Goal: Task Accomplishment & Management: Complete application form

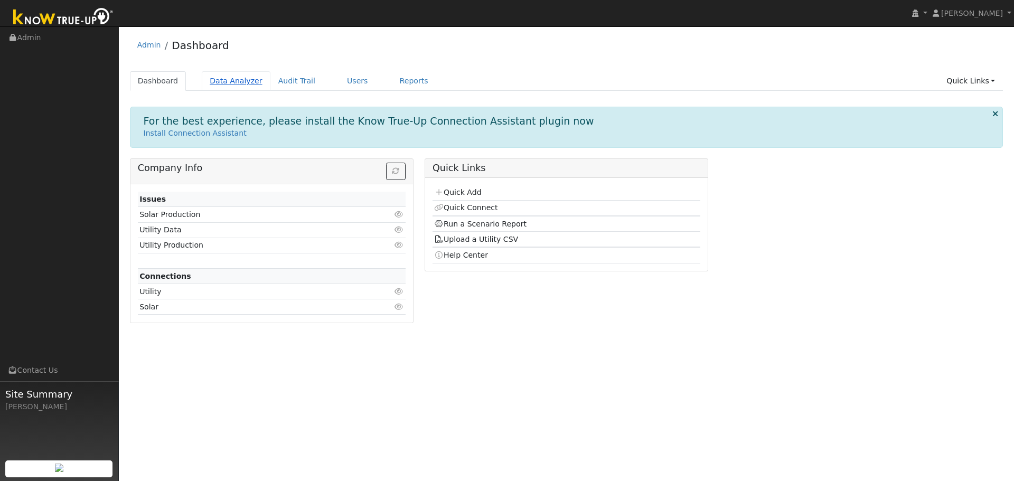
click at [229, 83] on link "Data Analyzer" at bounding box center [236, 81] width 69 height 20
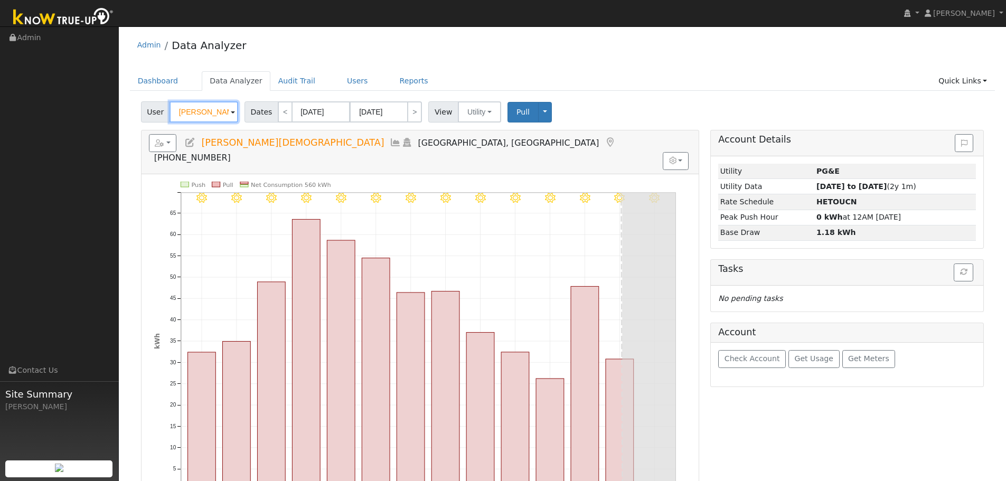
click at [194, 109] on input "[PERSON_NAME][DEMOGRAPHIC_DATA]" at bounding box center [204, 111] width 69 height 21
click at [194, 109] on input "Hal Gay" at bounding box center [204, 111] width 69 height 21
click at [192, 114] on input "aaron barkhouse" at bounding box center [204, 111] width 69 height 21
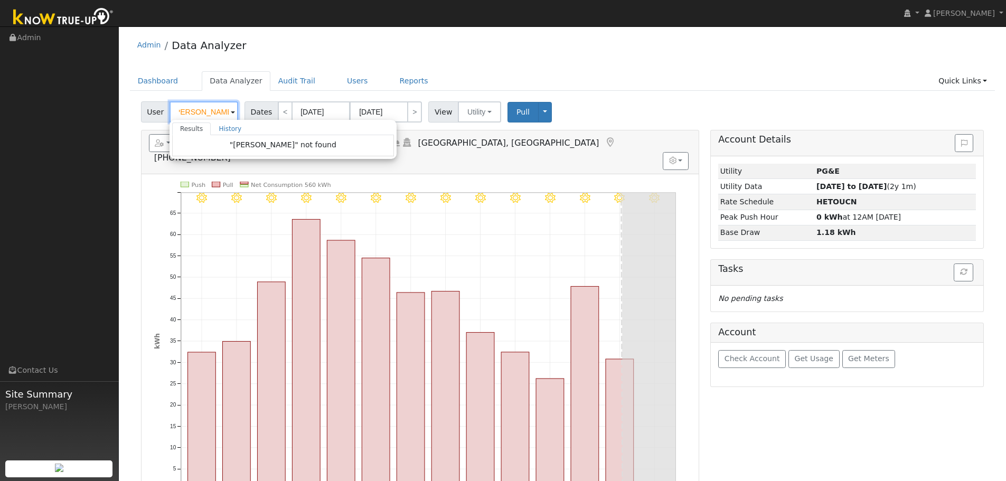
click at [192, 114] on input "aaron barkhouse" at bounding box center [204, 111] width 69 height 21
click at [189, 111] on input "aaron barkhouse" at bounding box center [204, 111] width 69 height 21
click at [192, 111] on input "aaron barkhouse" at bounding box center [204, 111] width 69 height 21
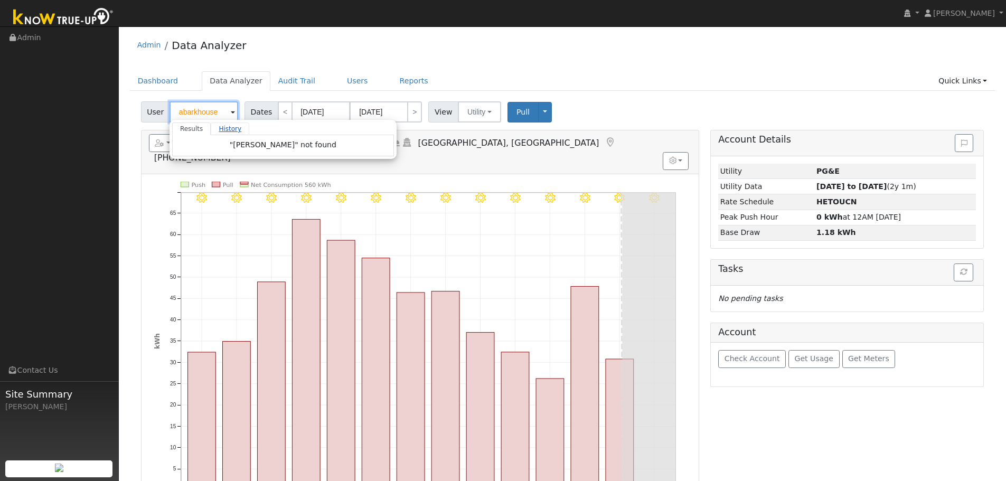
scroll to position [0, 0]
click at [580, 62] on div "Admin Data Analyzer" at bounding box center [563, 48] width 866 height 32
type input "Hal Gay"
click at [222, 118] on input "Hal Gay" at bounding box center [204, 111] width 69 height 21
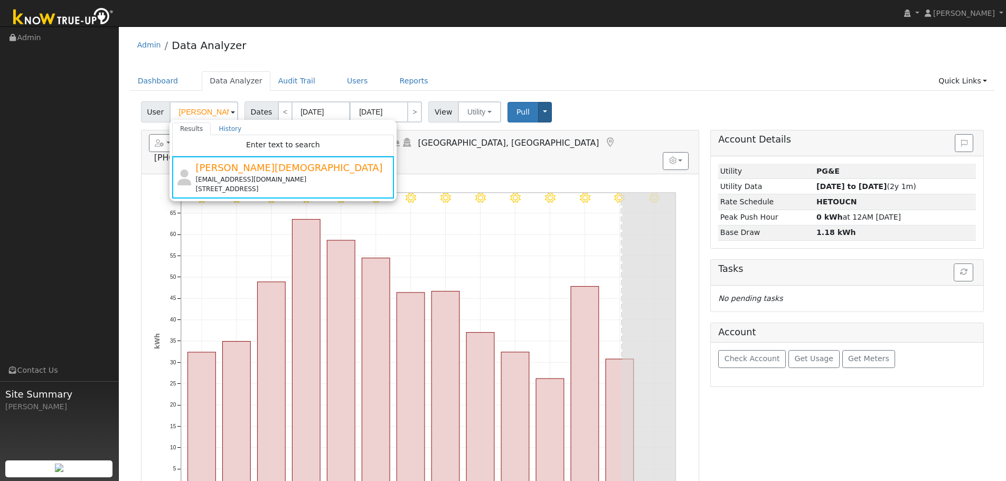
drag, startPoint x: 671, startPoint y: 88, endPoint x: 541, endPoint y: 108, distance: 130.9
click at [655, 88] on ul "Dashboard Data Analyzer Audit Trail Users Reports Quick Links Quick Add Quick C…" at bounding box center [563, 81] width 866 height 20
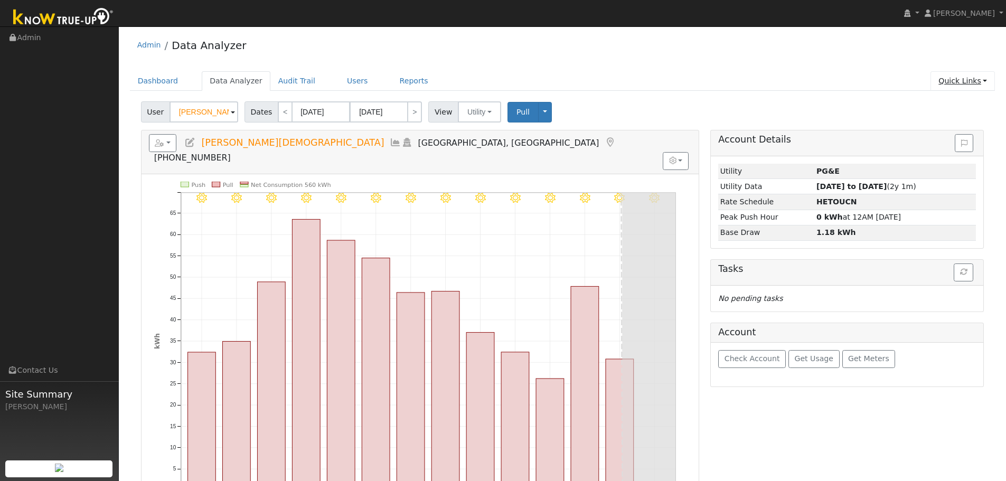
click at [966, 89] on link "Quick Links" at bounding box center [963, 81] width 64 height 20
click at [961, 103] on link "Quick Add" at bounding box center [941, 103] width 107 height 15
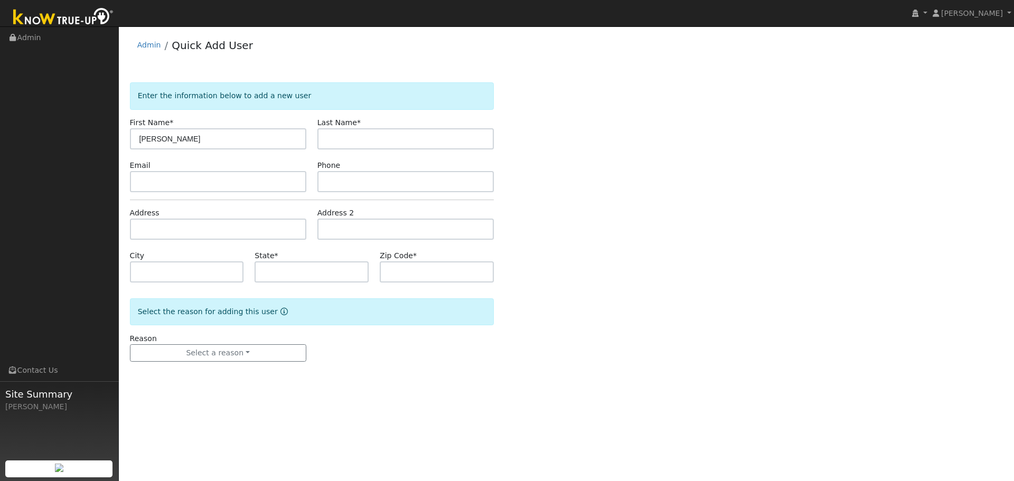
type input "[PERSON_NAME]"
paste input "aaron barkhouse"
click at [348, 138] on input "aaron barkhouse" at bounding box center [405, 138] width 176 height 21
type input "Barkhouse"
drag, startPoint x: 261, startPoint y: 144, endPoint x: 280, endPoint y: 144, distance: 19.5
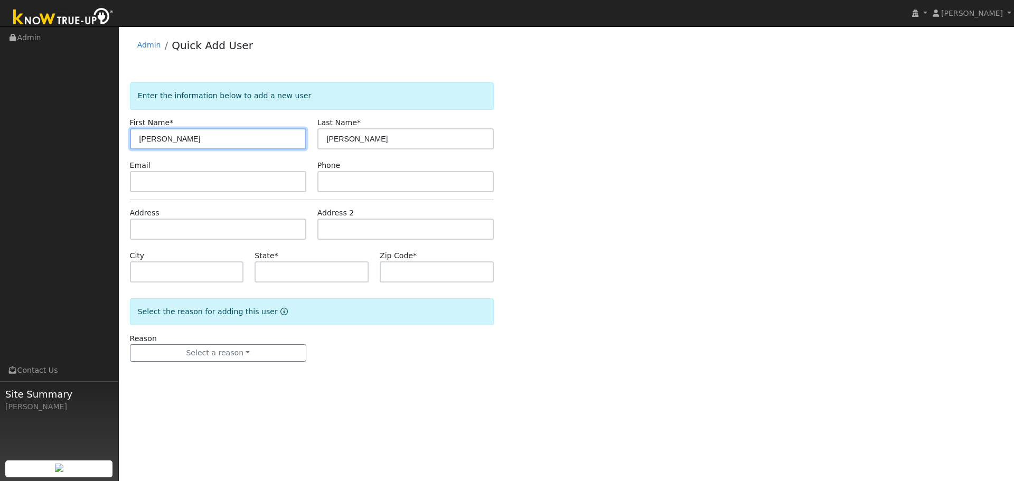
click at [262, 142] on input "[PERSON_NAME]" at bounding box center [218, 138] width 176 height 21
type input "Aaron"
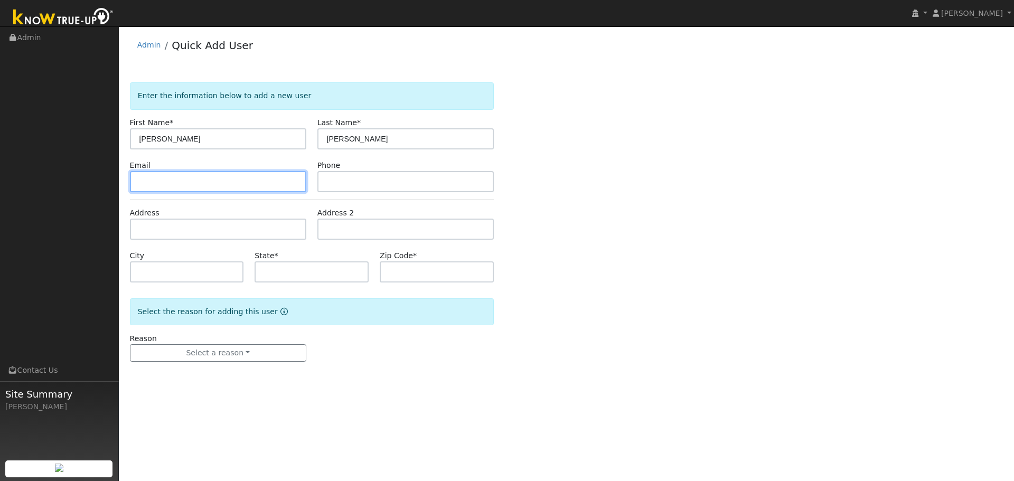
click at [211, 175] on input "text" at bounding box center [218, 181] width 176 height 21
paste input "abarkhouse@gmail.com"
type input "abarkhouse@gmail.com"
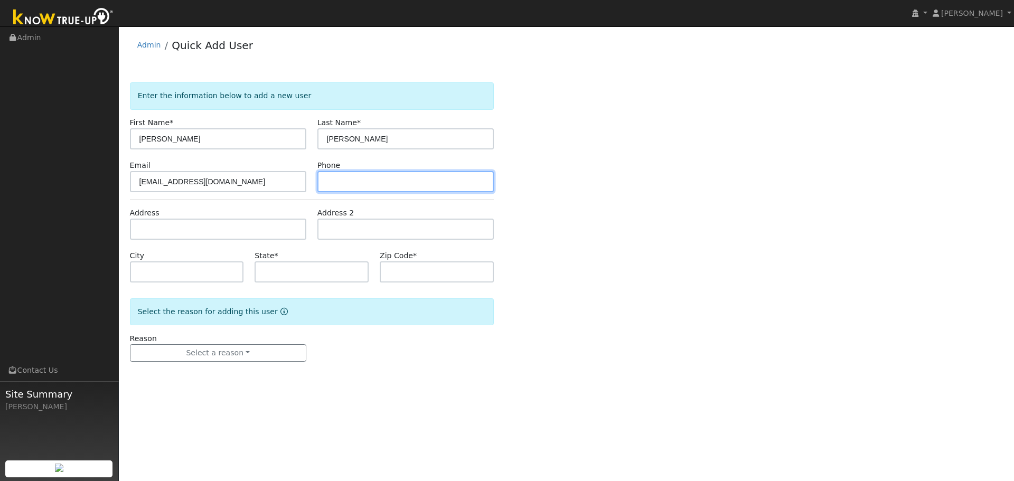
click at [364, 184] on input "text" at bounding box center [405, 181] width 176 height 21
click at [344, 175] on input "text" at bounding box center [405, 181] width 176 height 21
paste input "9177541151"
click at [339, 177] on input "9177541151" at bounding box center [405, 181] width 176 height 21
type input "[PHONE_NUMBER]"
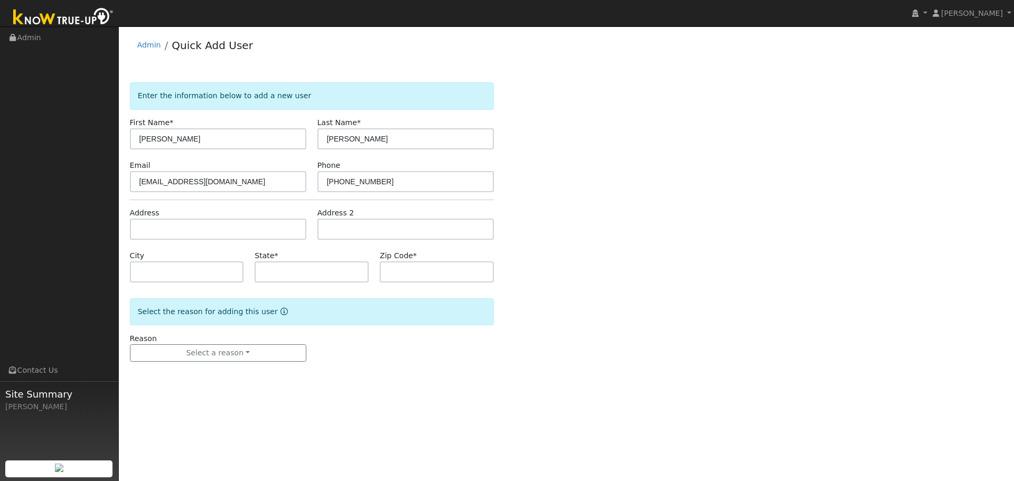
drag, startPoint x: 595, startPoint y: 234, endPoint x: 580, endPoint y: 227, distance: 17.2
click at [590, 232] on div "Enter the information below to add a new user First Name * Aaron Last Name * Ba…" at bounding box center [567, 232] width 874 height 301
click at [207, 226] on input "text" at bounding box center [218, 229] width 176 height 21
paste input "1830 Monarch Ct"
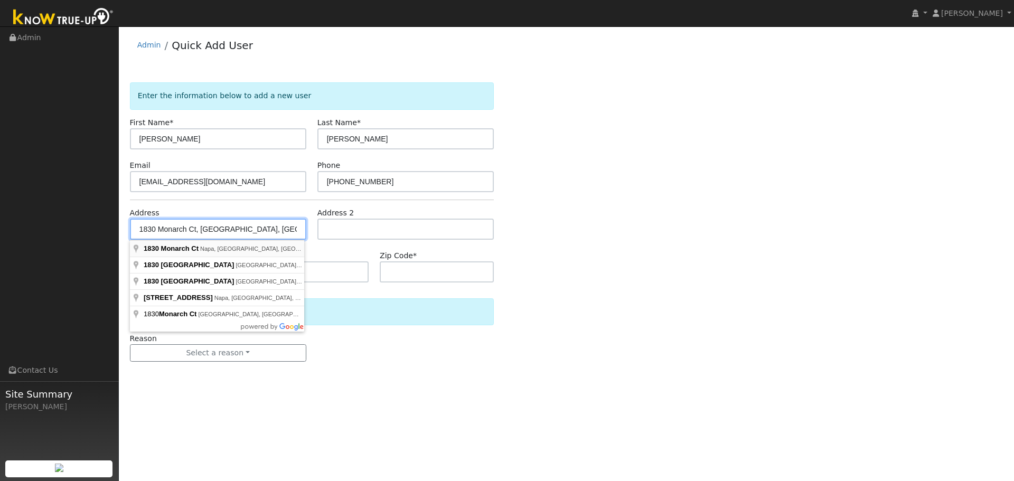
type input "1830 Monarch Court"
type input "Napa"
type input "CA"
type input "94558"
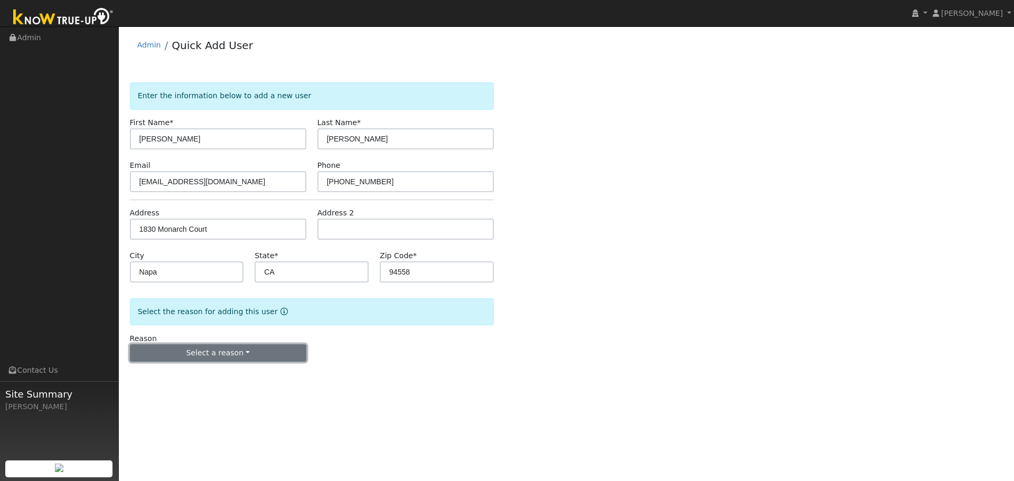
click at [223, 354] on button "Select a reason" at bounding box center [218, 353] width 176 height 18
click at [224, 376] on link "New lead" at bounding box center [188, 375] width 117 height 15
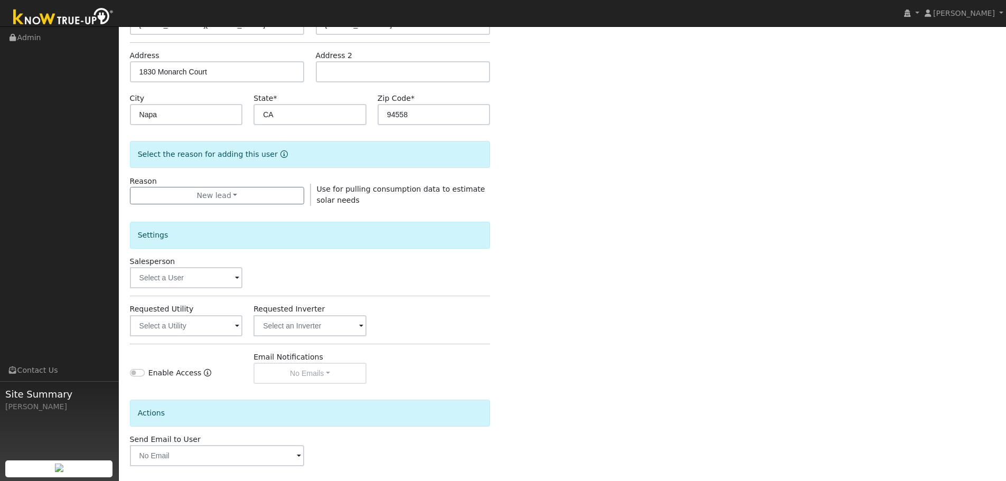
scroll to position [158, 0]
click at [211, 273] on input "text" at bounding box center [186, 276] width 113 height 21
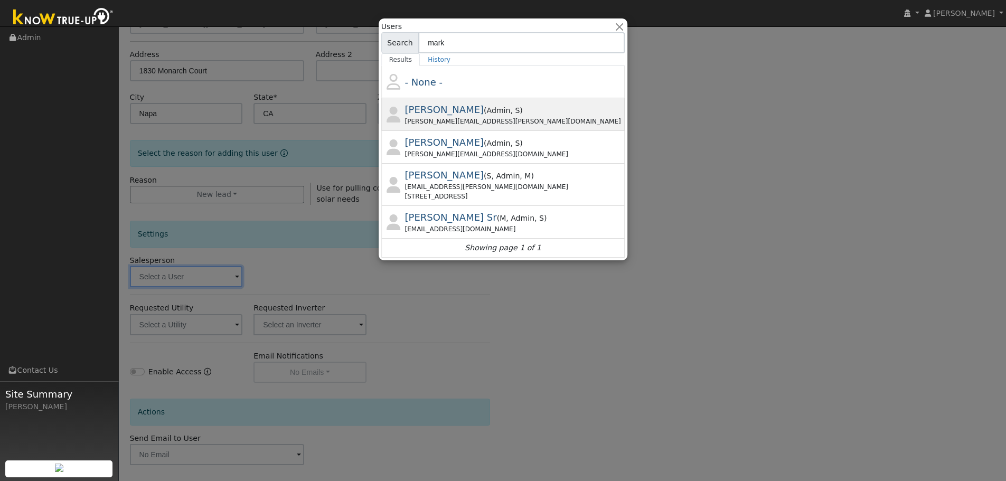
type input "mark"
click at [510, 112] on span ", S" at bounding box center [515, 110] width 10 height 8
type input "[PERSON_NAME]"
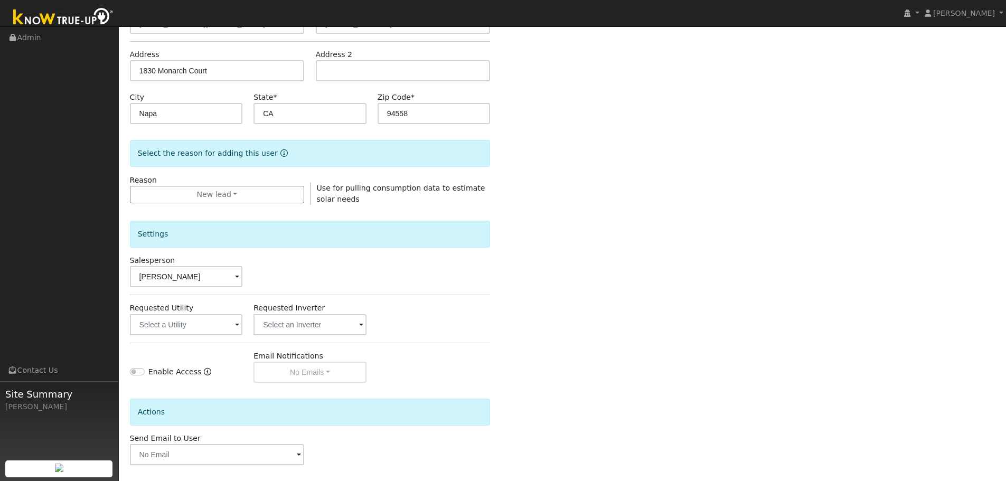
scroll to position [203, 0]
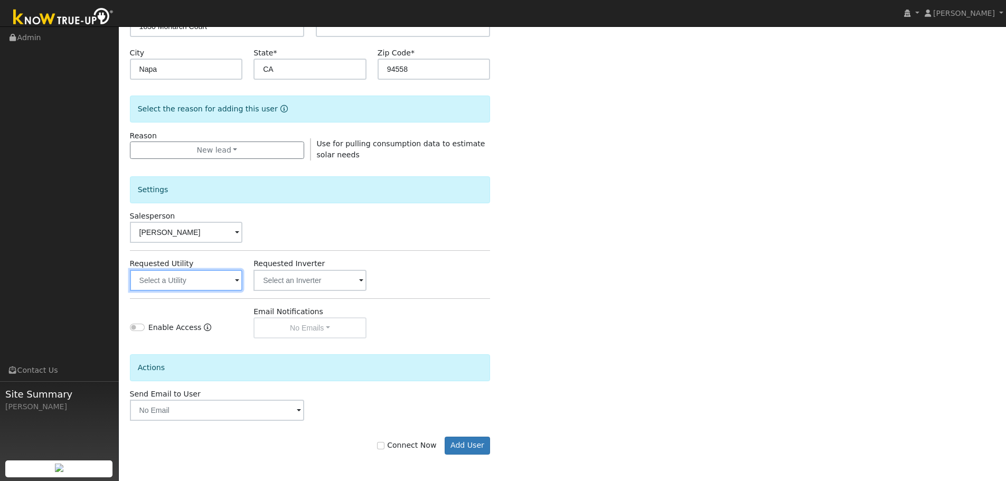
click at [195, 287] on input "text" at bounding box center [186, 280] width 113 height 21
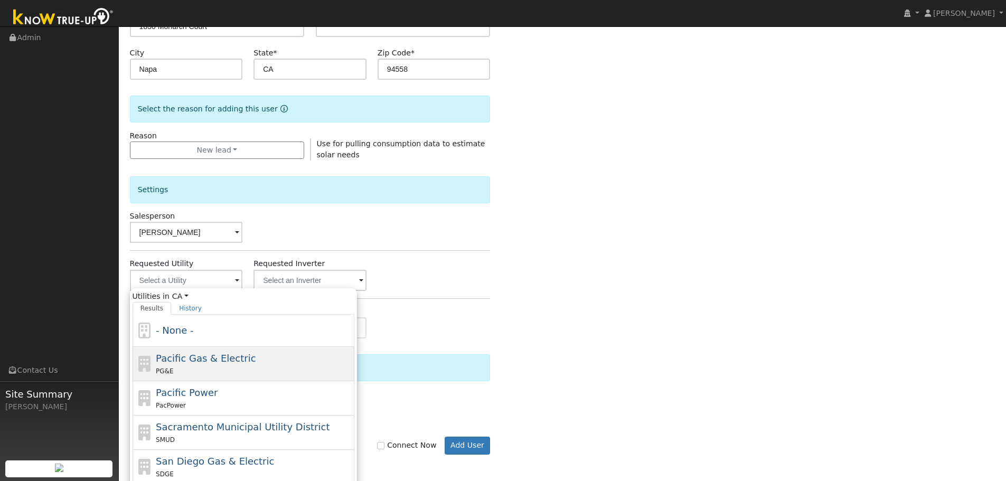
click at [204, 355] on span "Pacific Gas & Electric" at bounding box center [206, 358] width 100 height 11
type input "Pacific Gas & Electric"
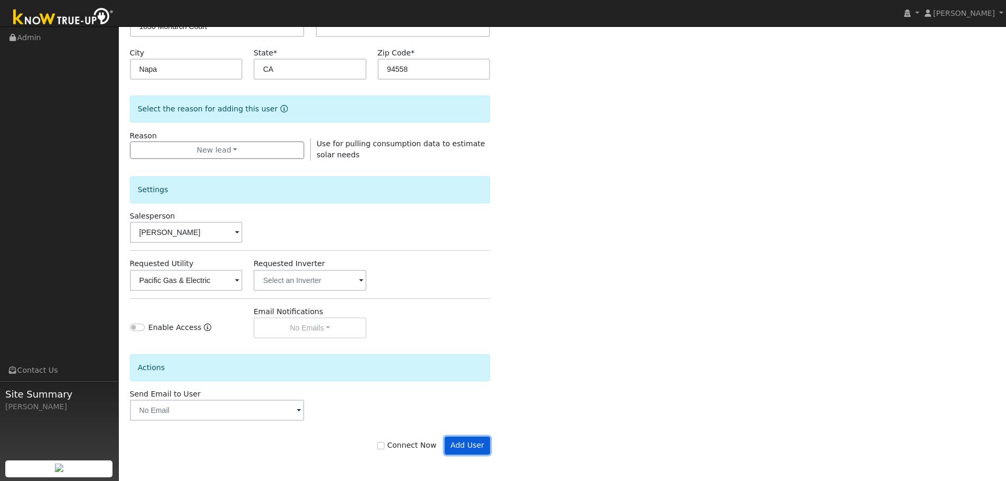
click at [483, 449] on button "Add User" at bounding box center [468, 446] width 46 height 18
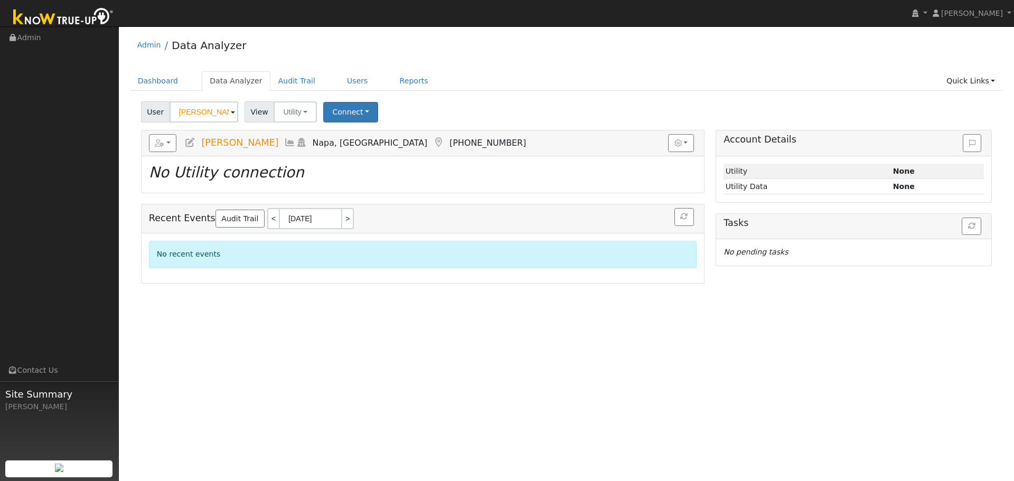
click at [525, 103] on div "User [PERSON_NAME] Account Default Account Default Account [STREET_ADDRESS] Pri…" at bounding box center [566, 110] width 855 height 25
click at [557, 372] on div "User Profile First name Last name Email Email Notifications No Emails No Emails…" at bounding box center [566, 253] width 895 height 455
click at [360, 113] on button "Connect" at bounding box center [350, 112] width 55 height 21
click at [395, 136] on icon at bounding box center [397, 134] width 5 height 7
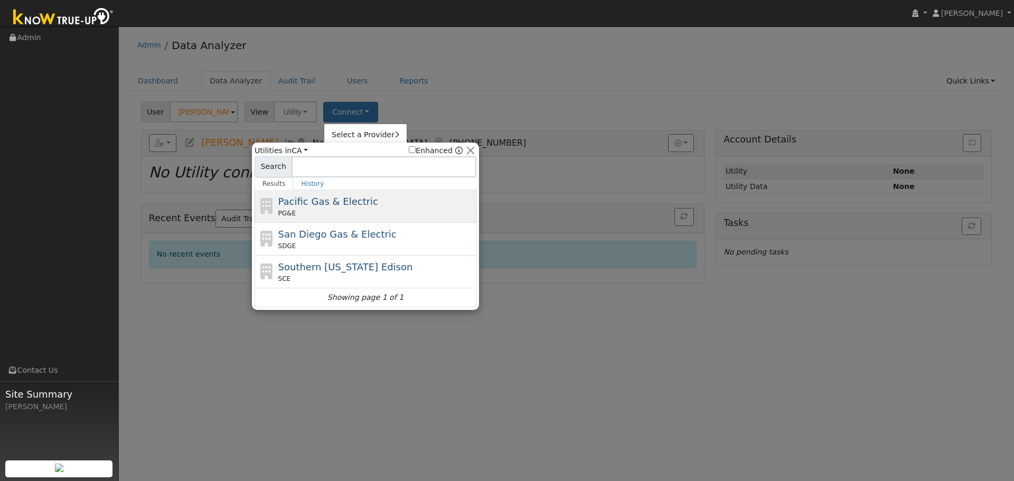
click at [390, 209] on div "PG&E" at bounding box center [376, 214] width 196 height 10
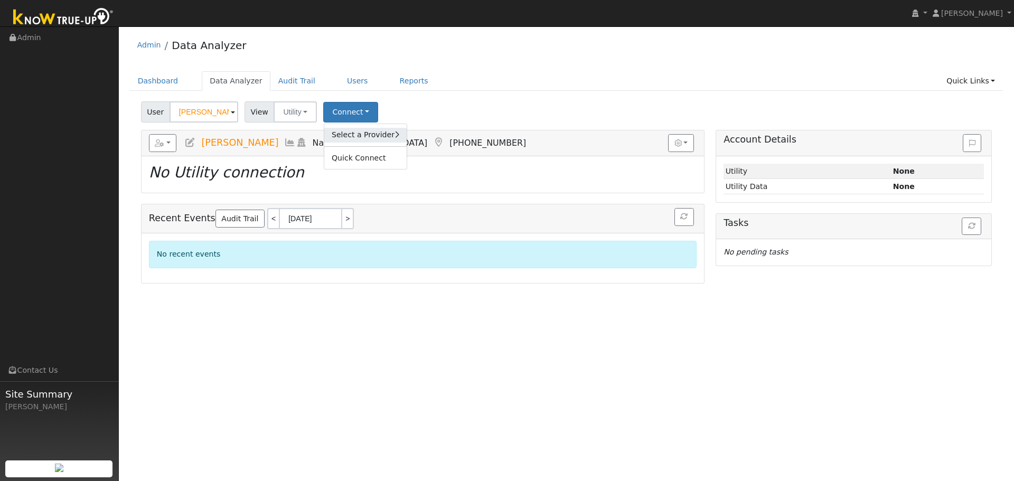
click at [391, 134] on link "Select a Provider" at bounding box center [365, 135] width 82 height 15
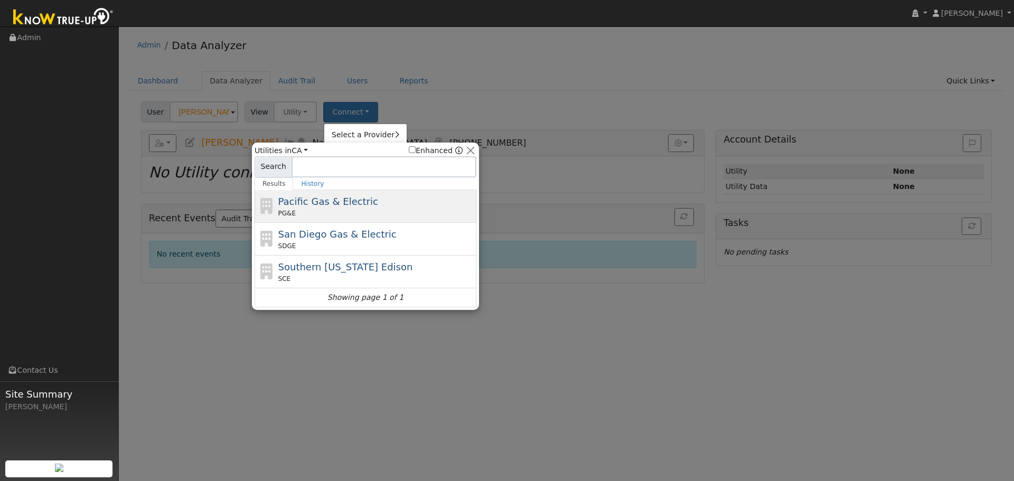
click at [373, 200] on div "Pacific Gas & Electric PG&E" at bounding box center [376, 206] width 196 height 24
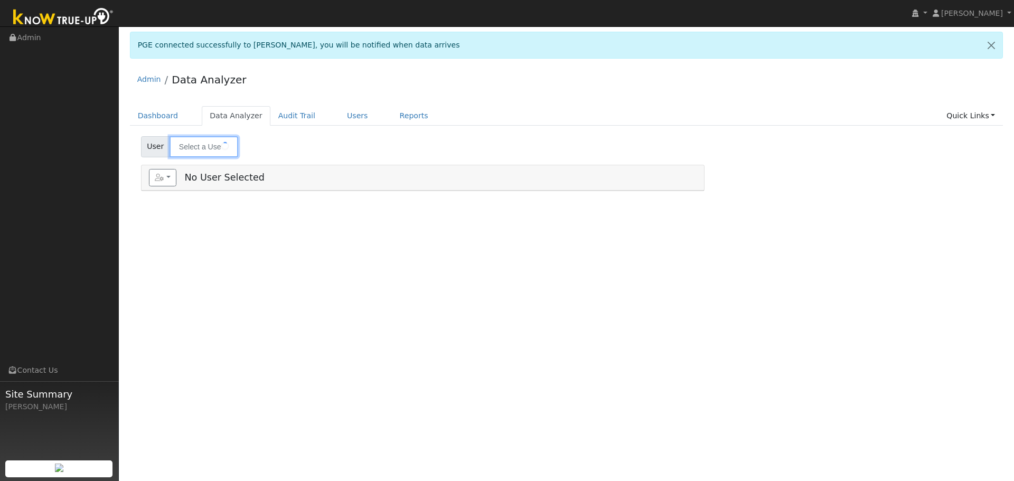
type input "[PERSON_NAME]"
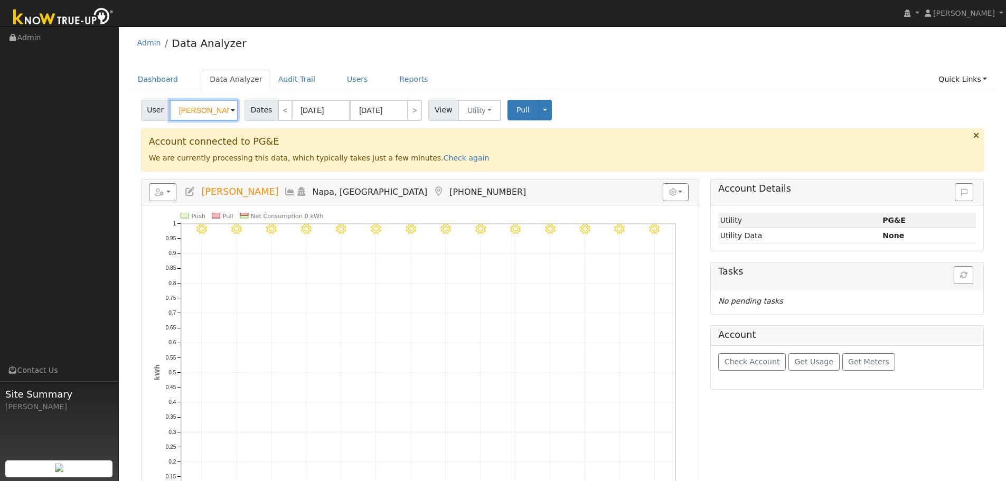
scroll to position [53, 0]
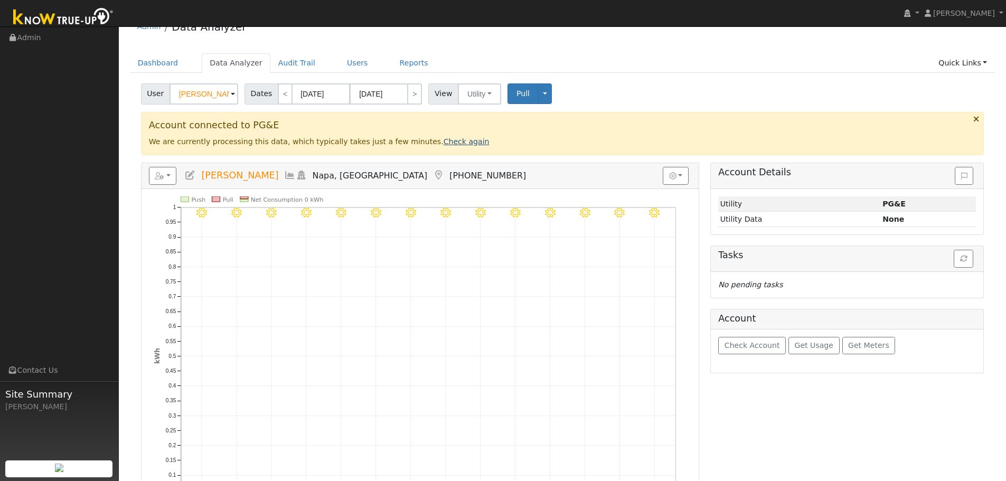
click at [444, 137] on link "Check again" at bounding box center [467, 141] width 46 height 8
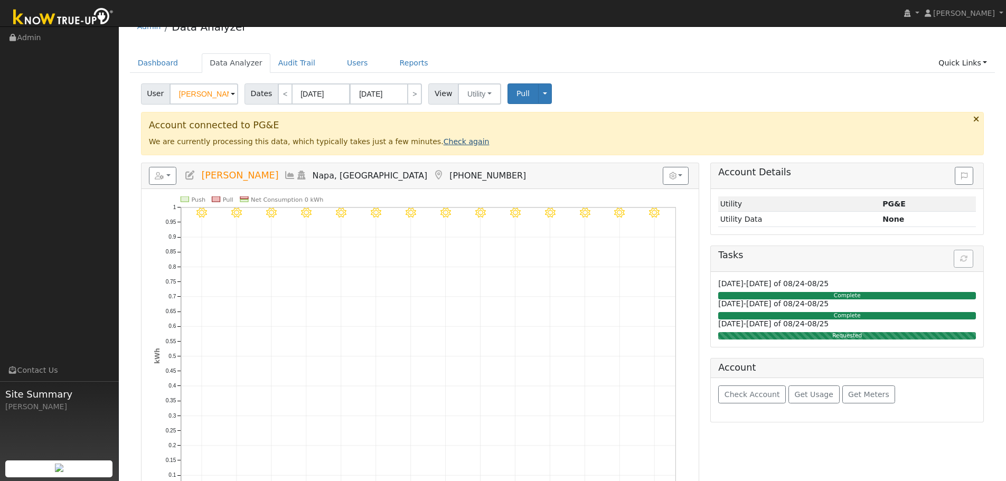
click at [444, 139] on link "Check again" at bounding box center [467, 141] width 46 height 8
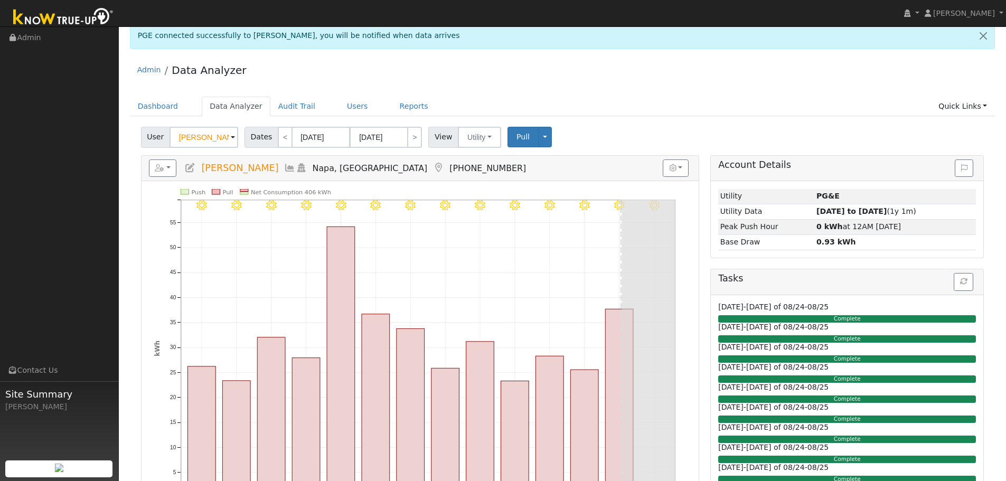
scroll to position [0, 0]
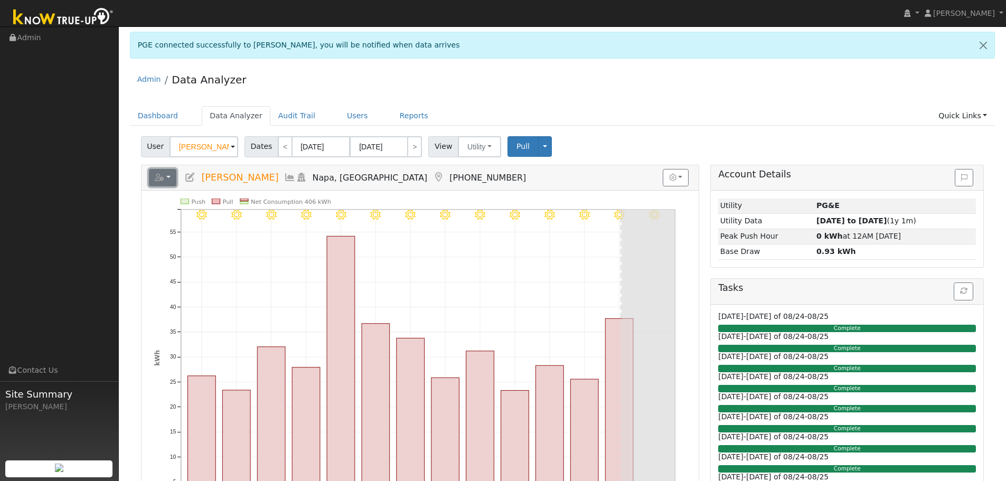
click at [174, 171] on button "button" at bounding box center [163, 178] width 28 height 18
click at [280, 229] on icon "8/17 - Clear 8/16 - Clear 8/15 - Clear 8/14 - Clear 8/13 - Clear 8/12 - Clear 8…" at bounding box center [420, 372] width 532 height 346
click at [172, 184] on button "button" at bounding box center [163, 178] width 28 height 18
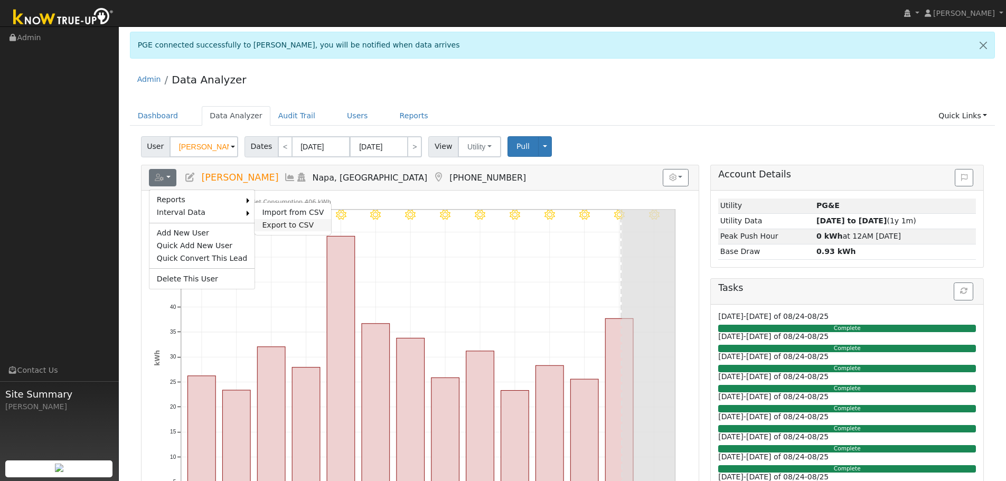
click at [262, 220] on link "Export to CSV" at bounding box center [293, 225] width 77 height 13
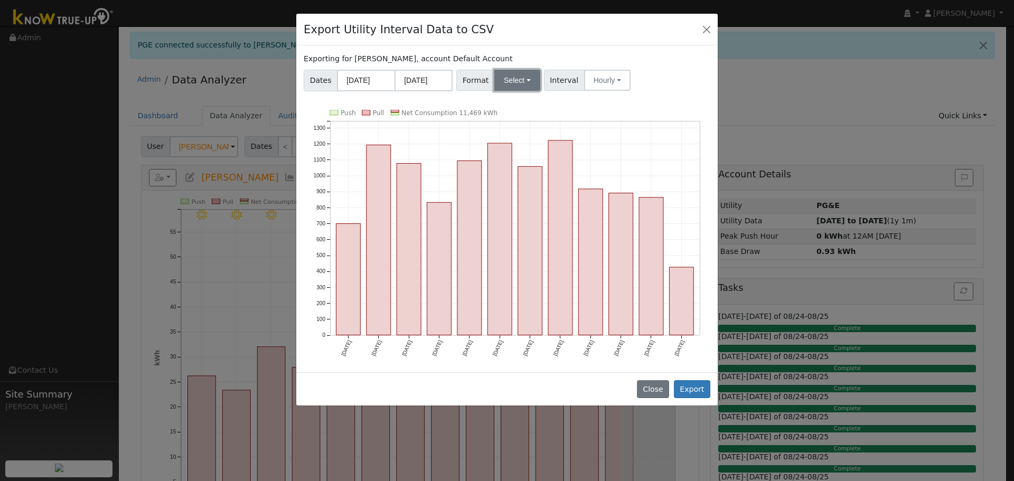
click at [526, 82] on button "Select" at bounding box center [517, 80] width 46 height 21
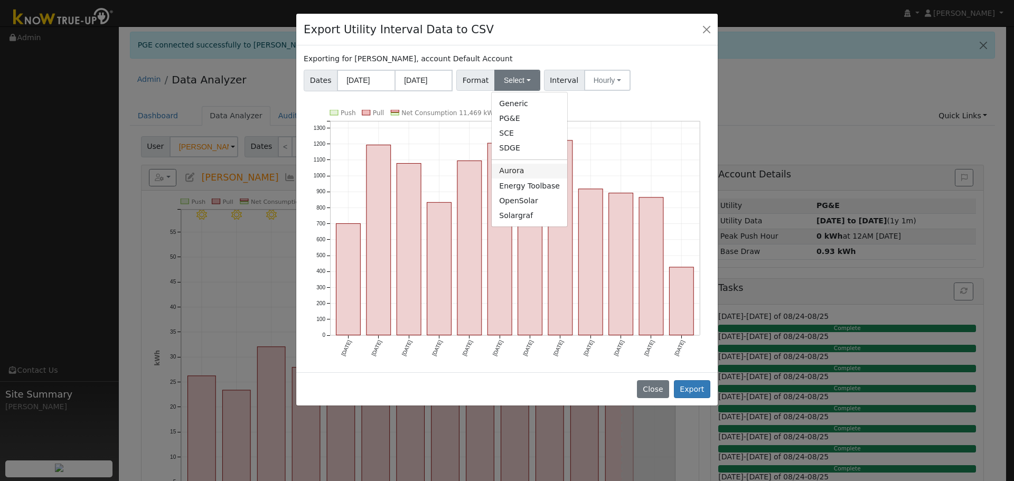
click at [527, 167] on link "Aurora" at bounding box center [530, 171] width 76 height 15
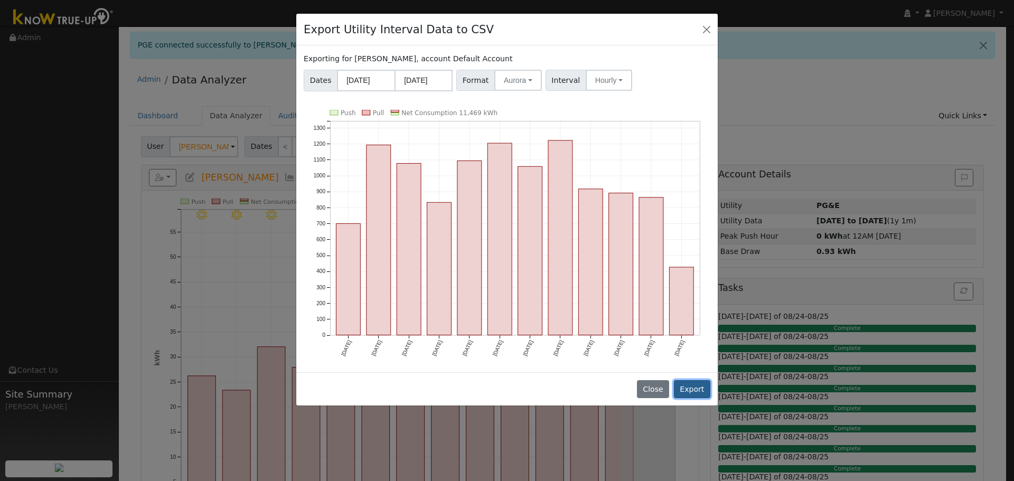
click at [690, 389] on button "Export" at bounding box center [692, 389] width 36 height 18
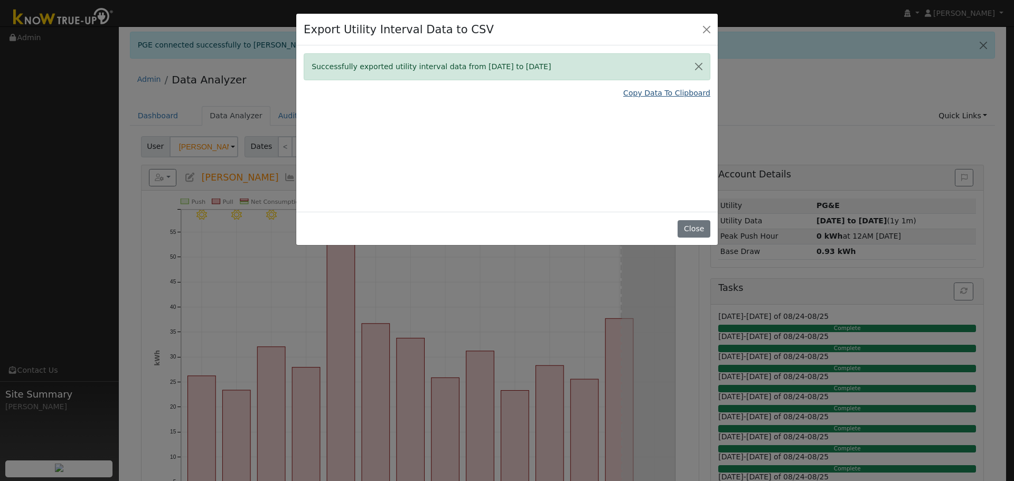
click at [682, 89] on link "Copy Data To Clipboard" at bounding box center [666, 93] width 87 height 11
click at [705, 32] on button "Close" at bounding box center [706, 29] width 15 height 15
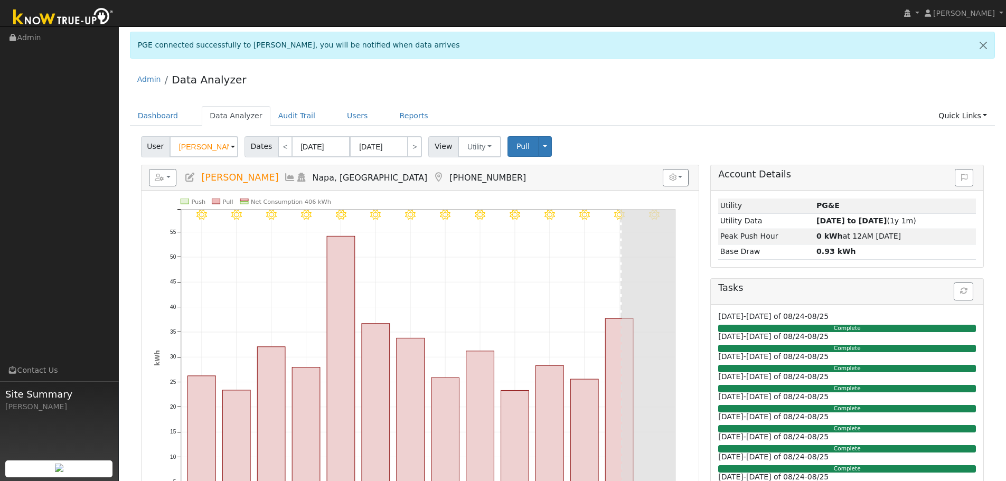
click at [837, 133] on div "User [PERSON_NAME] Account Default Account Default Account [STREET_ADDRESS] Pri…" at bounding box center [562, 145] width 847 height 25
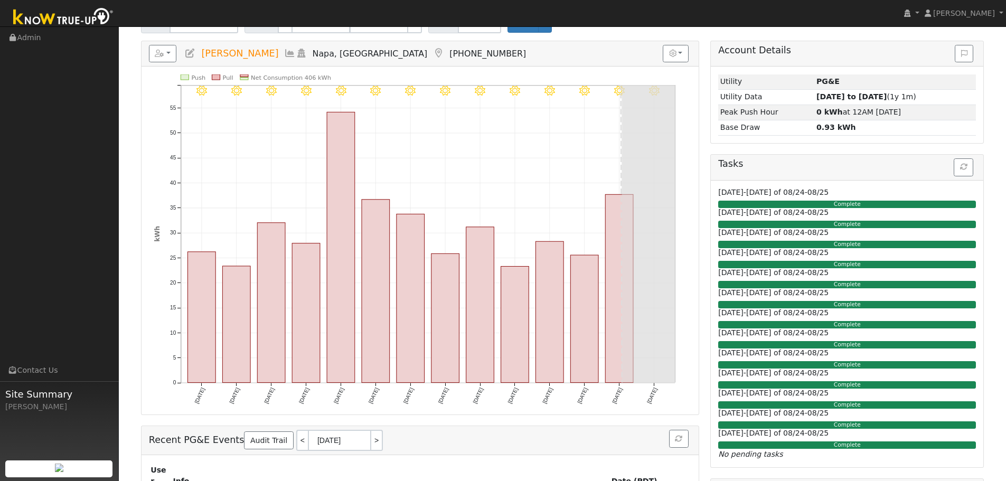
scroll to position [106, 0]
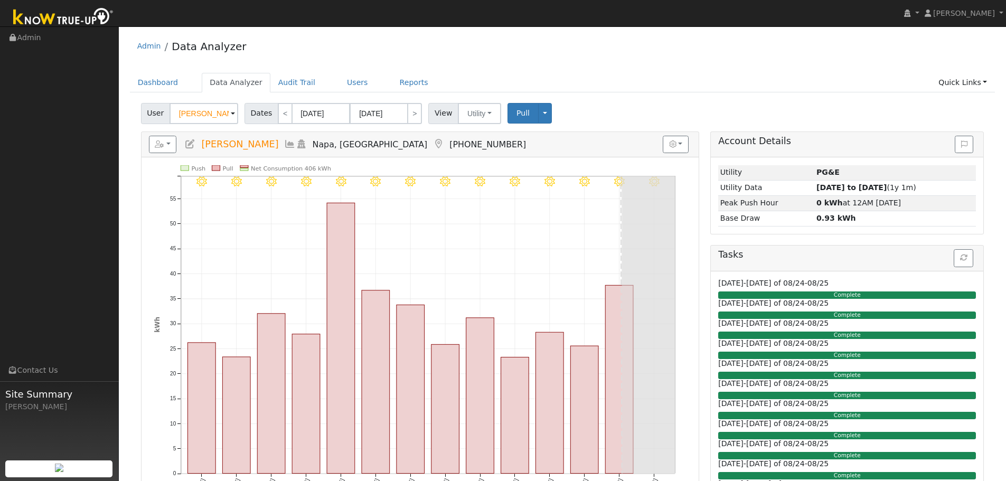
scroll to position [0, 0]
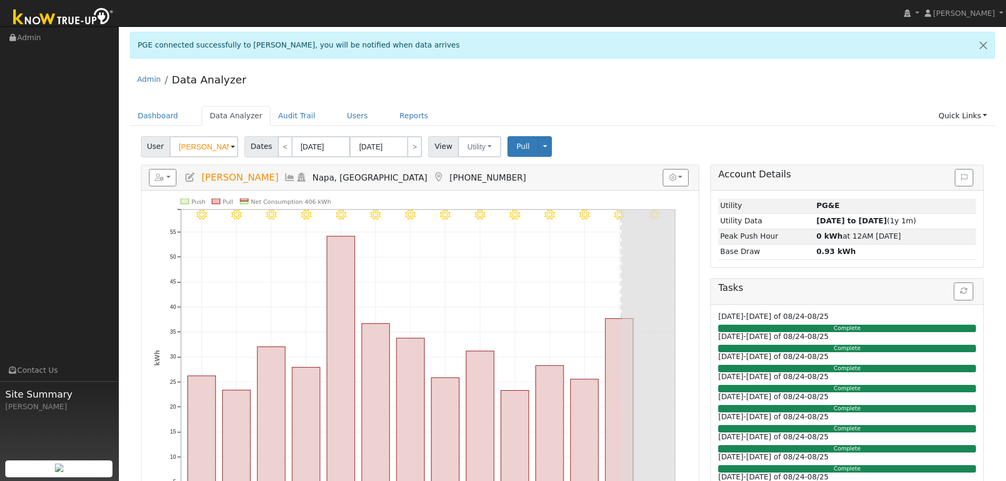
click at [798, 76] on div "Admin Data Analyzer" at bounding box center [563, 82] width 866 height 32
click at [703, 94] on div "Admin Data Analyzer" at bounding box center [563, 82] width 866 height 32
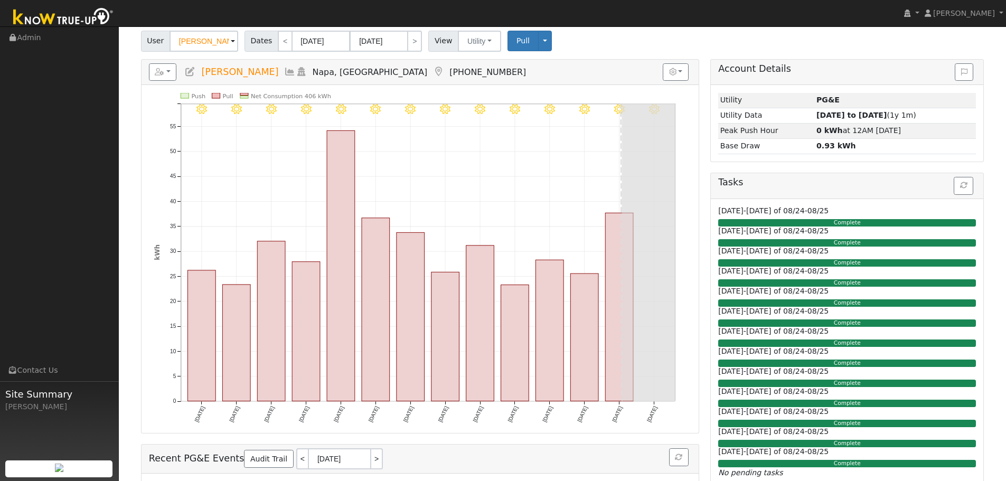
scroll to position [53, 0]
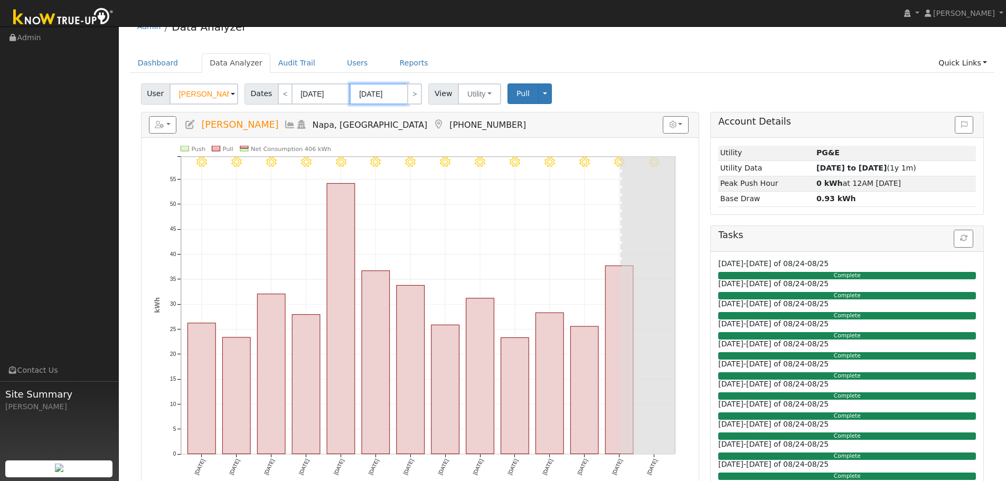
click at [384, 95] on input "[DATE]" at bounding box center [379, 93] width 58 height 21
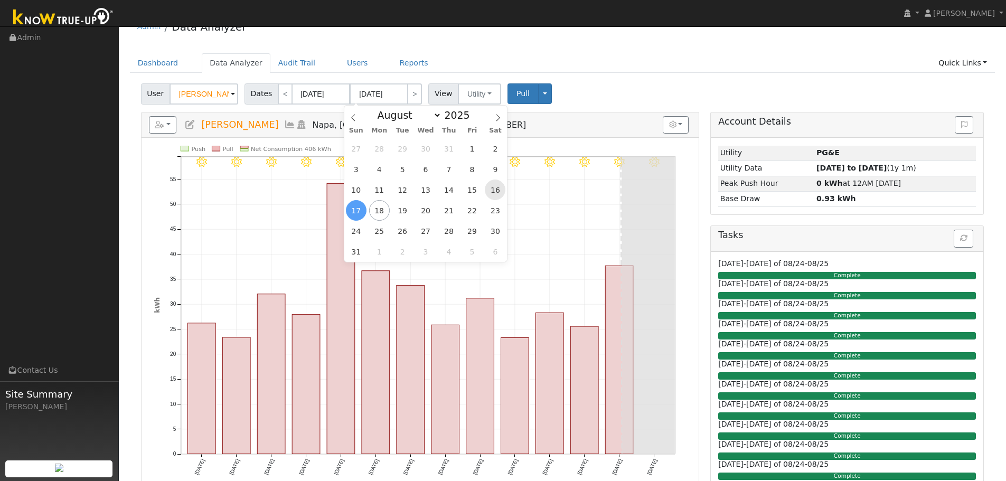
click at [491, 193] on span "16" at bounding box center [495, 190] width 21 height 21
type input "[DATE]"
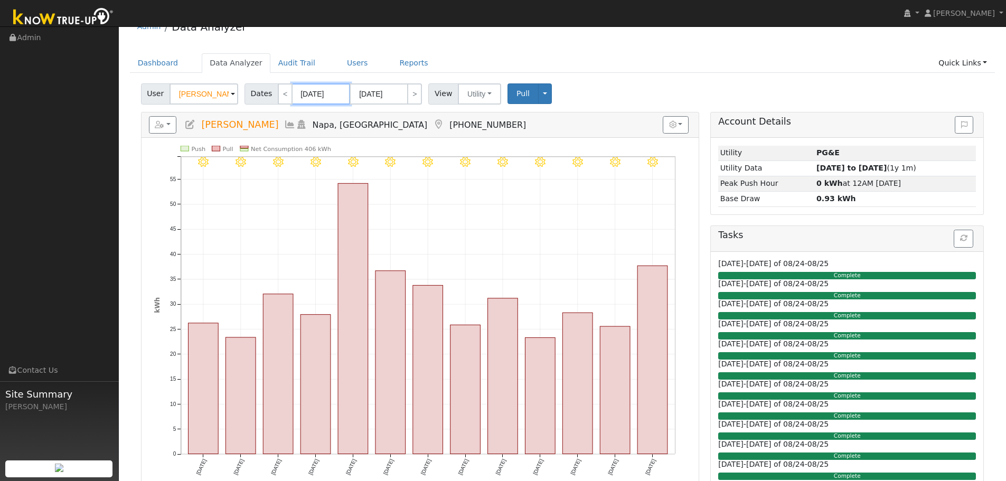
click at [320, 95] on input "[DATE]" at bounding box center [321, 93] width 58 height 21
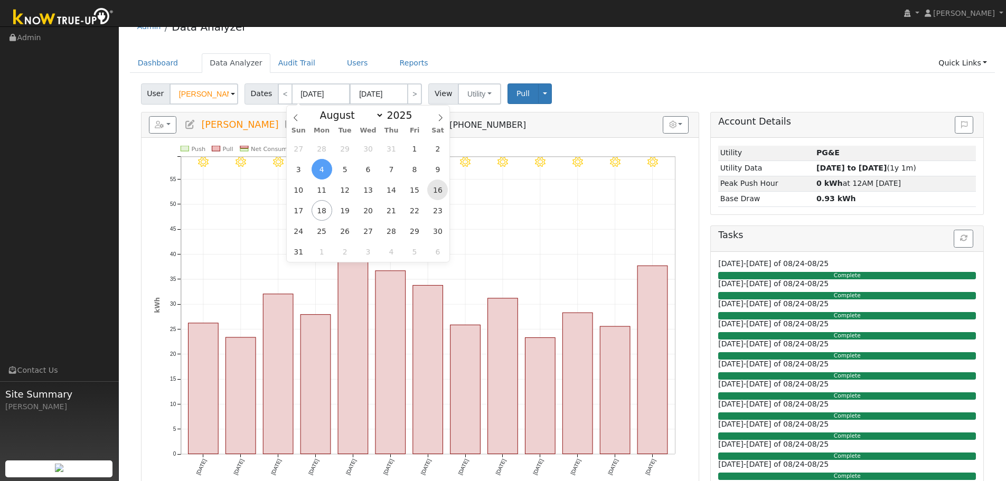
click at [440, 193] on span "16" at bounding box center [437, 190] width 21 height 21
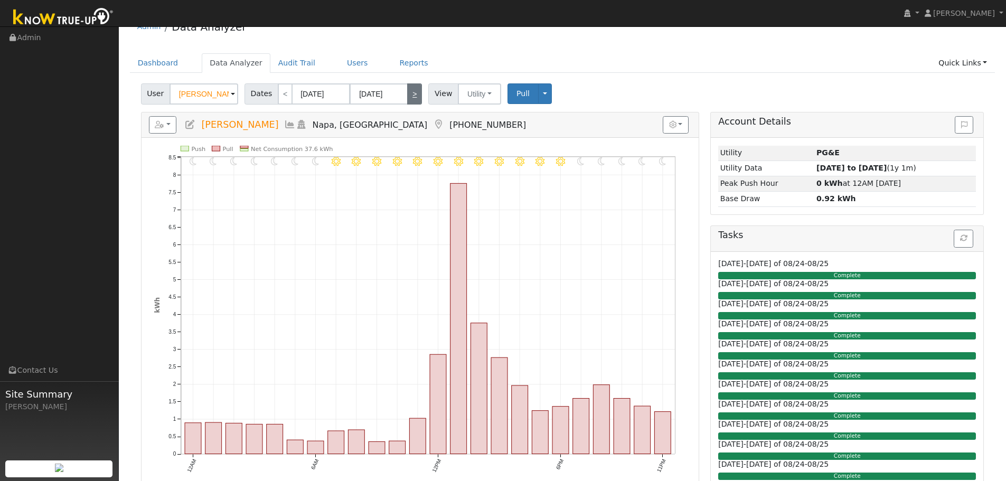
click at [410, 95] on link ">" at bounding box center [414, 93] width 15 height 21
type input "[DATE]"
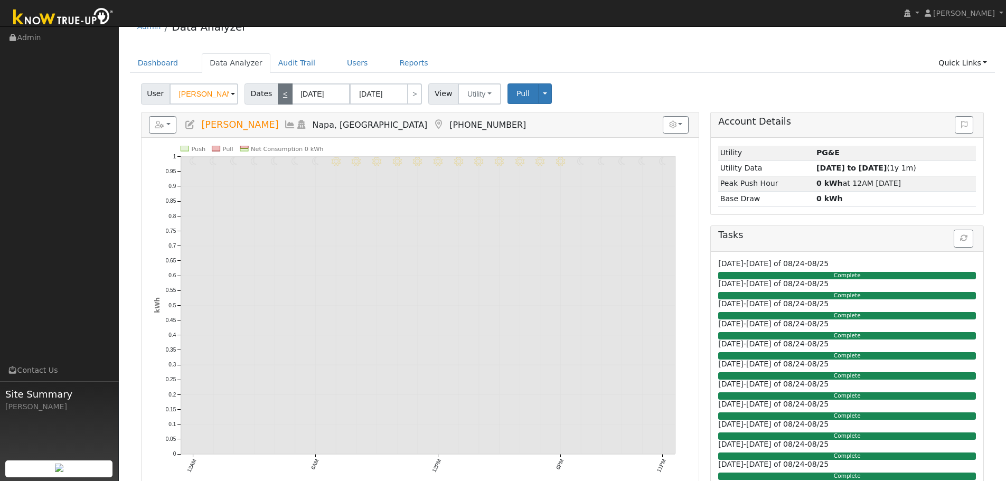
click at [278, 93] on link "<" at bounding box center [285, 93] width 15 height 21
type input "[DATE]"
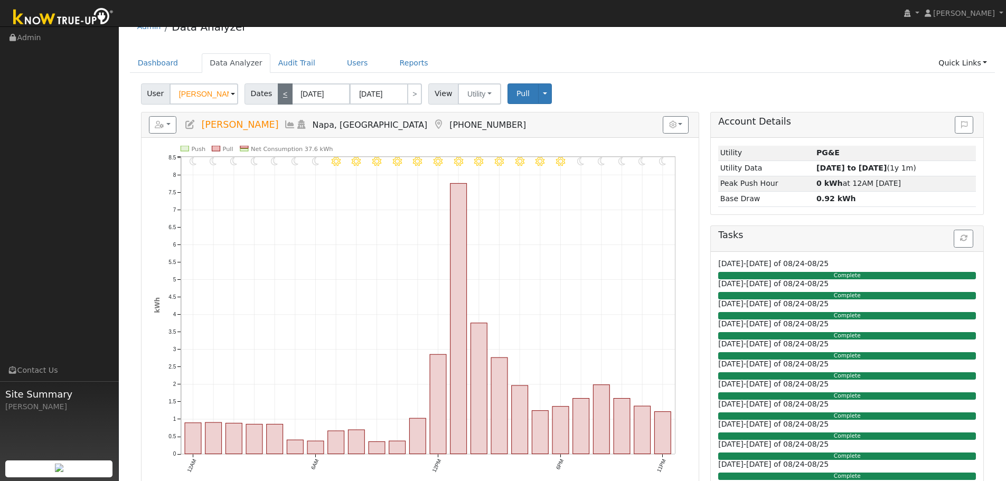
click at [278, 92] on link "<" at bounding box center [285, 93] width 15 height 21
type input "[DATE]"
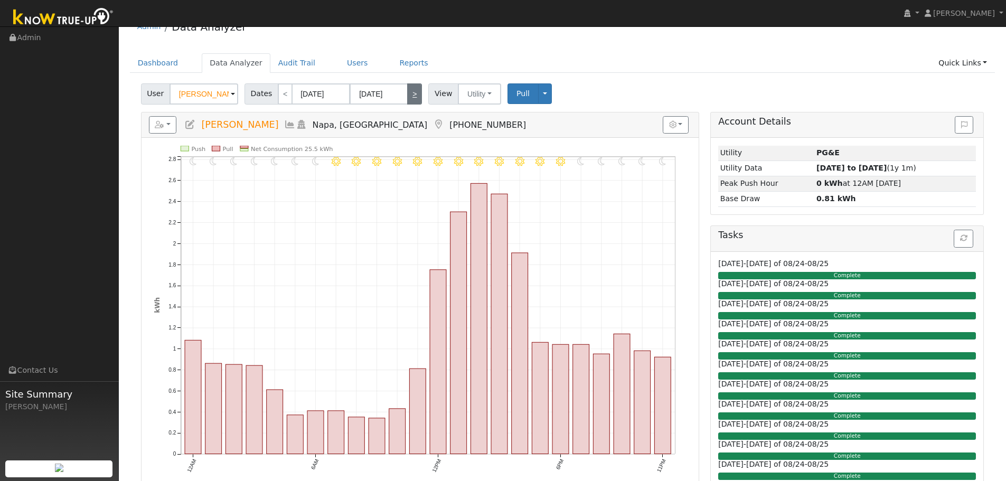
click at [412, 98] on link ">" at bounding box center [414, 93] width 15 height 21
type input "[DATE]"
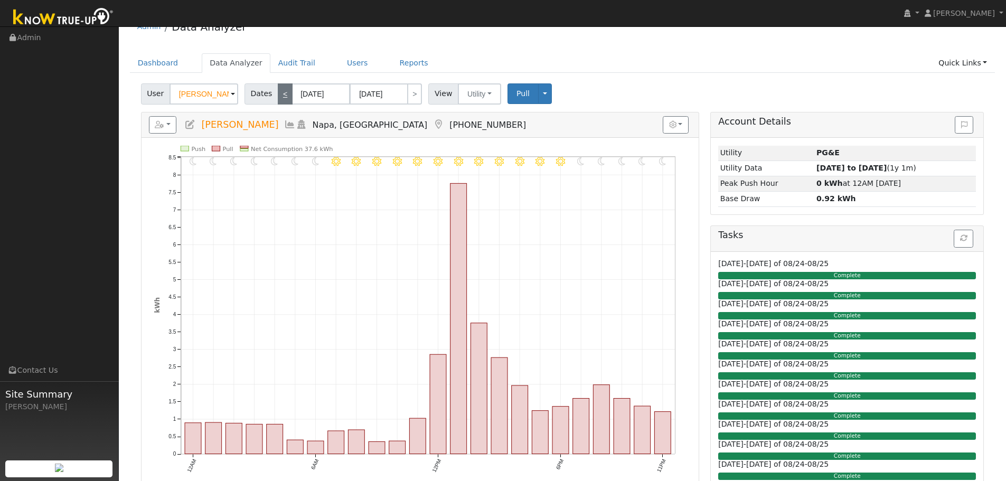
click at [279, 92] on link "<" at bounding box center [285, 93] width 15 height 21
type input "[DATE]"
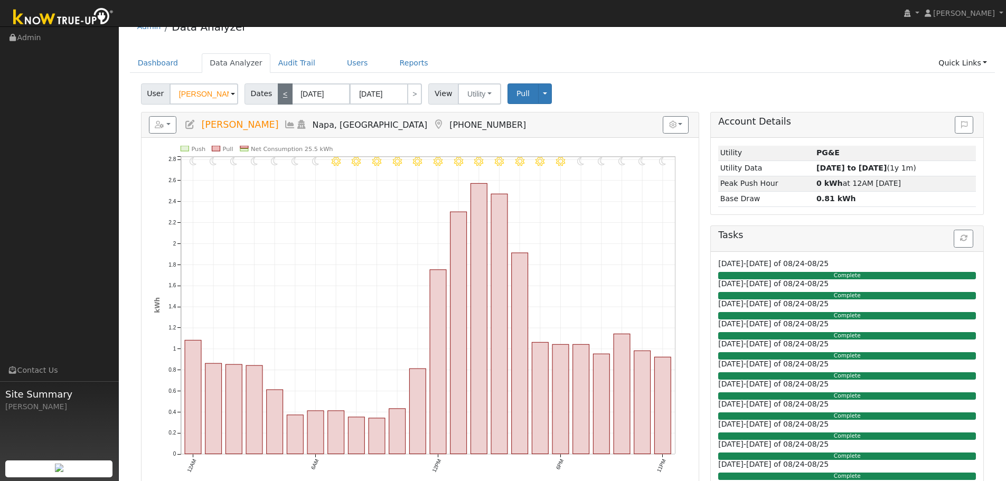
click at [279, 92] on link "<" at bounding box center [285, 93] width 15 height 21
type input "[DATE]"
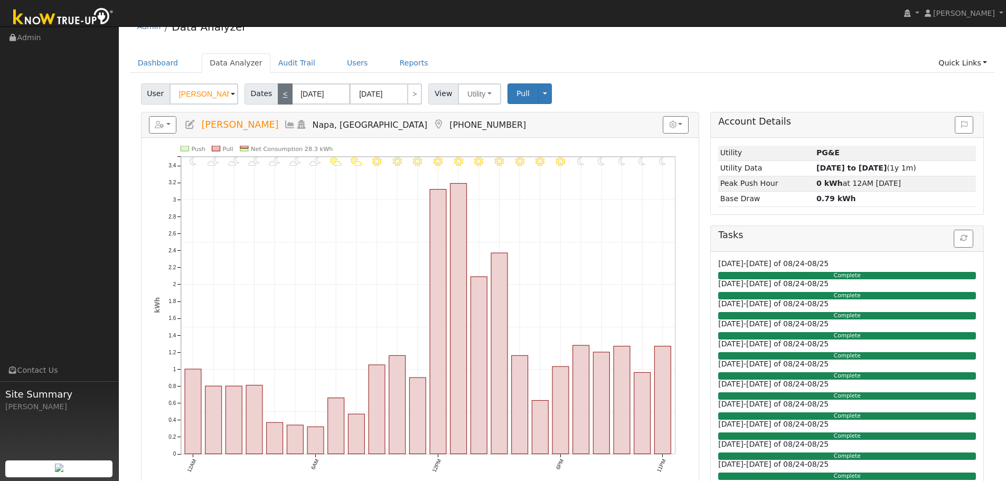
click at [279, 92] on link "<" at bounding box center [285, 93] width 15 height 21
type input "[DATE]"
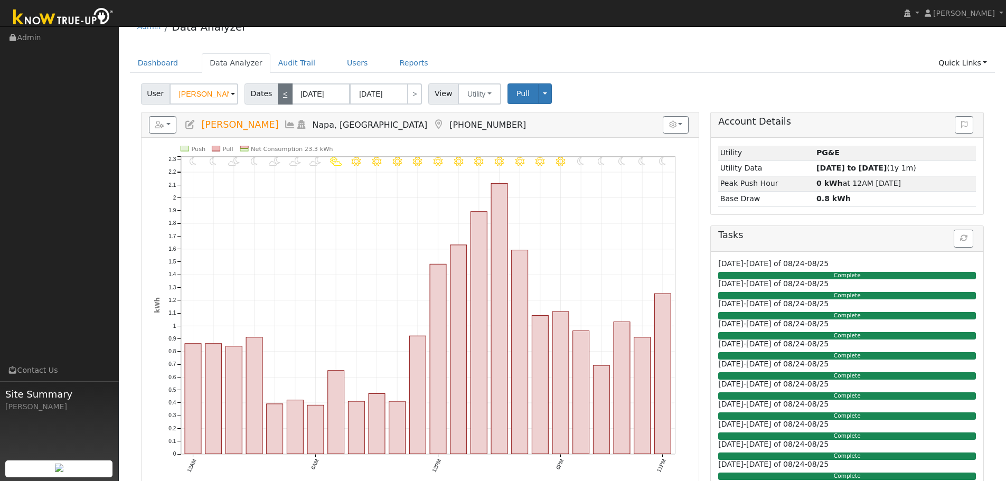
click at [279, 92] on link "<" at bounding box center [285, 93] width 15 height 21
type input "[DATE]"
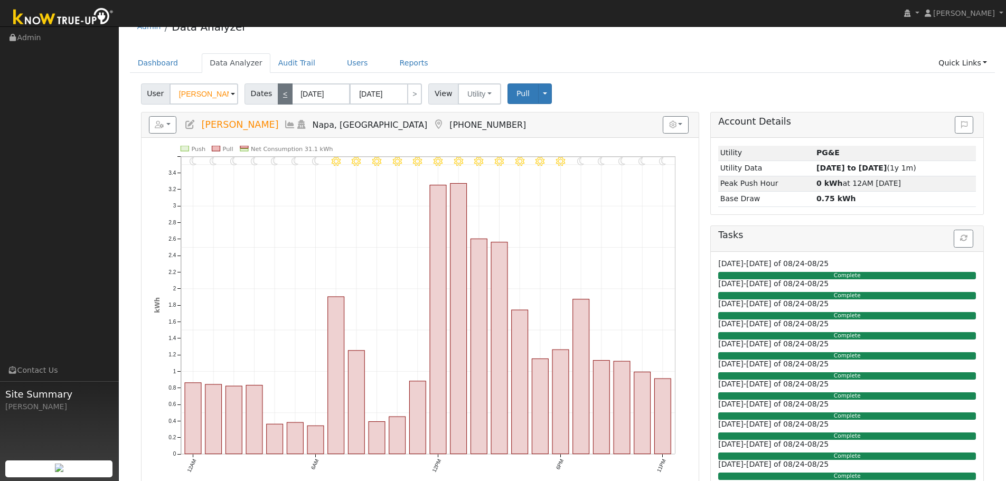
click at [279, 92] on link "<" at bounding box center [285, 93] width 15 height 21
type input "[DATE]"
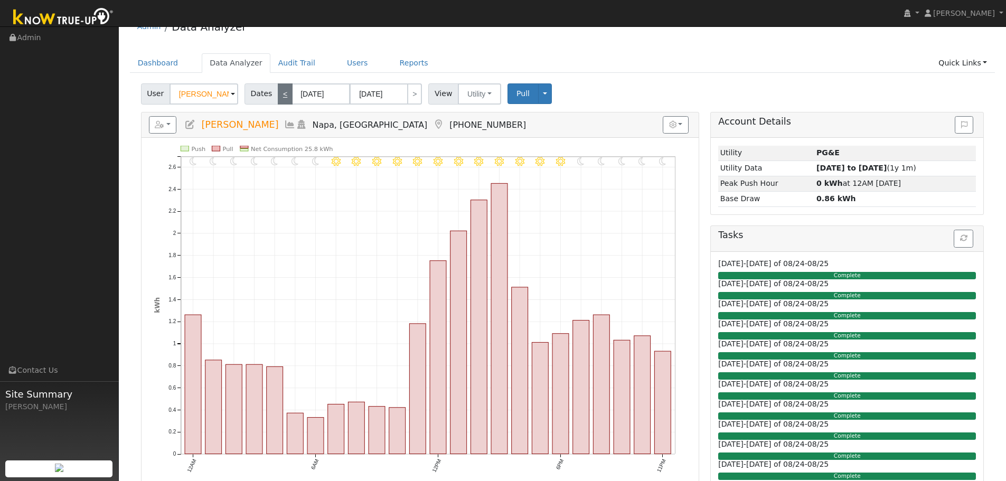
click at [279, 92] on link "<" at bounding box center [285, 93] width 15 height 21
type input "[DATE]"
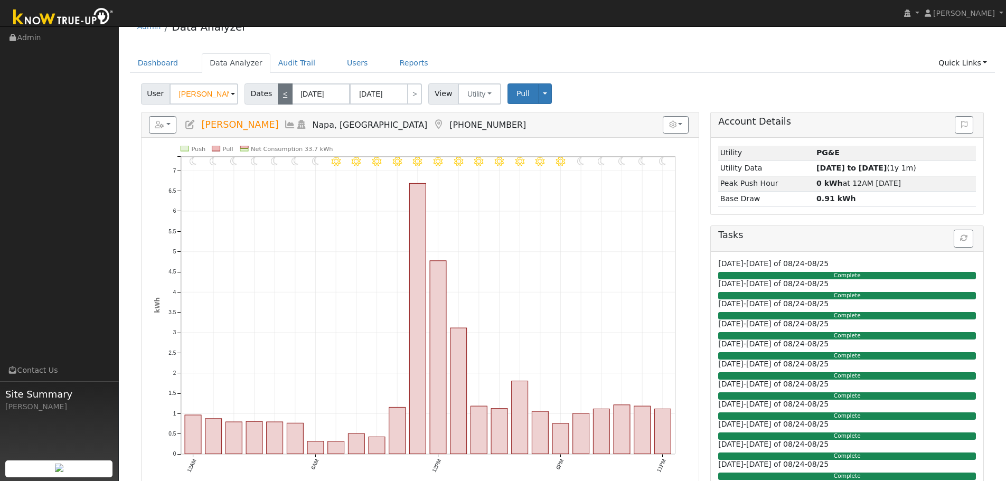
click at [279, 92] on link "<" at bounding box center [285, 93] width 15 height 21
type input "[DATE]"
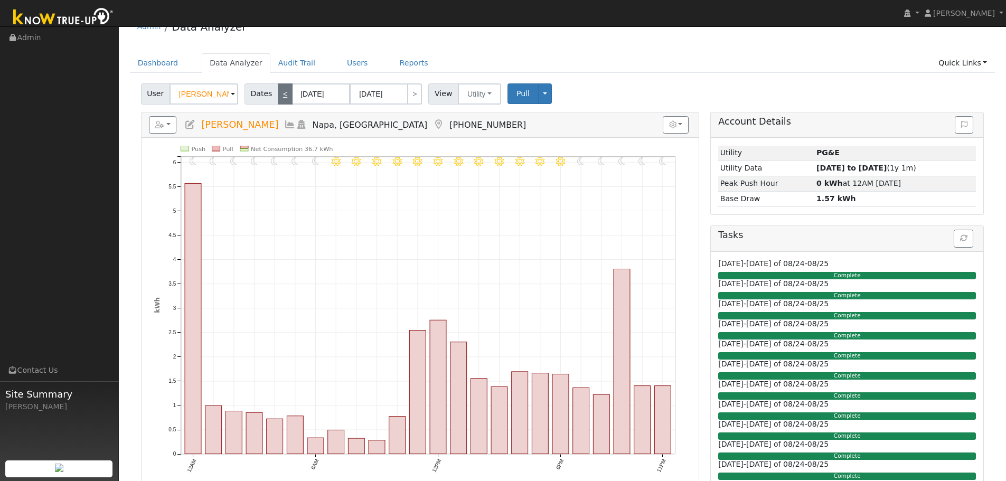
click at [279, 92] on link "<" at bounding box center [285, 93] width 15 height 21
type input "[DATE]"
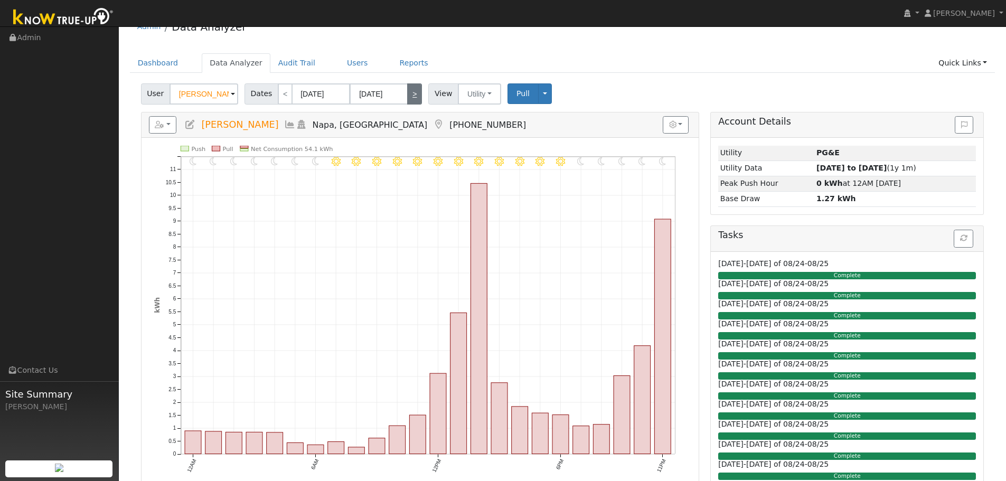
click at [411, 98] on link ">" at bounding box center [414, 93] width 15 height 21
type input "[DATE]"
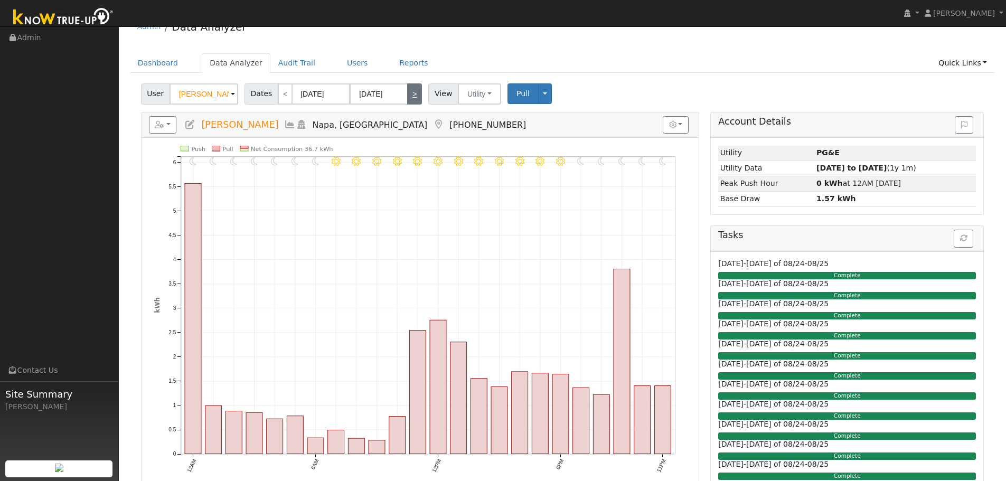
click at [411, 98] on link ">" at bounding box center [414, 93] width 15 height 21
type input "[DATE]"
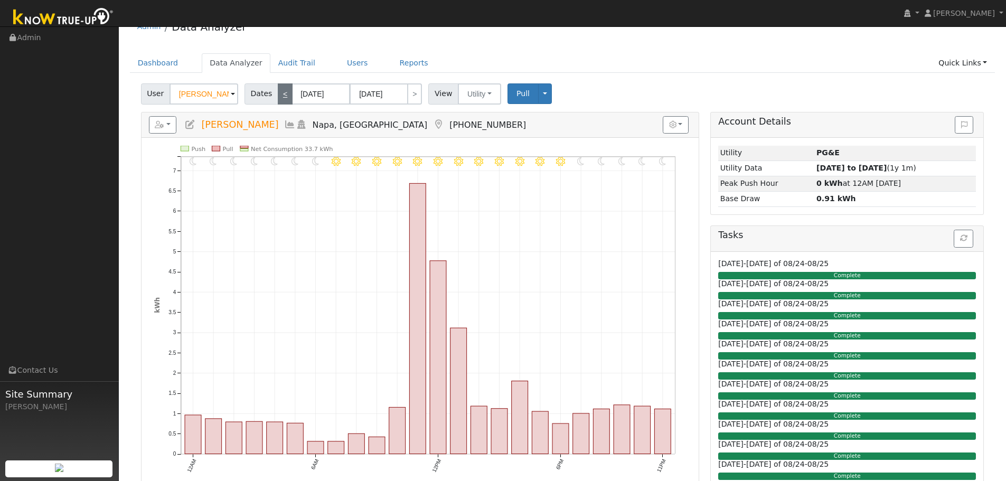
click at [278, 92] on link "<" at bounding box center [285, 93] width 15 height 21
type input "[DATE]"
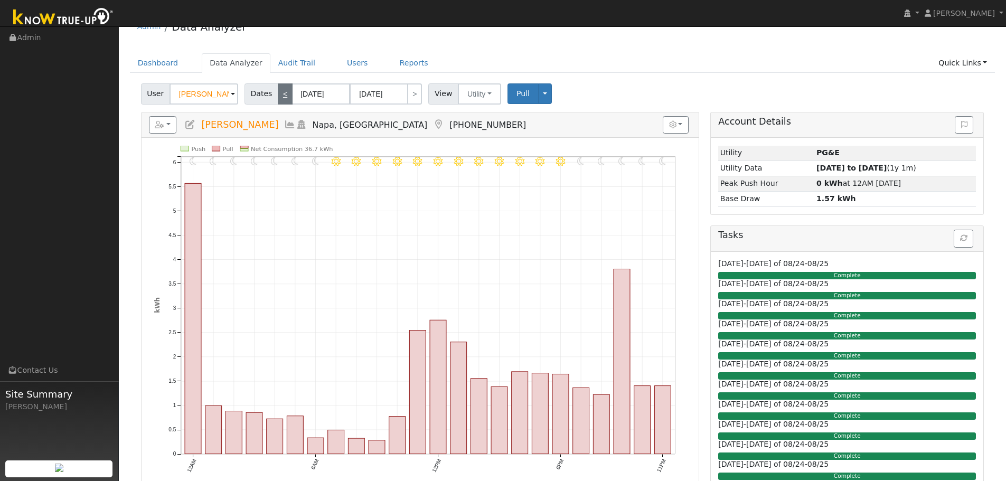
click at [278, 92] on link "<" at bounding box center [285, 93] width 15 height 21
type input "[DATE]"
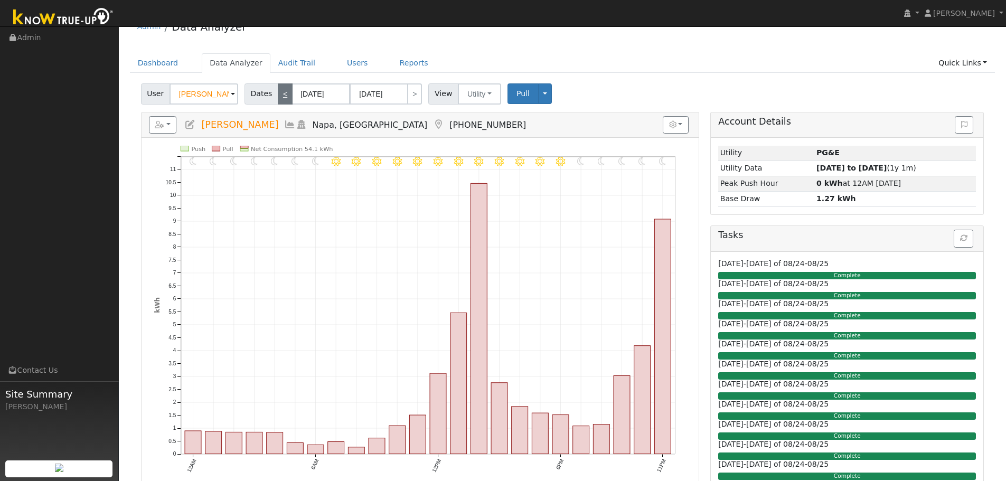
click at [278, 95] on link "<" at bounding box center [285, 93] width 15 height 21
type input "[DATE]"
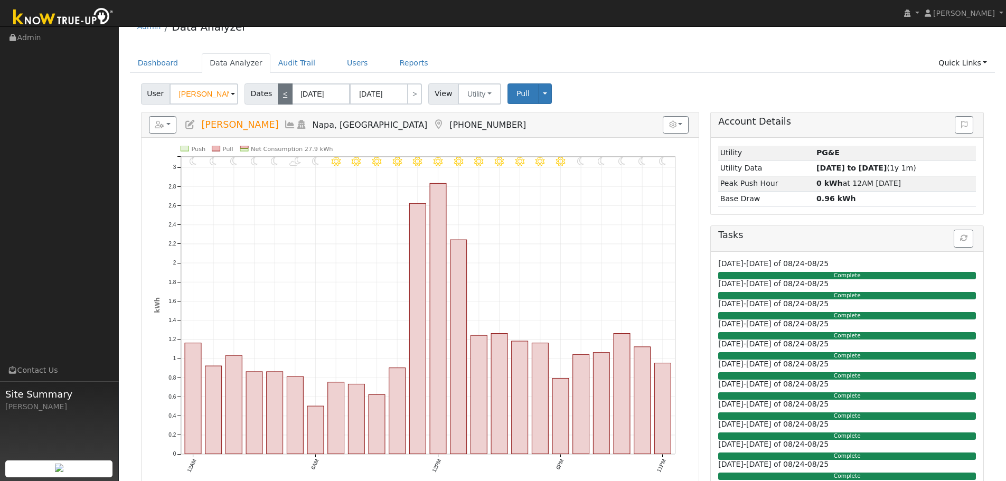
click at [281, 92] on link "<" at bounding box center [285, 93] width 15 height 21
type input "[DATE]"
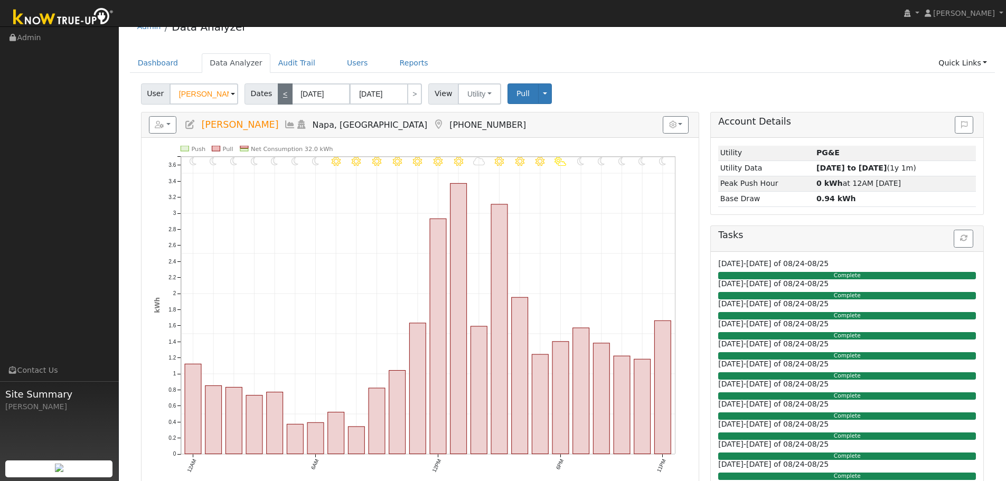
click at [281, 92] on link "<" at bounding box center [285, 93] width 15 height 21
type input "[DATE]"
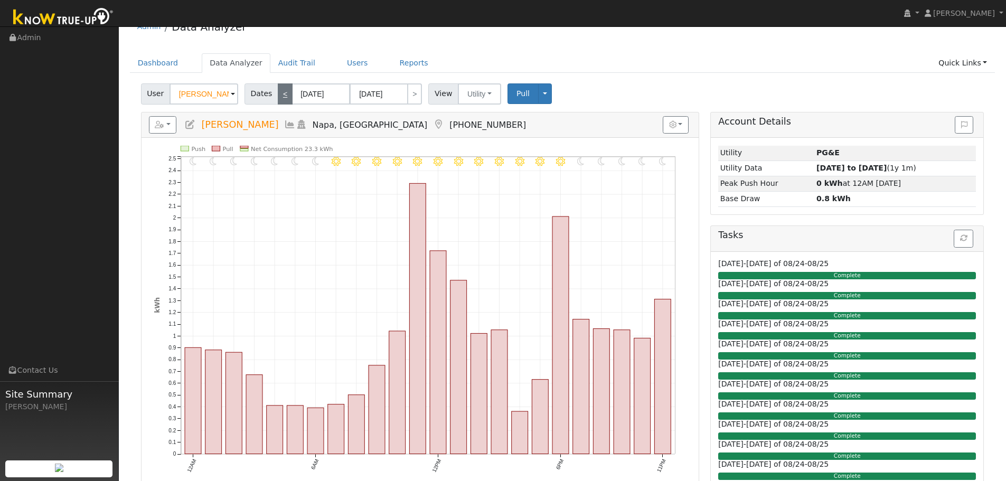
click at [281, 92] on link "<" at bounding box center [285, 93] width 15 height 21
type input "[DATE]"
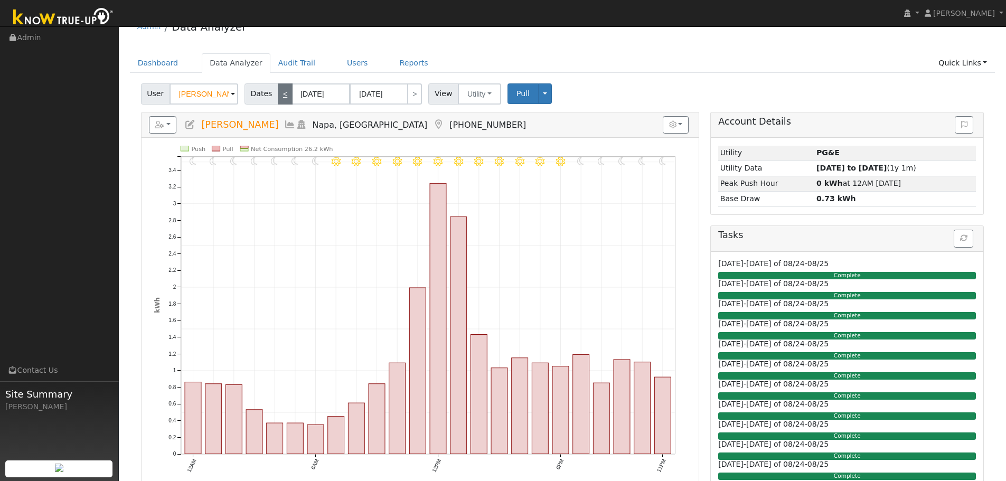
click at [281, 92] on link "<" at bounding box center [285, 93] width 15 height 21
type input "[DATE]"
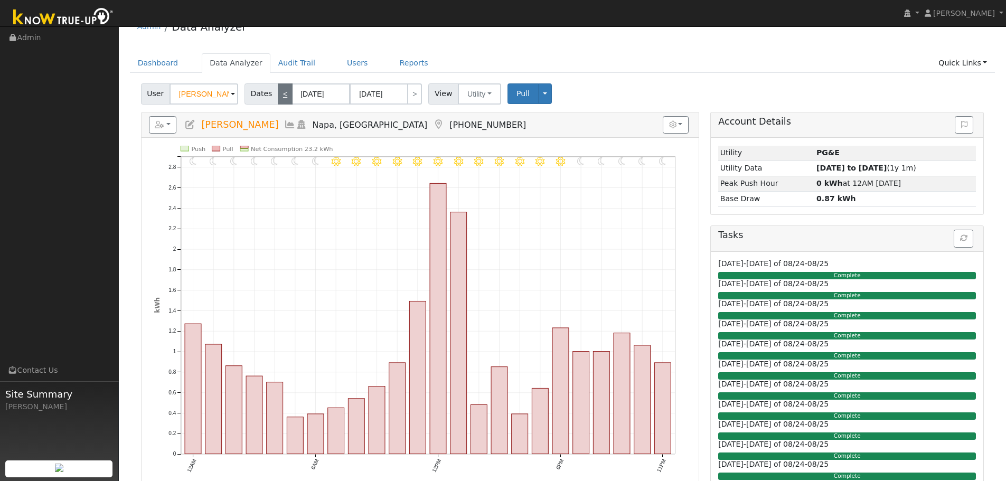
click at [281, 92] on link "<" at bounding box center [285, 93] width 15 height 21
type input "[DATE]"
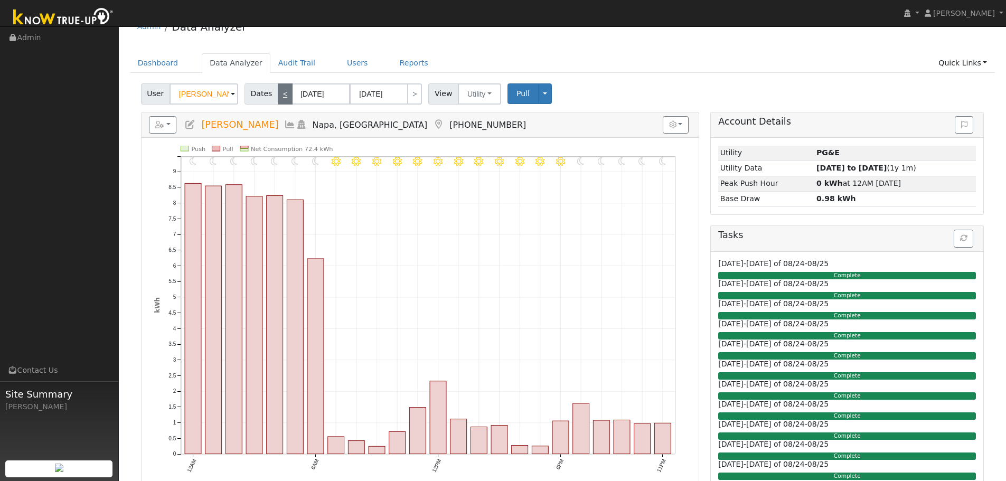
click at [285, 93] on link "<" at bounding box center [285, 93] width 15 height 21
type input "[DATE]"
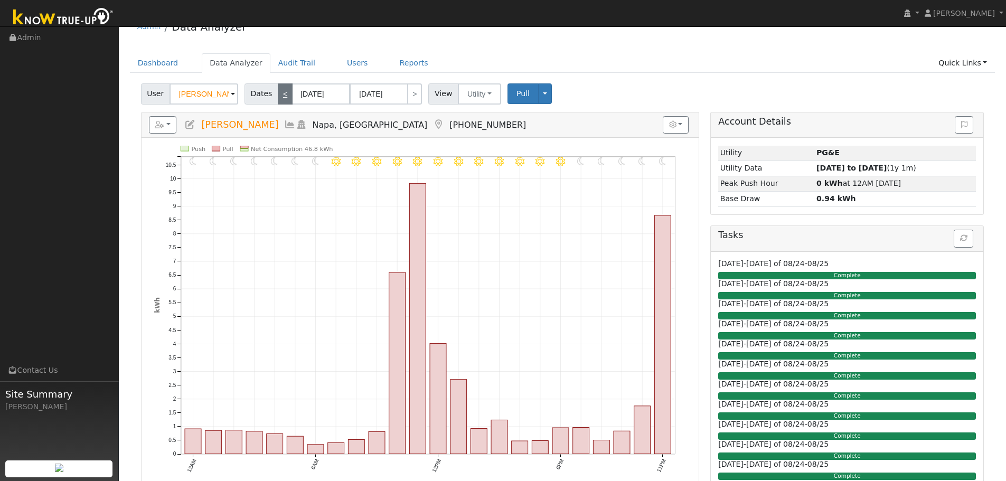
click at [285, 93] on link "<" at bounding box center [285, 93] width 15 height 21
type input "[DATE]"
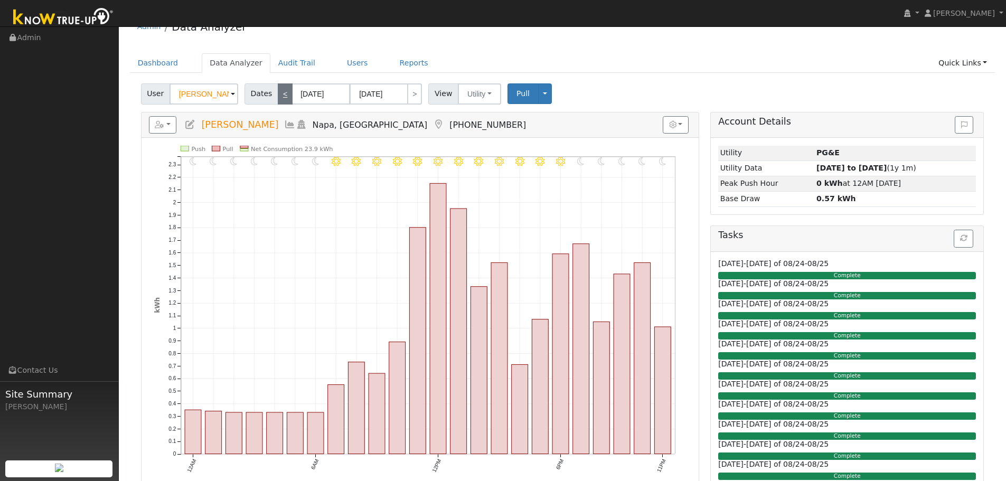
click at [285, 93] on link "<" at bounding box center [285, 93] width 15 height 21
type input "[DATE]"
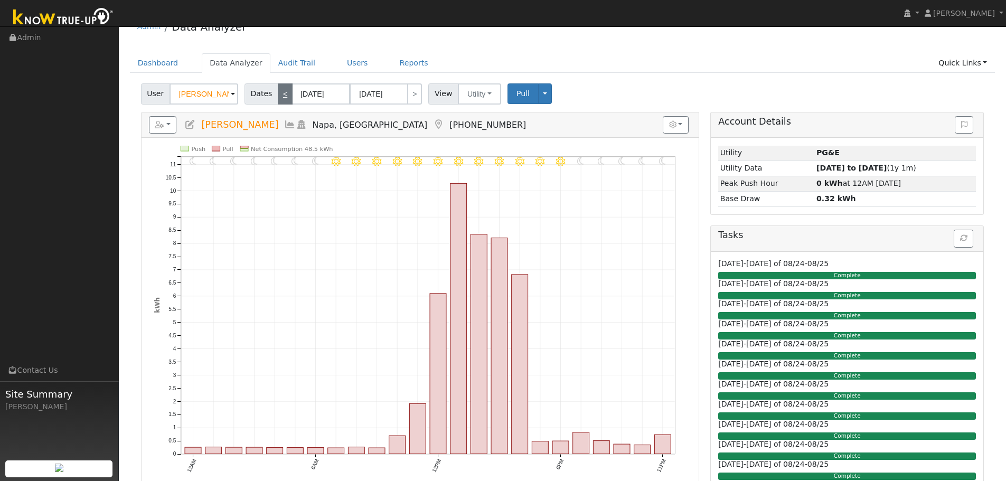
click at [285, 93] on link "<" at bounding box center [285, 93] width 15 height 21
type input "[DATE]"
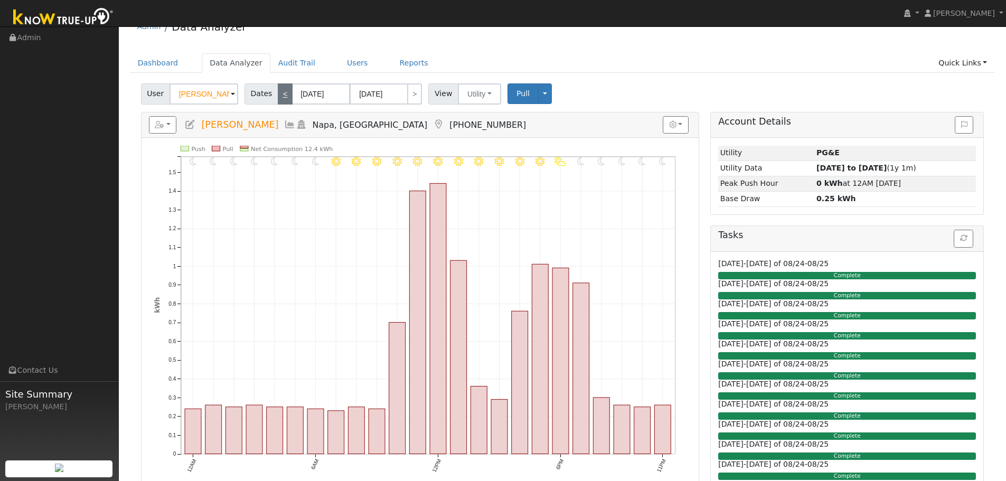
click at [285, 93] on link "<" at bounding box center [285, 93] width 15 height 21
type input "[DATE]"
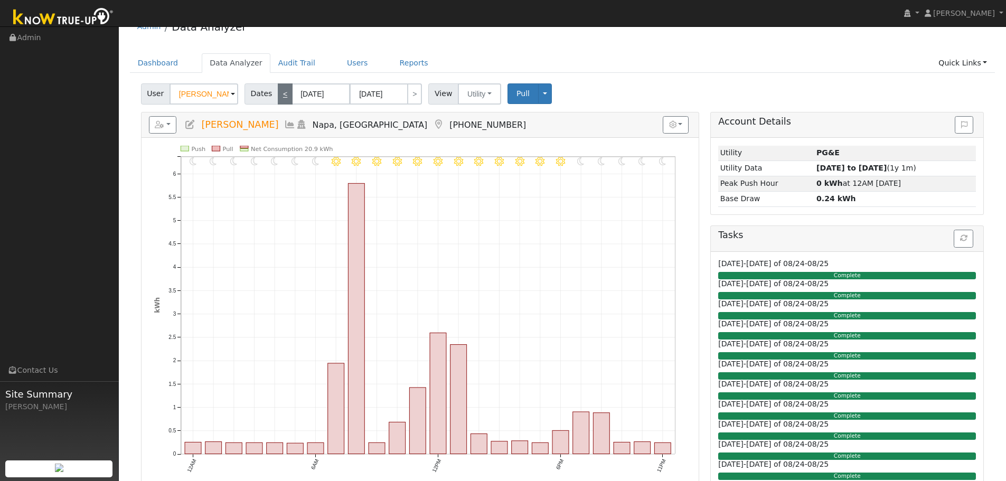
click at [285, 93] on link "<" at bounding box center [285, 93] width 15 height 21
type input "[DATE]"
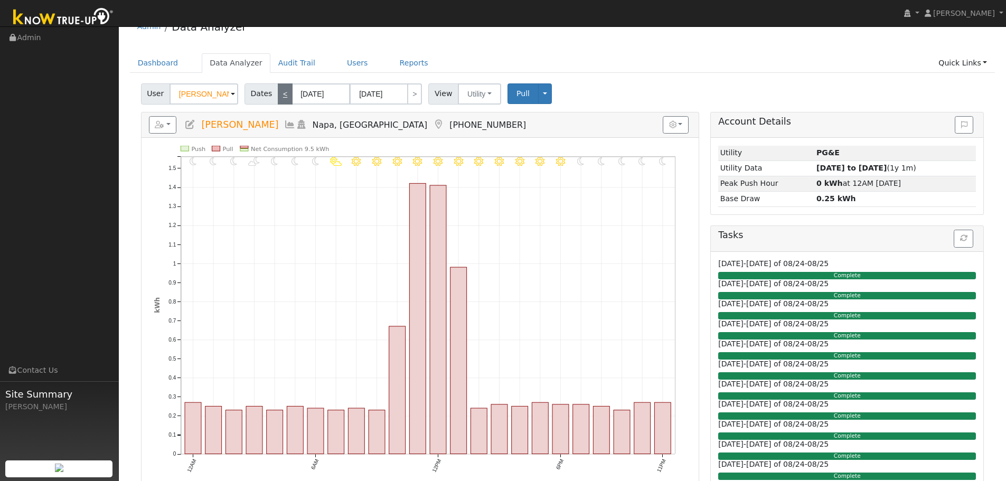
click at [285, 93] on link "<" at bounding box center [285, 93] width 15 height 21
type input "[DATE]"
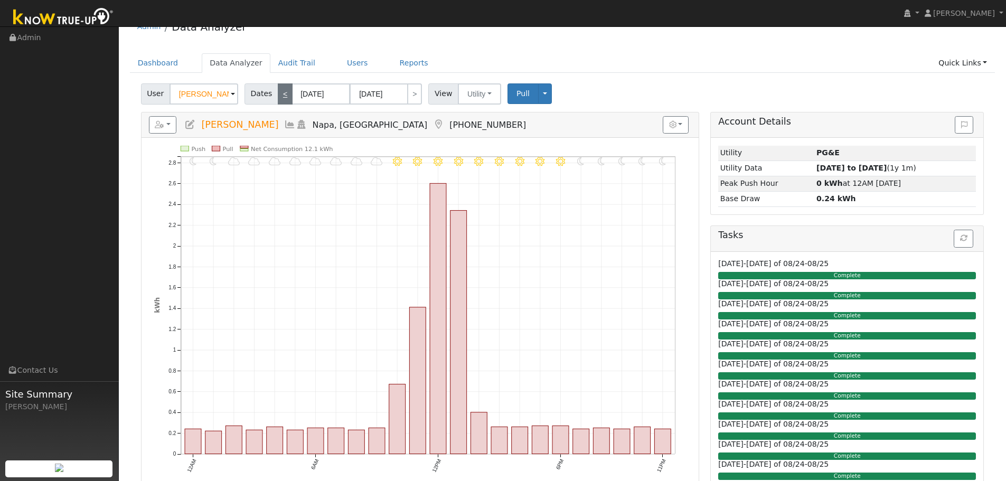
click at [285, 93] on link "<" at bounding box center [285, 93] width 15 height 21
type input "[DATE]"
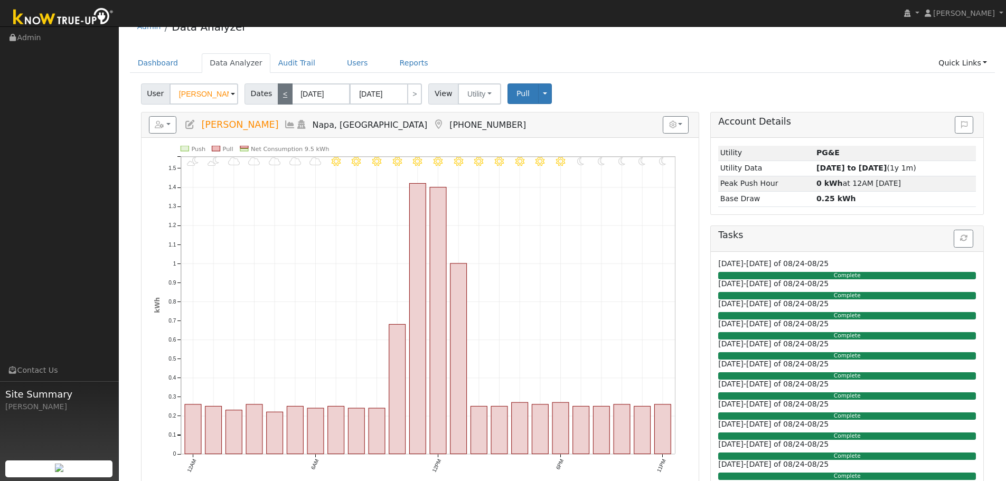
click at [285, 93] on link "<" at bounding box center [285, 93] width 15 height 21
type input "[DATE]"
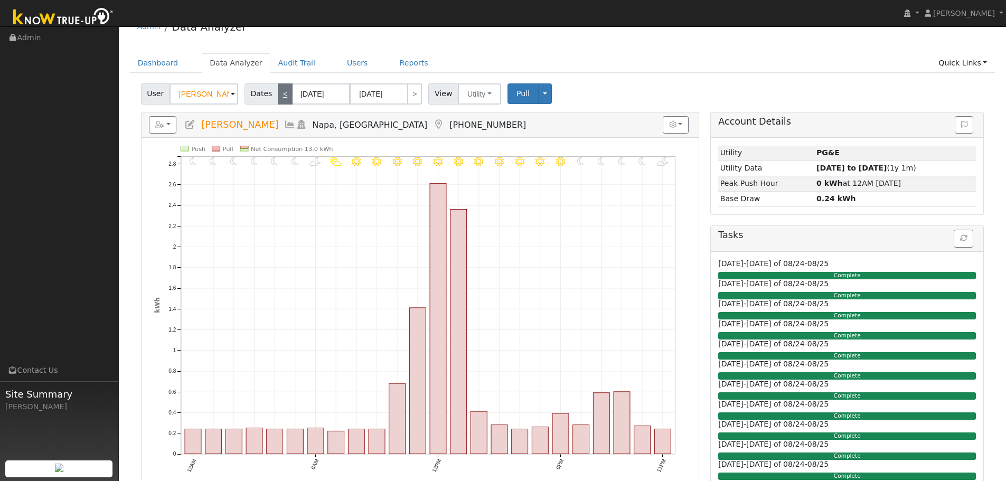
click at [285, 93] on link "<" at bounding box center [285, 93] width 15 height 21
type input "[DATE]"
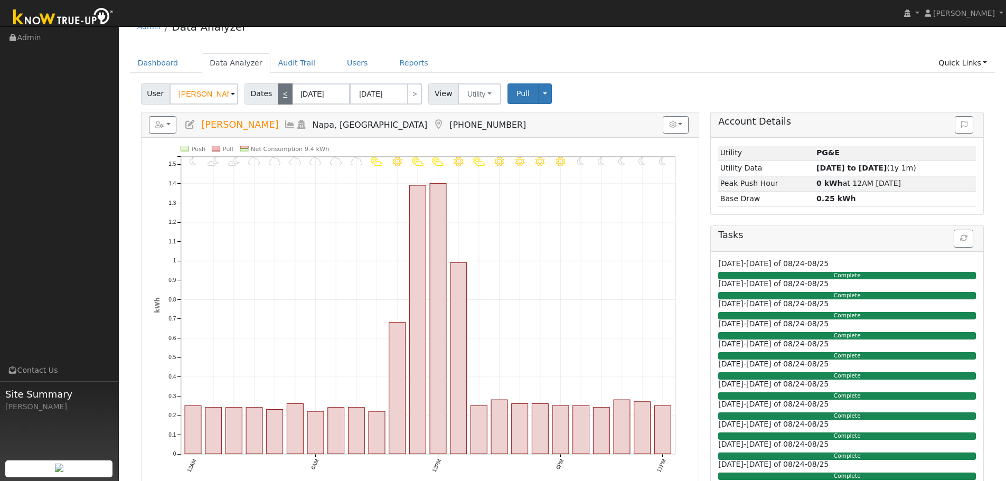
click at [285, 93] on link "<" at bounding box center [285, 93] width 15 height 21
type input "[DATE]"
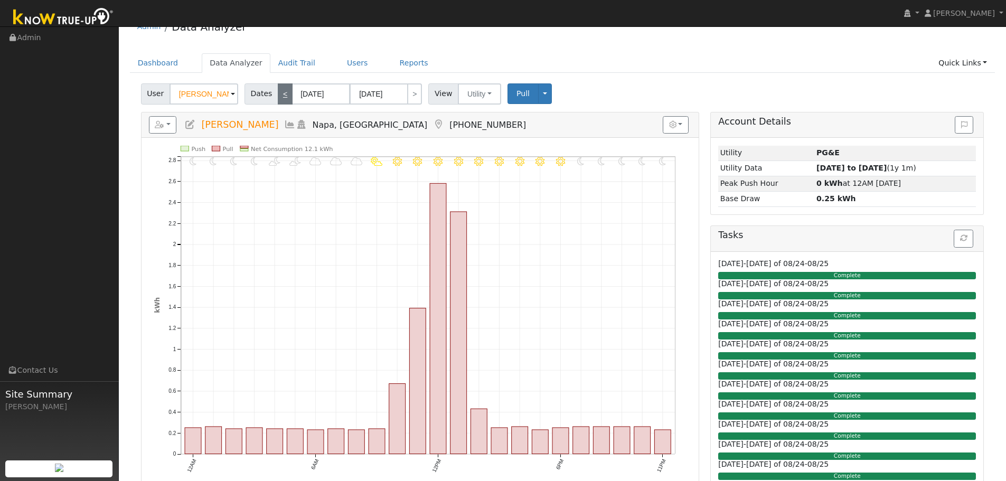
click at [285, 93] on link "<" at bounding box center [285, 93] width 15 height 21
type input "[DATE]"
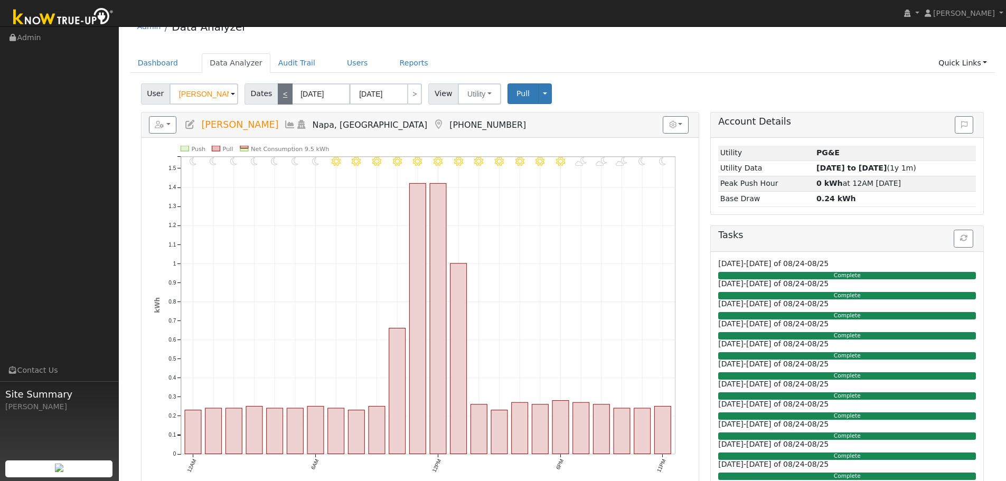
click at [285, 93] on link "<" at bounding box center [285, 93] width 15 height 21
type input "[DATE]"
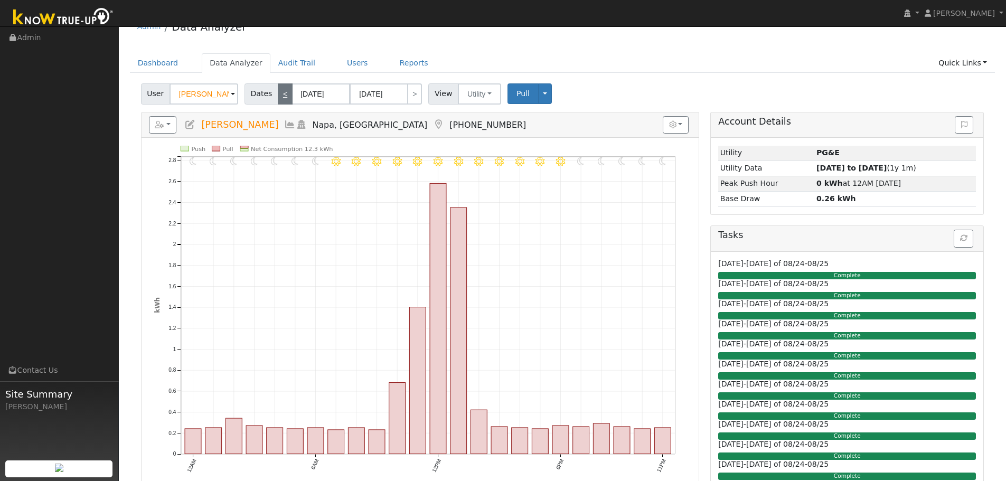
click at [285, 93] on link "<" at bounding box center [285, 93] width 15 height 21
type input "[DATE]"
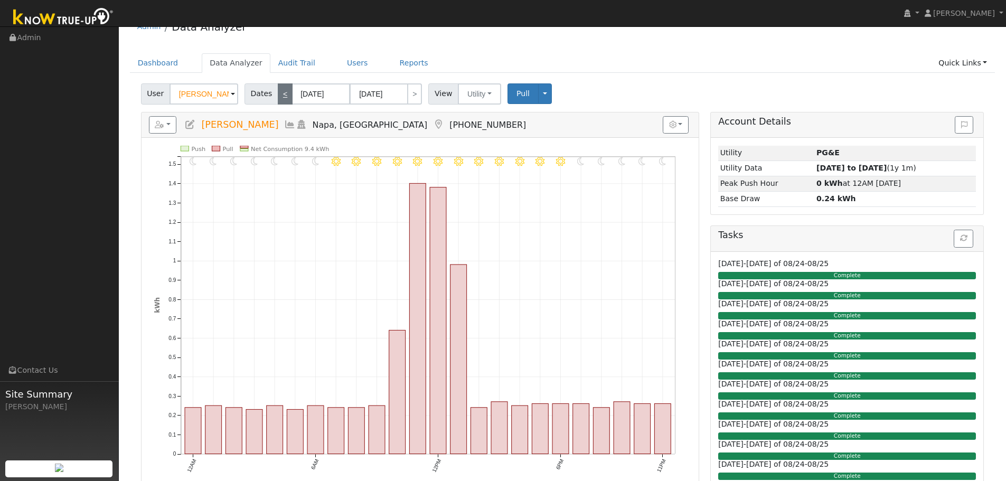
click at [285, 93] on link "<" at bounding box center [285, 93] width 15 height 21
type input "[DATE]"
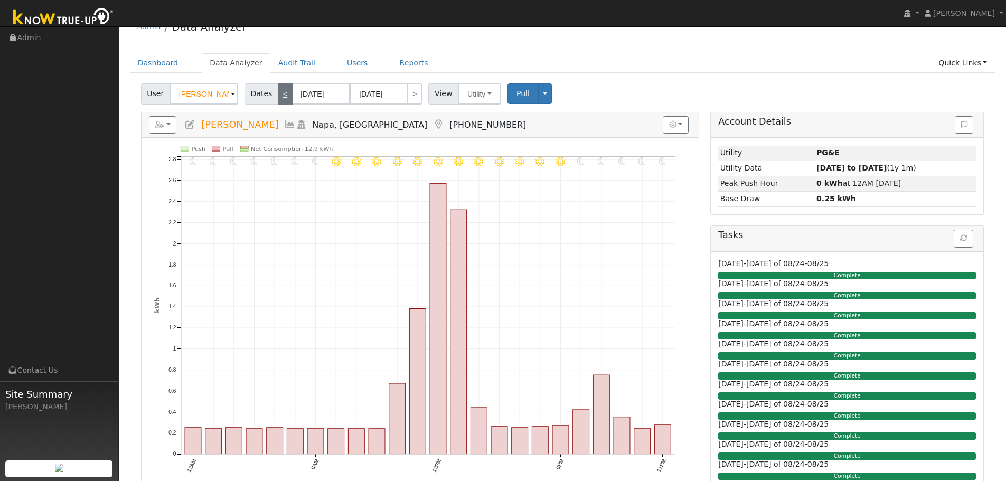
click at [285, 93] on link "<" at bounding box center [285, 93] width 15 height 21
type input "[DATE]"
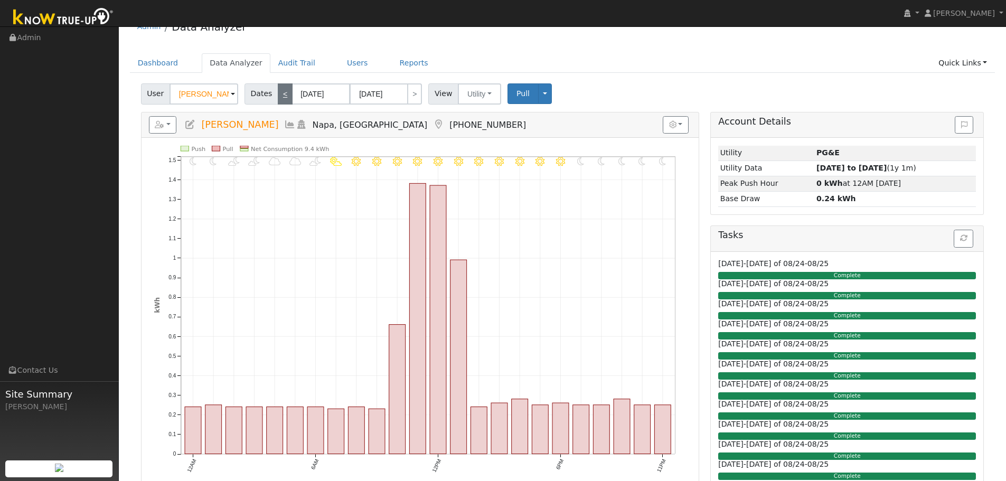
click at [285, 93] on link "<" at bounding box center [285, 93] width 15 height 21
type input "[DATE]"
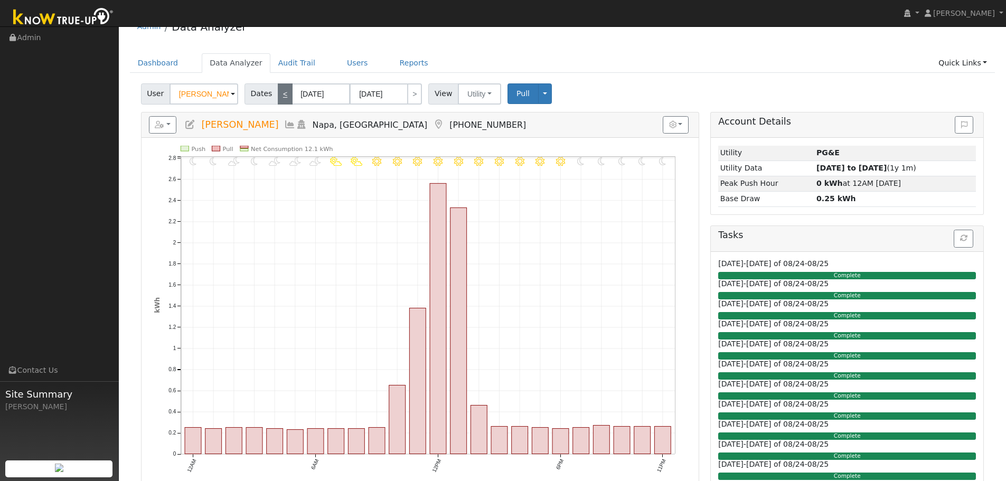
click at [285, 93] on link "<" at bounding box center [285, 93] width 15 height 21
type input "[DATE]"
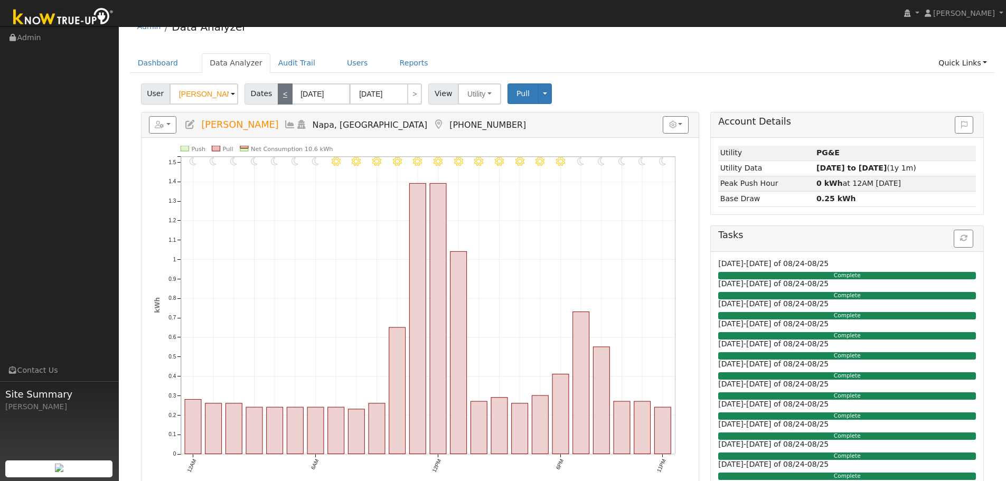
click at [285, 93] on link "<" at bounding box center [285, 93] width 15 height 21
type input "[DATE]"
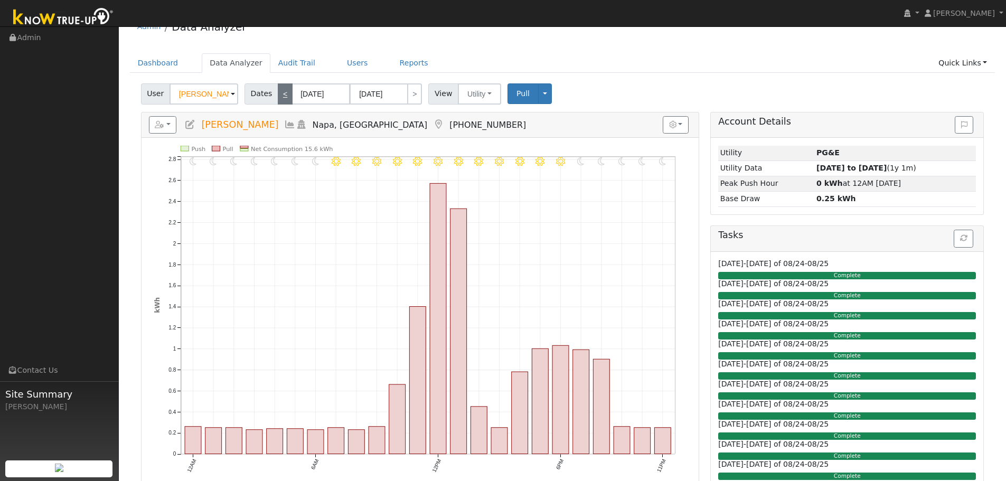
click at [285, 93] on link "<" at bounding box center [285, 93] width 15 height 21
type input "[DATE]"
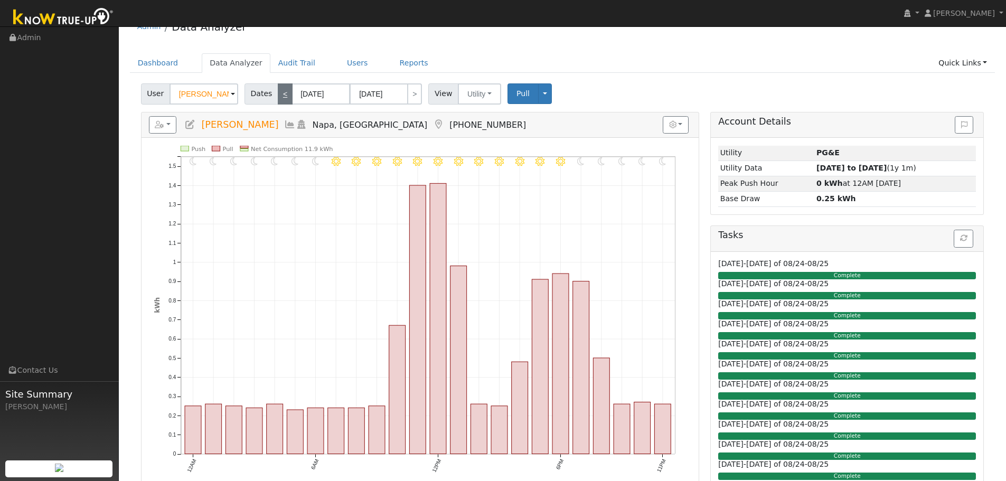
click at [285, 93] on link "<" at bounding box center [285, 93] width 15 height 21
type input "[DATE]"
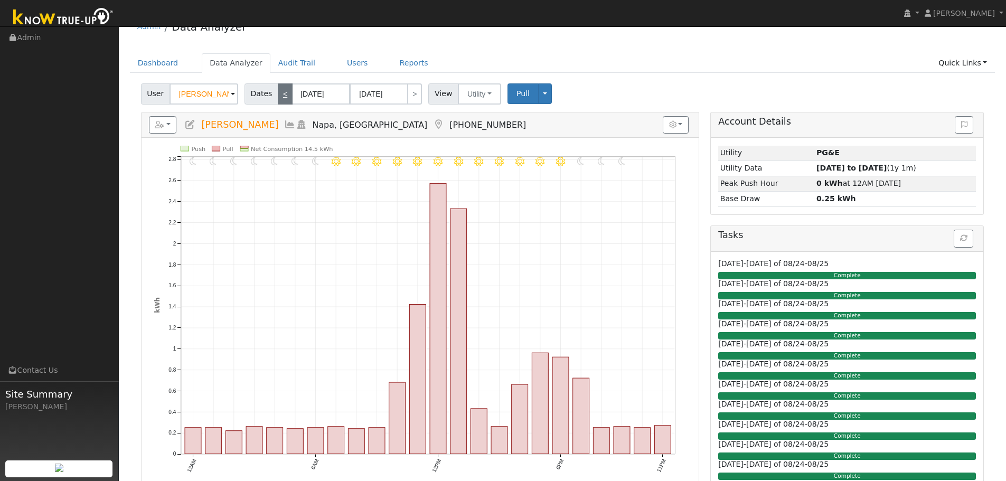
click at [285, 93] on link "<" at bounding box center [285, 93] width 15 height 21
type input "[DATE]"
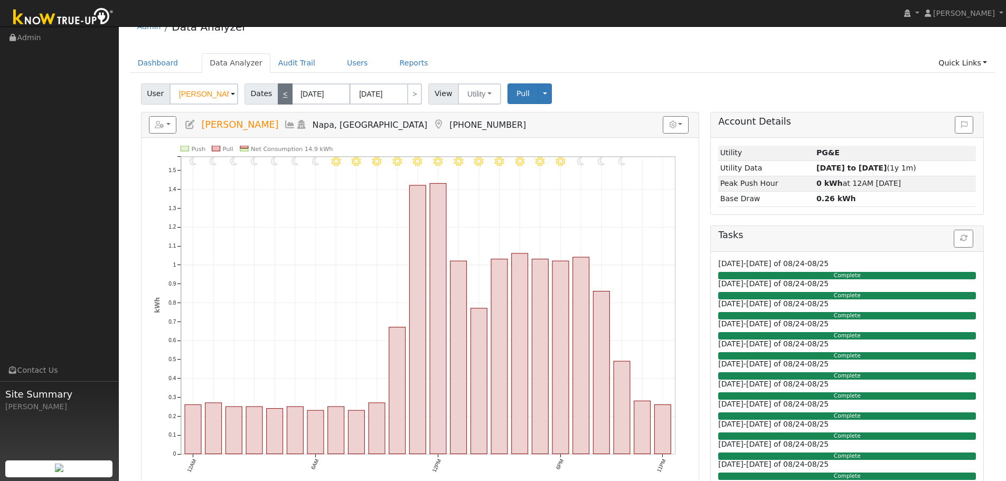
click at [285, 93] on link "<" at bounding box center [285, 93] width 15 height 21
type input "[DATE]"
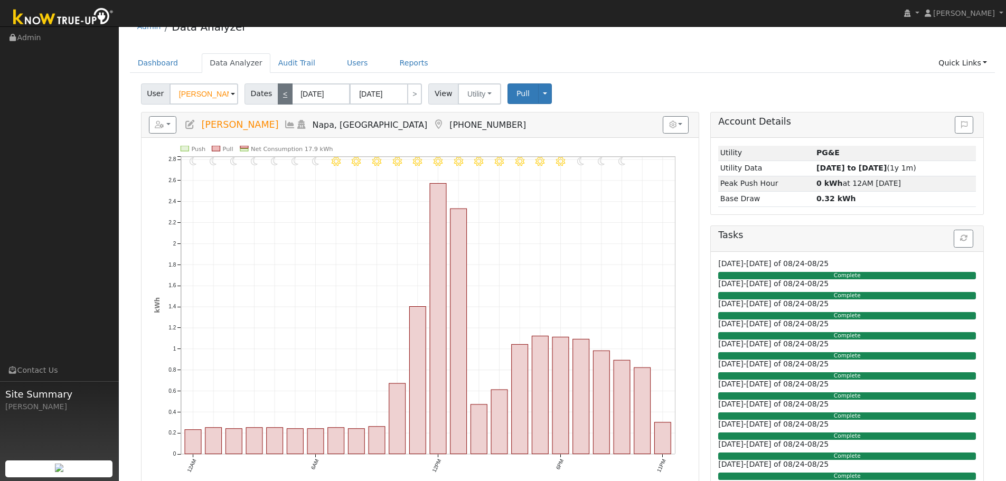
click at [285, 93] on link "<" at bounding box center [285, 93] width 15 height 21
type input "[DATE]"
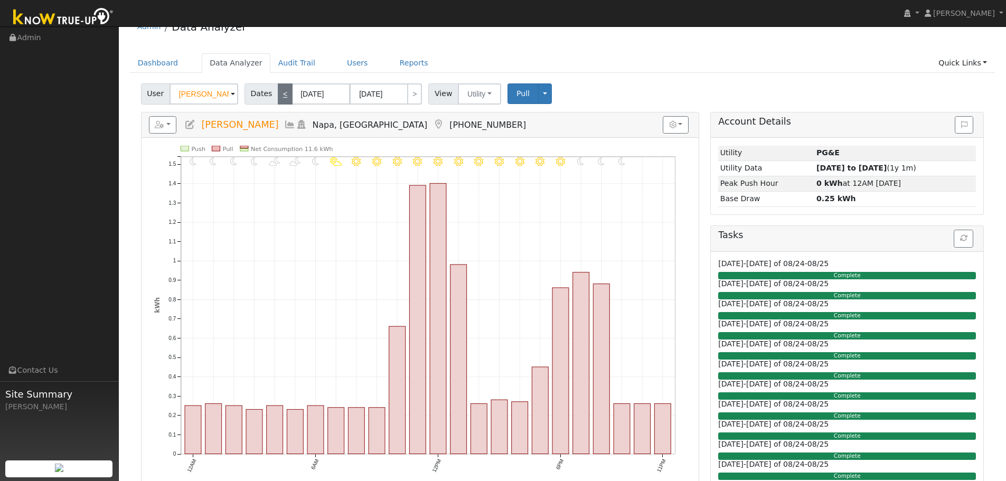
click at [285, 93] on link "<" at bounding box center [285, 93] width 15 height 21
type input "[DATE]"
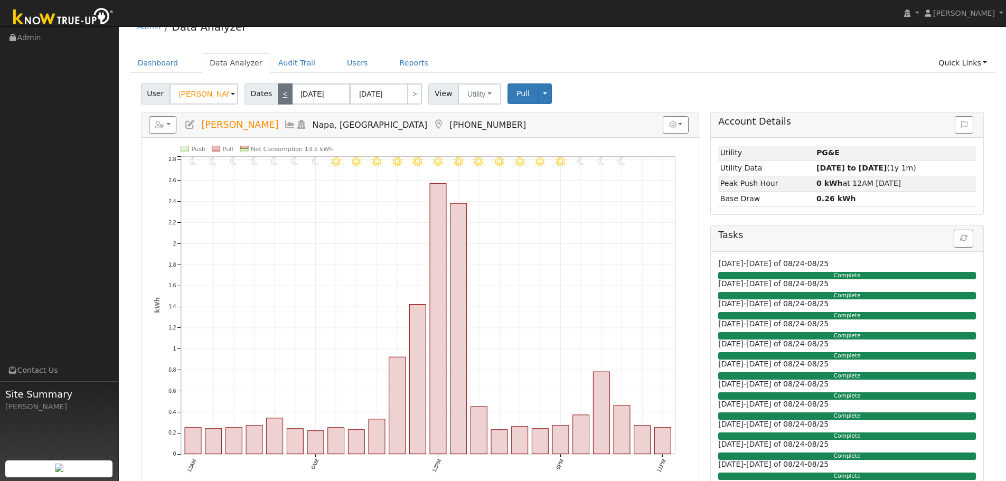
click at [285, 93] on link "<" at bounding box center [285, 93] width 15 height 21
type input "[DATE]"
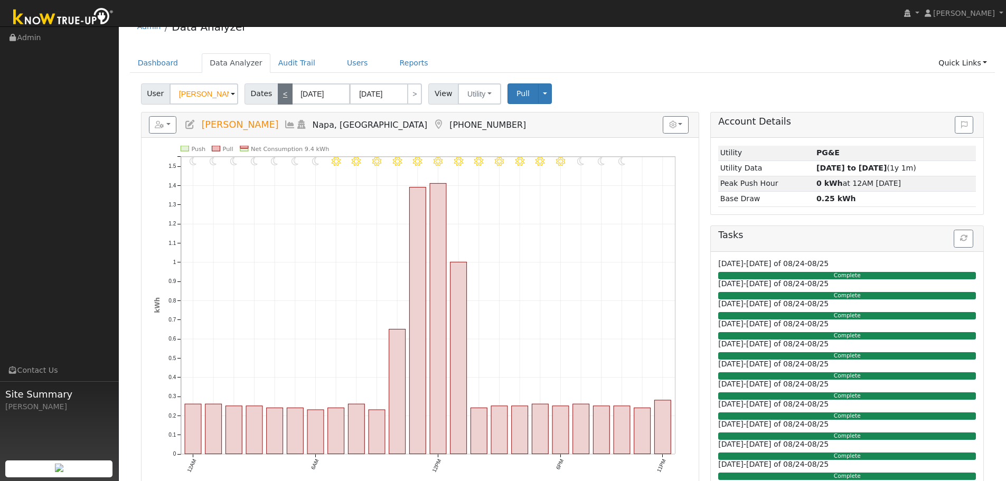
click at [285, 93] on link "<" at bounding box center [285, 93] width 15 height 21
type input "[DATE]"
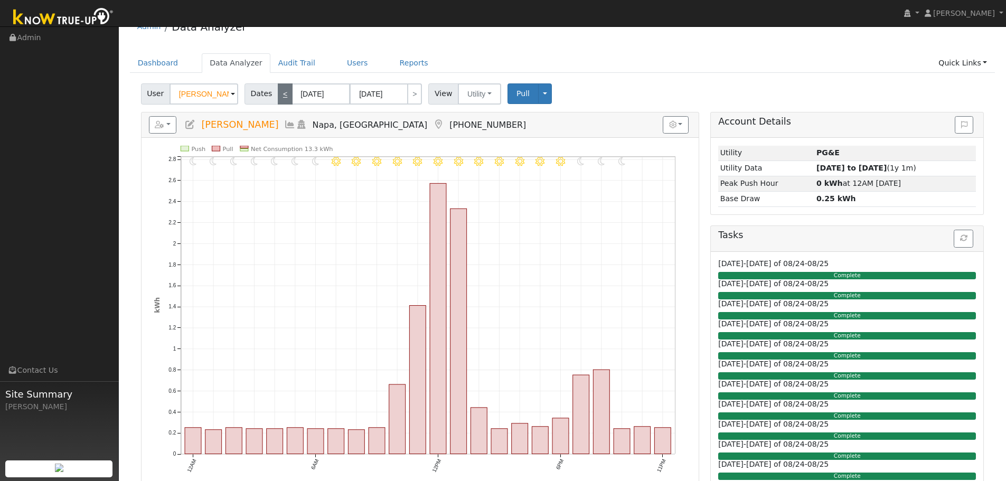
click at [285, 93] on link "<" at bounding box center [285, 93] width 15 height 21
type input "[DATE]"
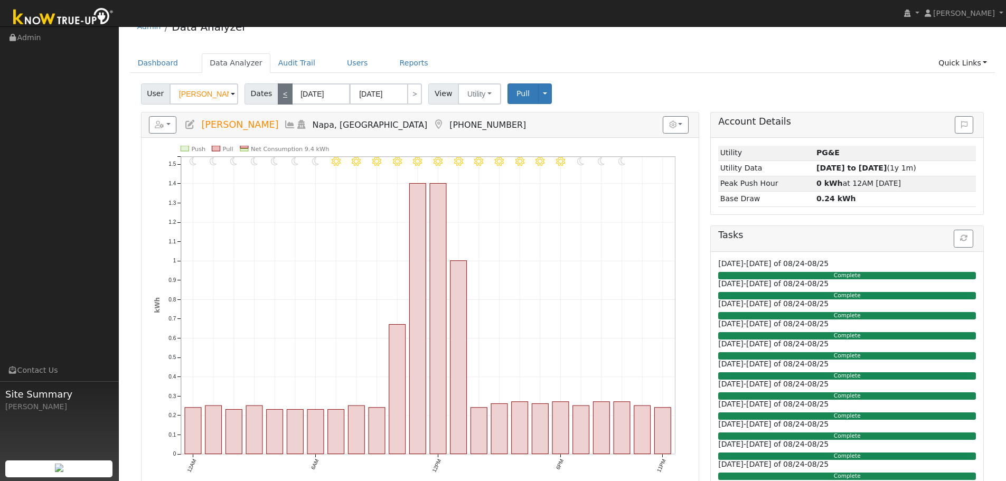
click at [285, 93] on link "<" at bounding box center [285, 93] width 15 height 21
type input "[DATE]"
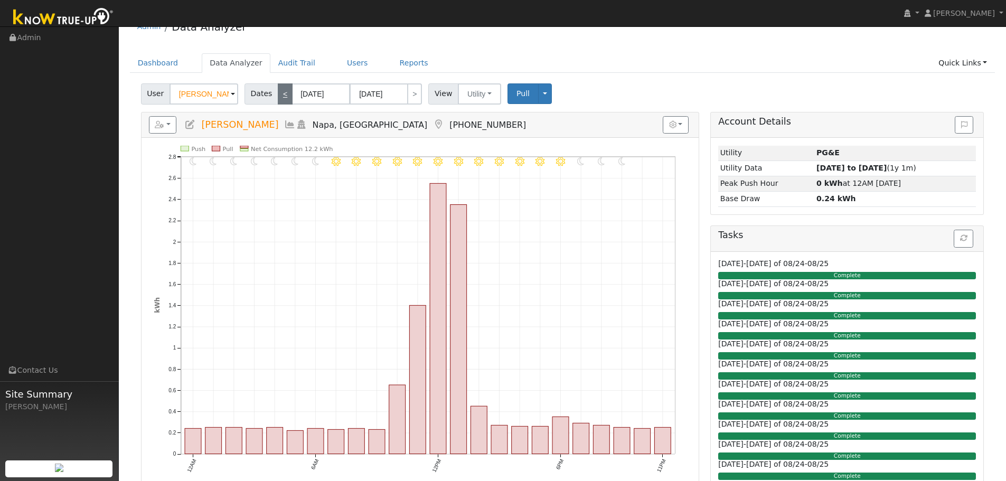
click at [285, 93] on link "<" at bounding box center [285, 93] width 15 height 21
type input "[DATE]"
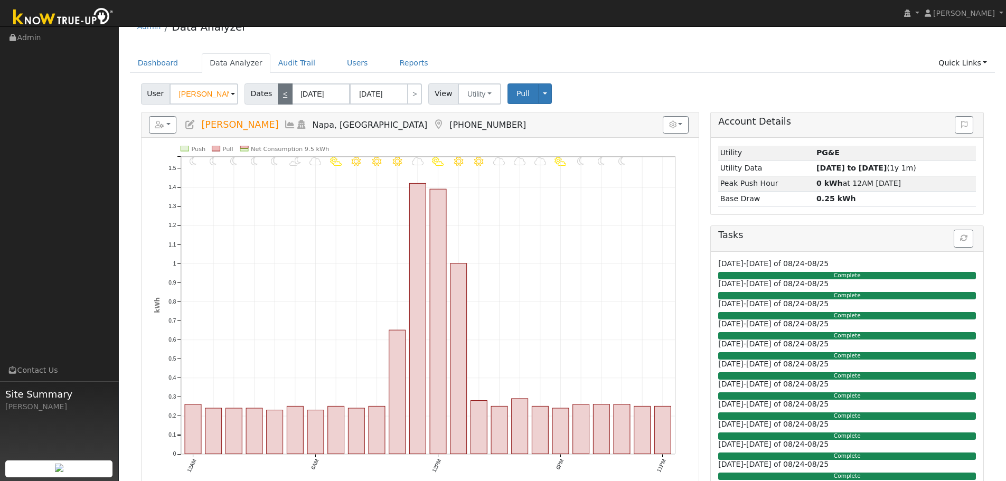
click at [285, 93] on link "<" at bounding box center [285, 93] width 15 height 21
type input "[DATE]"
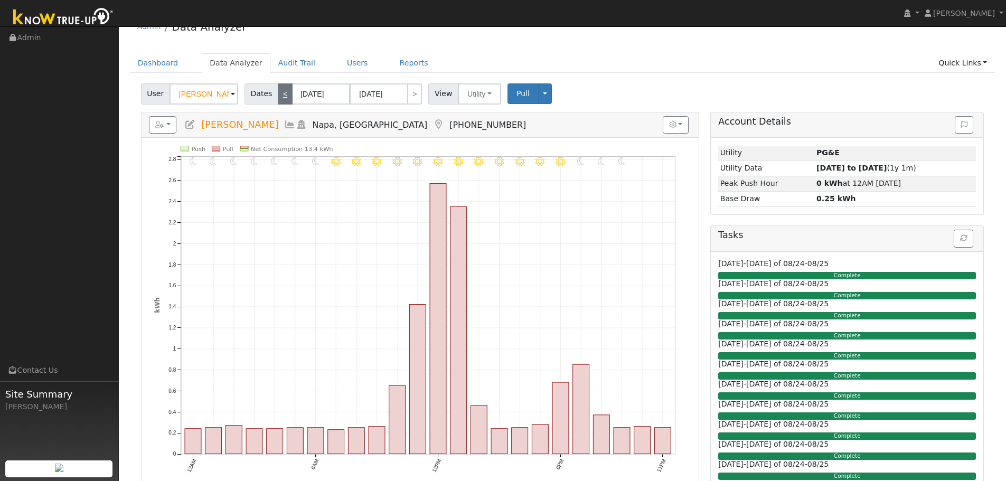
click at [285, 93] on link "<" at bounding box center [285, 93] width 15 height 21
type input "[DATE]"
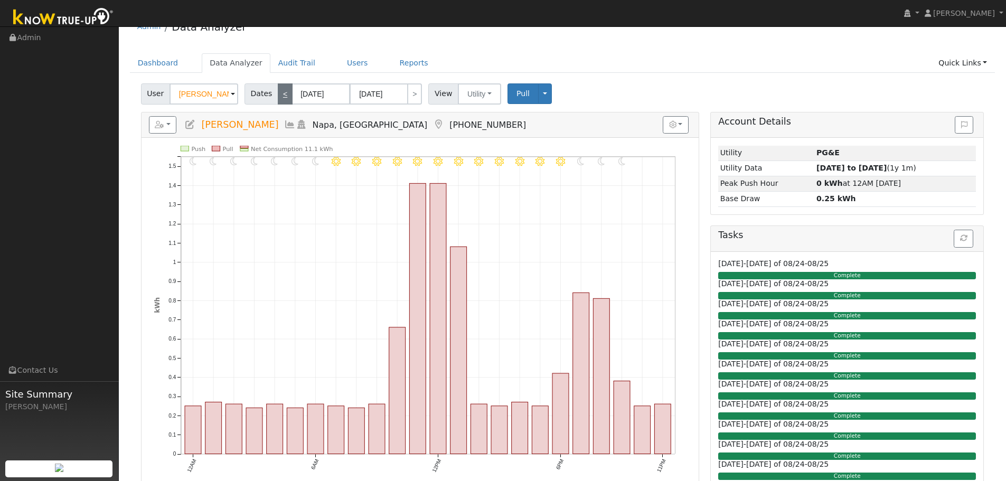
click at [283, 95] on link "<" at bounding box center [285, 93] width 15 height 21
type input "[DATE]"
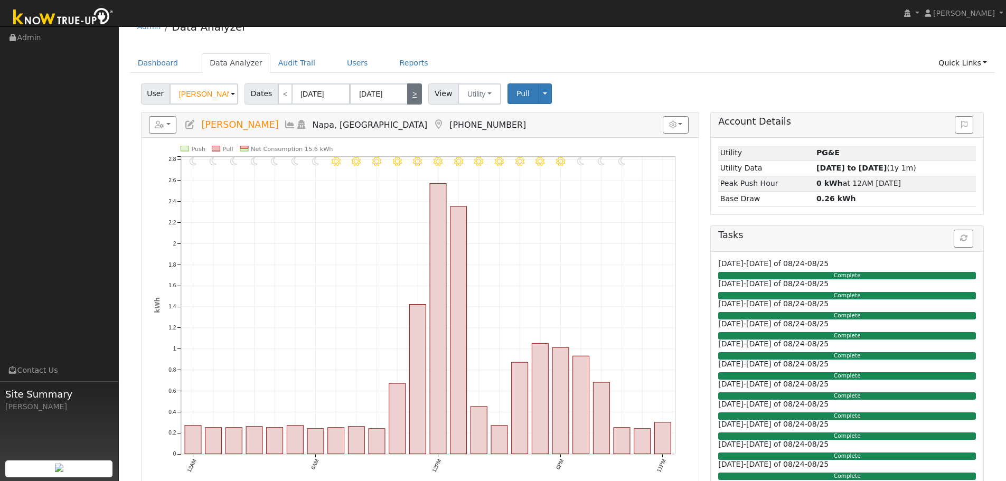
click at [409, 93] on link ">" at bounding box center [414, 93] width 15 height 21
type input "[DATE]"
click at [409, 93] on link ">" at bounding box center [414, 93] width 15 height 21
type input "[DATE]"
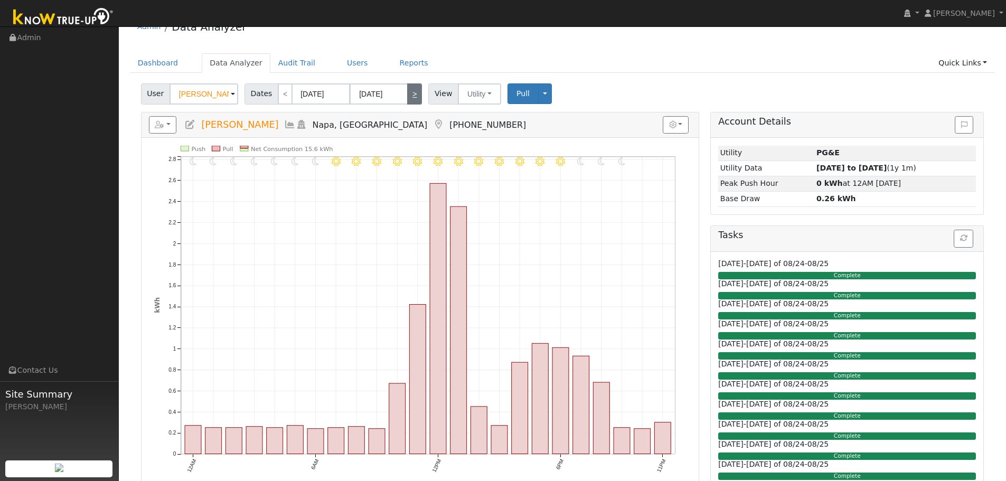
type input "[DATE]"
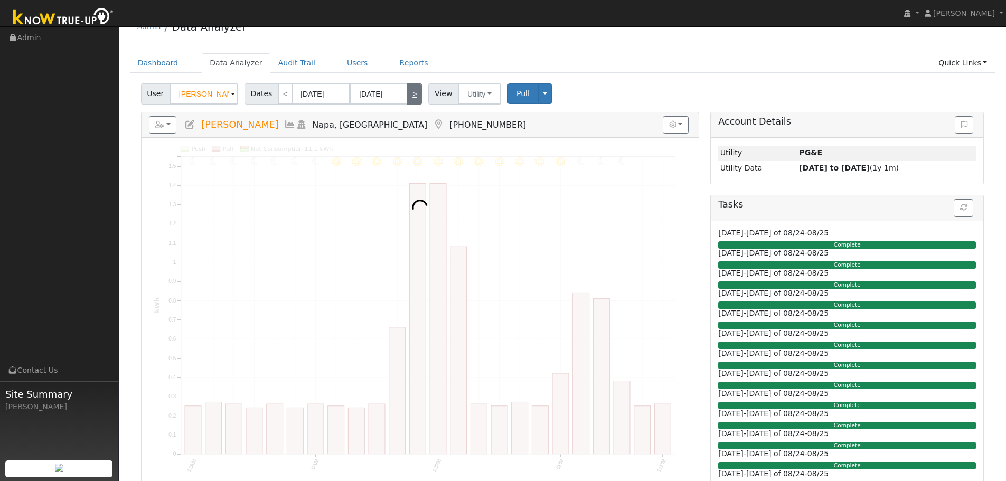
click at [409, 93] on link ">" at bounding box center [414, 93] width 15 height 21
type input "[DATE]"
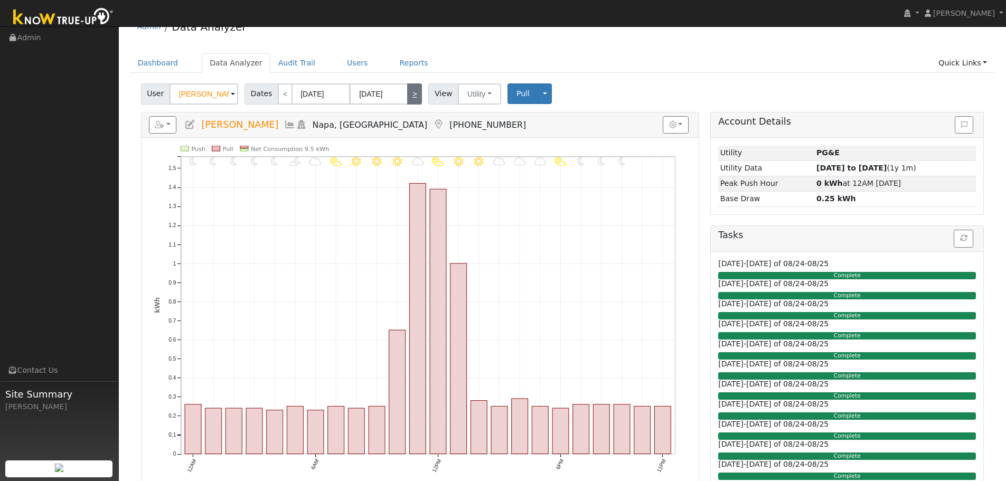
click at [409, 93] on link ">" at bounding box center [414, 93] width 15 height 21
type input "[DATE]"
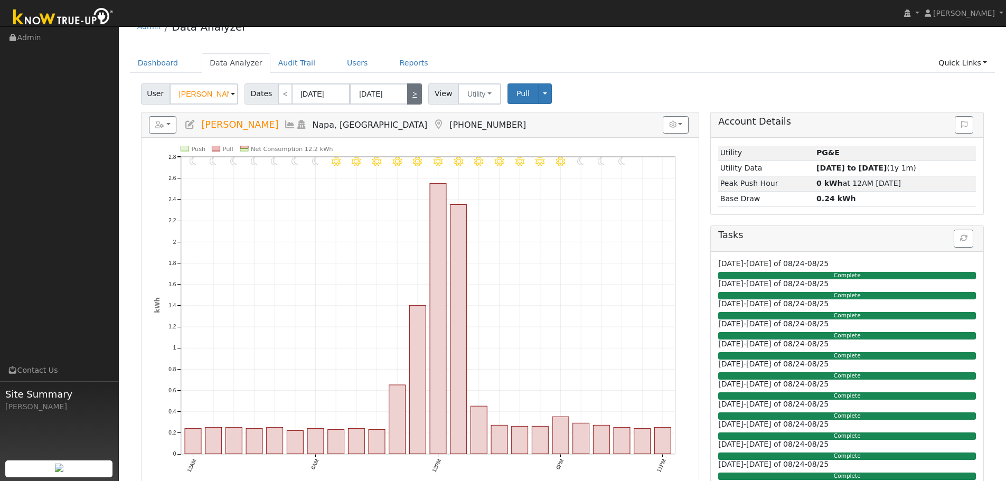
click at [409, 93] on link ">" at bounding box center [414, 93] width 15 height 21
type input "[DATE]"
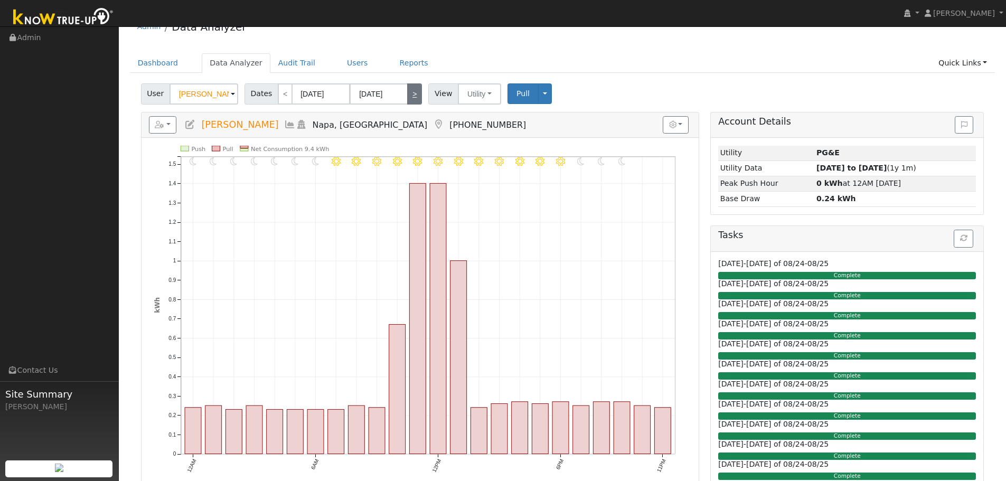
click at [409, 93] on link ">" at bounding box center [414, 93] width 15 height 21
type input "[DATE]"
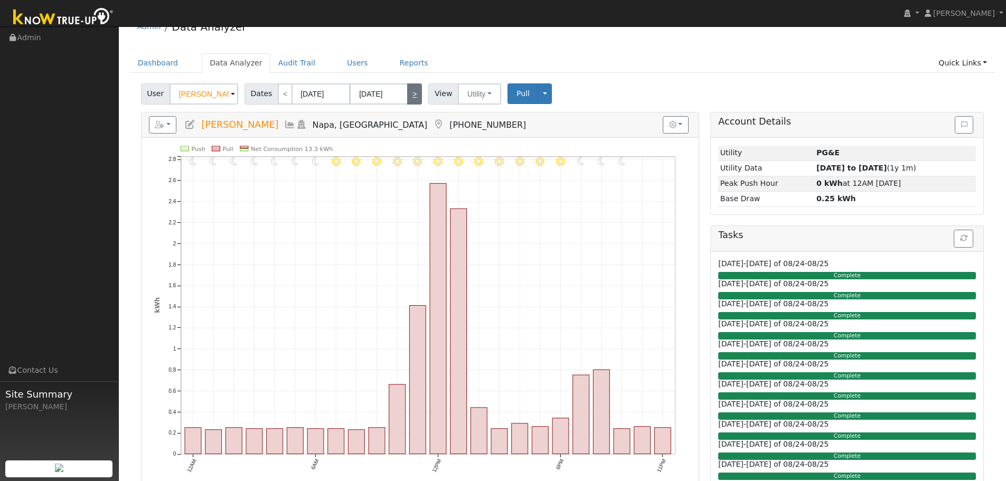
click at [409, 93] on link ">" at bounding box center [414, 93] width 15 height 21
type input "[DATE]"
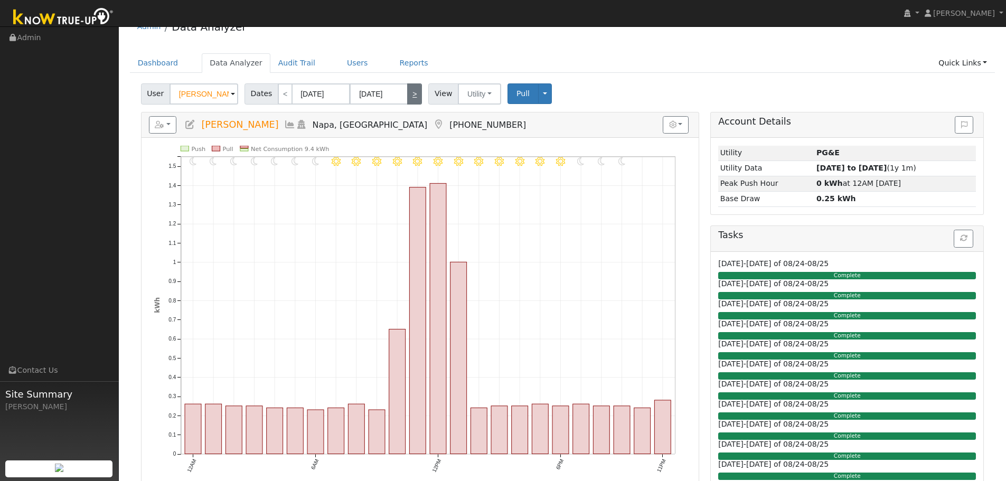
click at [409, 93] on link ">" at bounding box center [414, 93] width 15 height 21
type input "[DATE]"
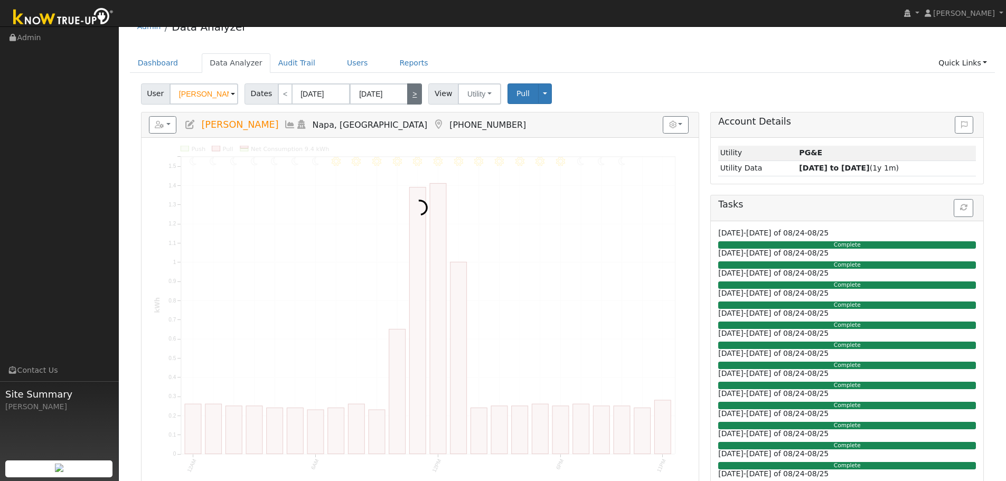
click at [409, 93] on link ">" at bounding box center [414, 93] width 15 height 21
type input "[DATE]"
click at [409, 93] on link ">" at bounding box center [414, 93] width 15 height 21
type input "[DATE]"
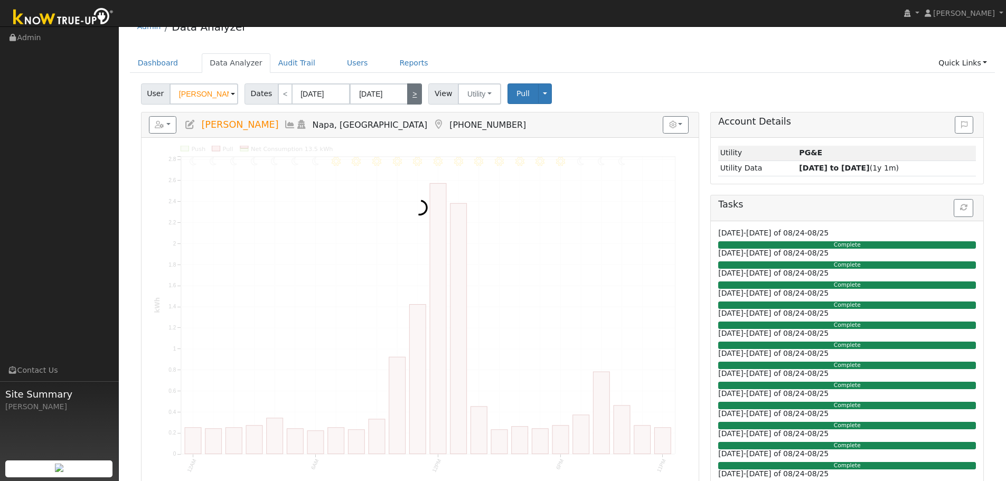
type input "[DATE]"
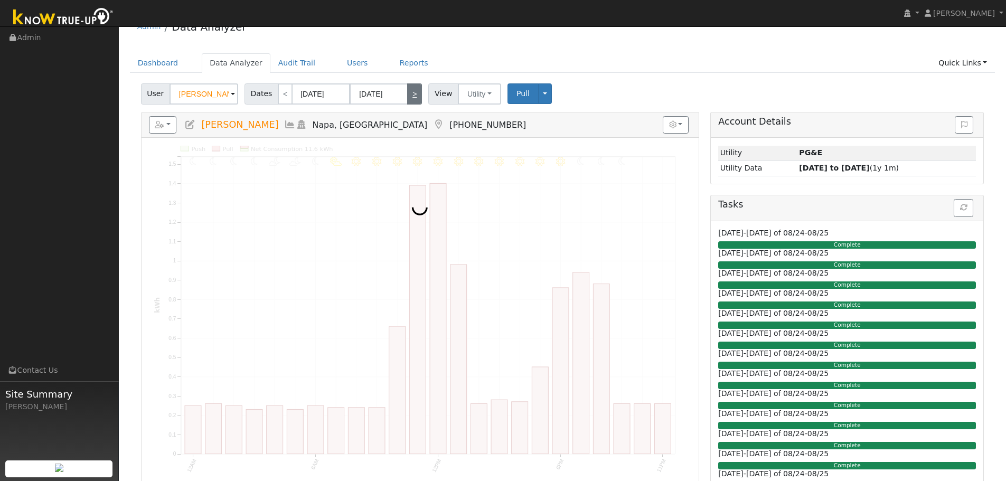
click at [409, 93] on link ">" at bounding box center [414, 93] width 15 height 21
type input "[DATE]"
click at [409, 93] on link ">" at bounding box center [414, 93] width 15 height 21
type input "[DATE]"
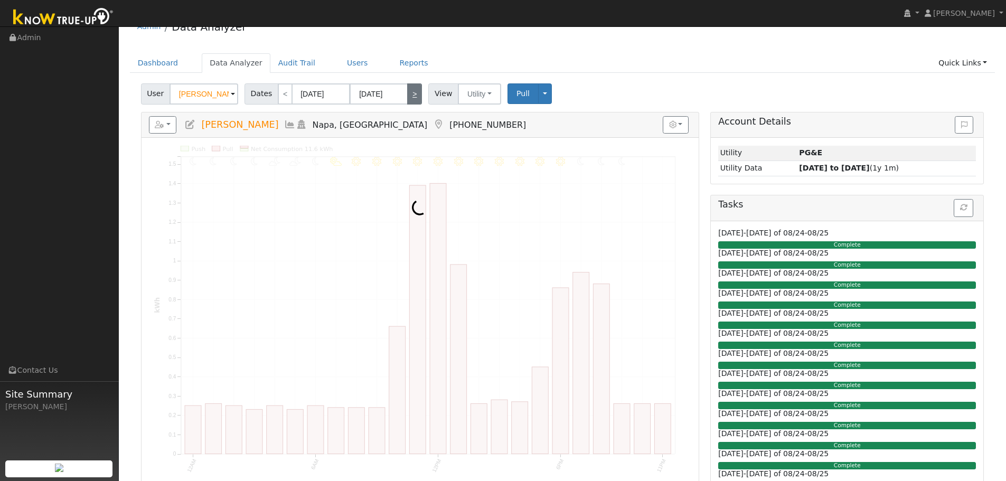
type input "[DATE]"
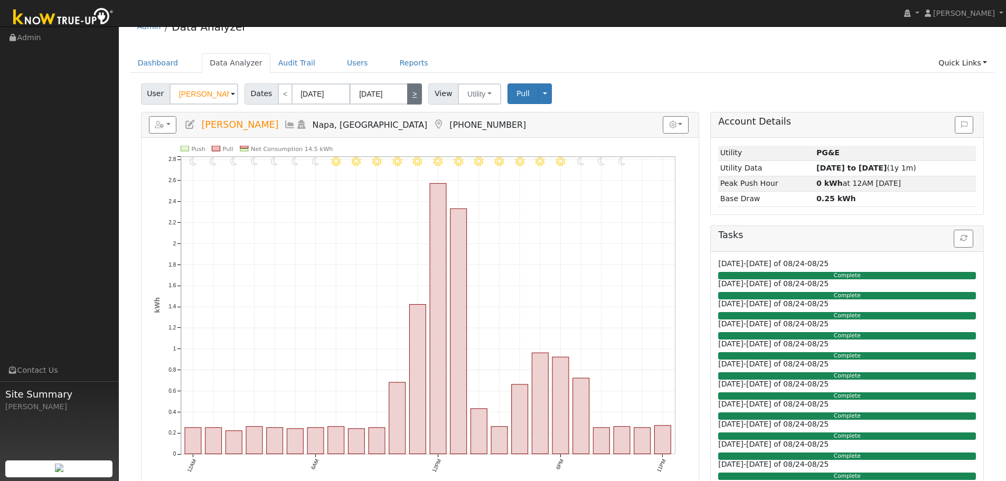
click at [409, 93] on link ">" at bounding box center [414, 93] width 15 height 21
type input "[DATE]"
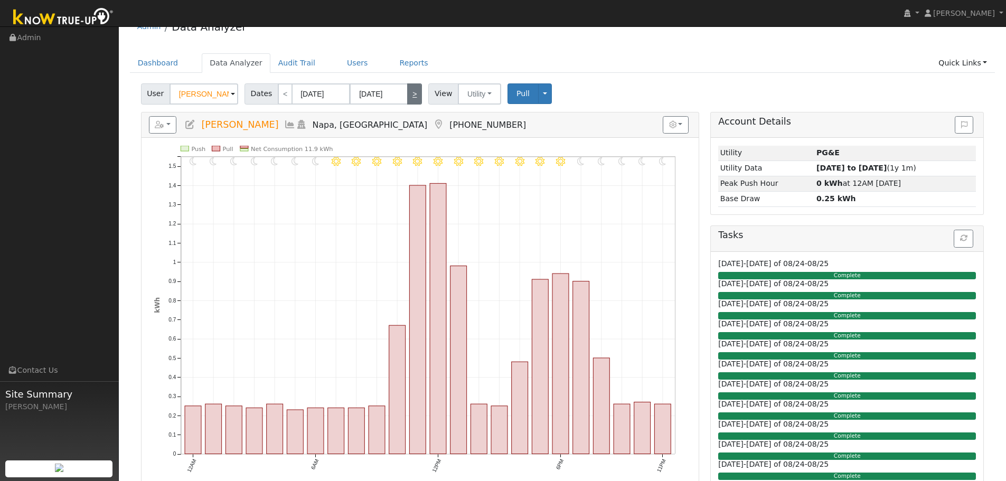
click at [409, 93] on link ">" at bounding box center [414, 93] width 15 height 21
type input "[DATE]"
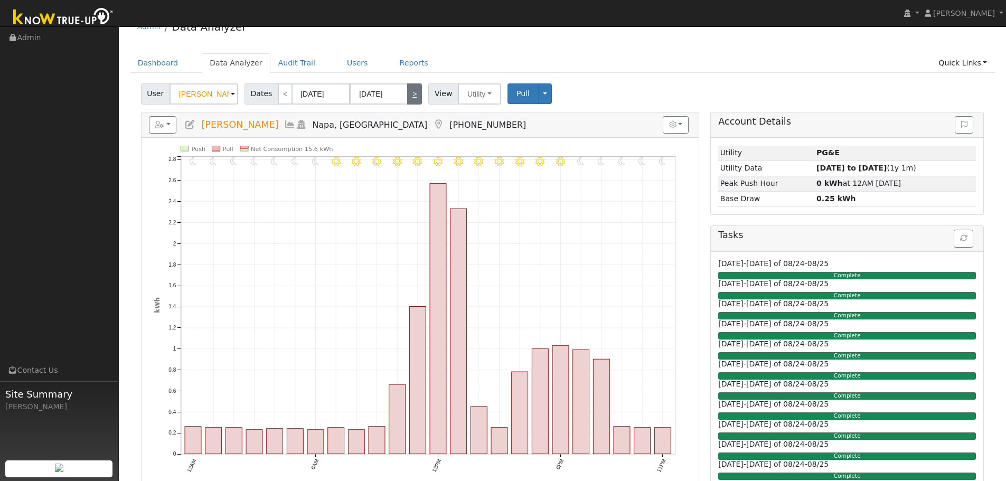
click at [409, 93] on link ">" at bounding box center [414, 93] width 15 height 21
type input "[DATE]"
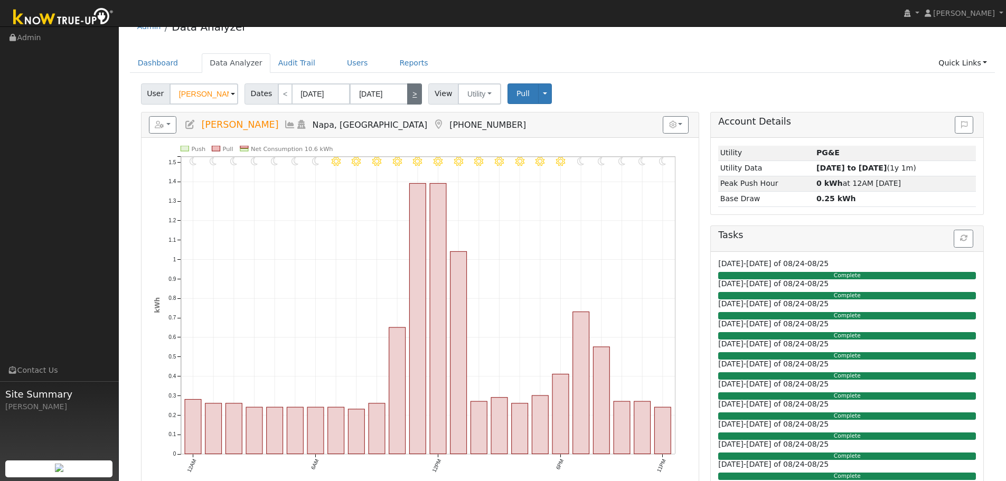
click at [409, 93] on link ">" at bounding box center [414, 93] width 15 height 21
type input "[DATE]"
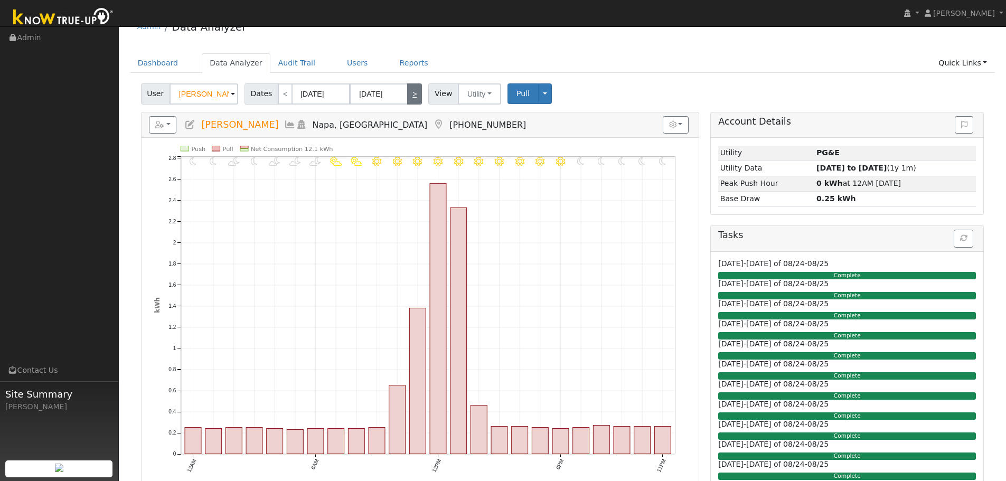
click at [409, 93] on link ">" at bounding box center [414, 93] width 15 height 21
type input "[DATE]"
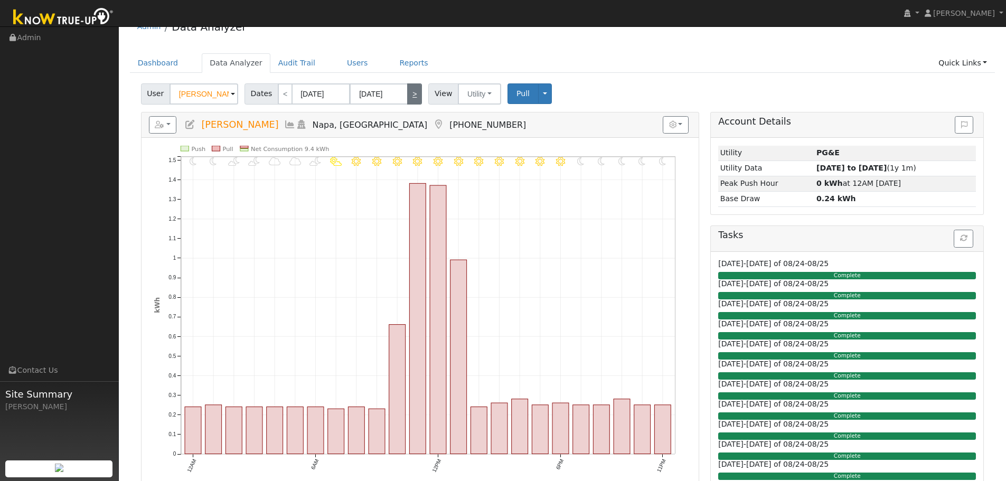
click at [409, 93] on link ">" at bounding box center [414, 93] width 15 height 21
type input "[DATE]"
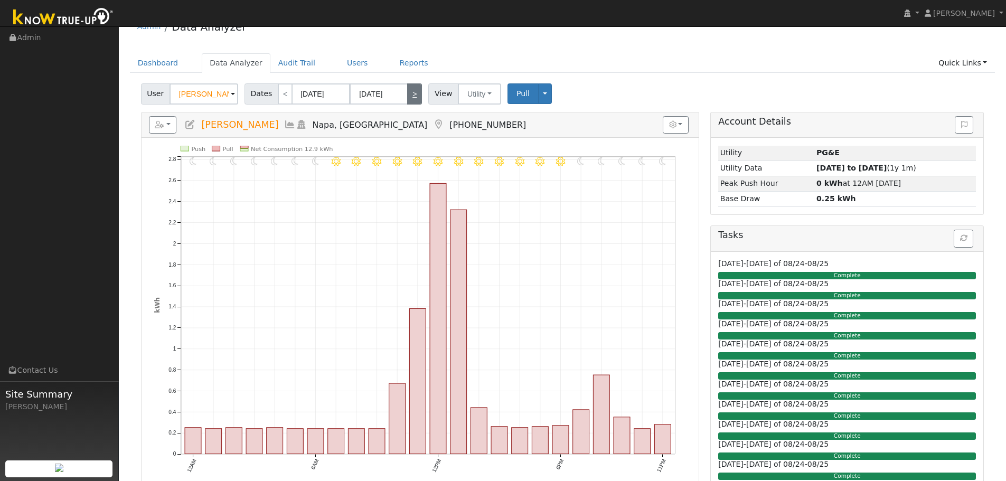
click at [409, 93] on link ">" at bounding box center [414, 93] width 15 height 21
type input "[DATE]"
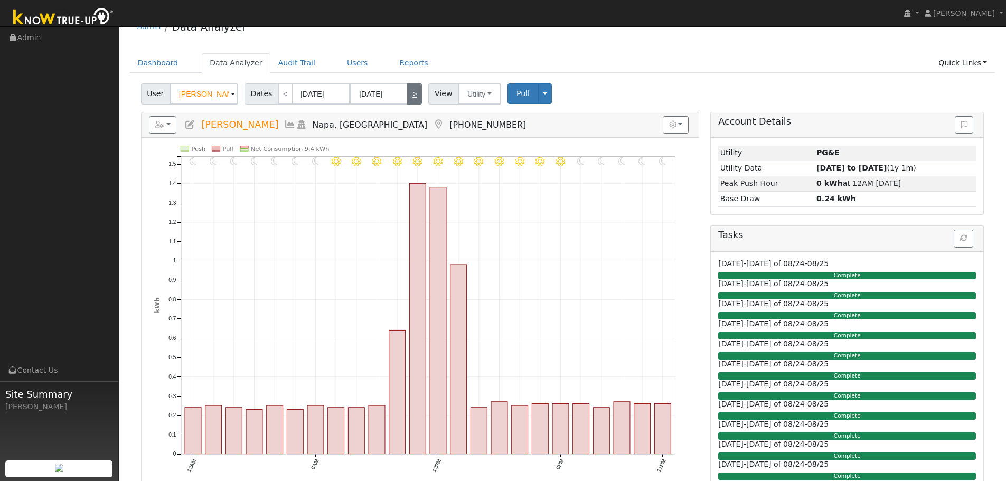
click at [409, 93] on link ">" at bounding box center [414, 93] width 15 height 21
type input "[DATE]"
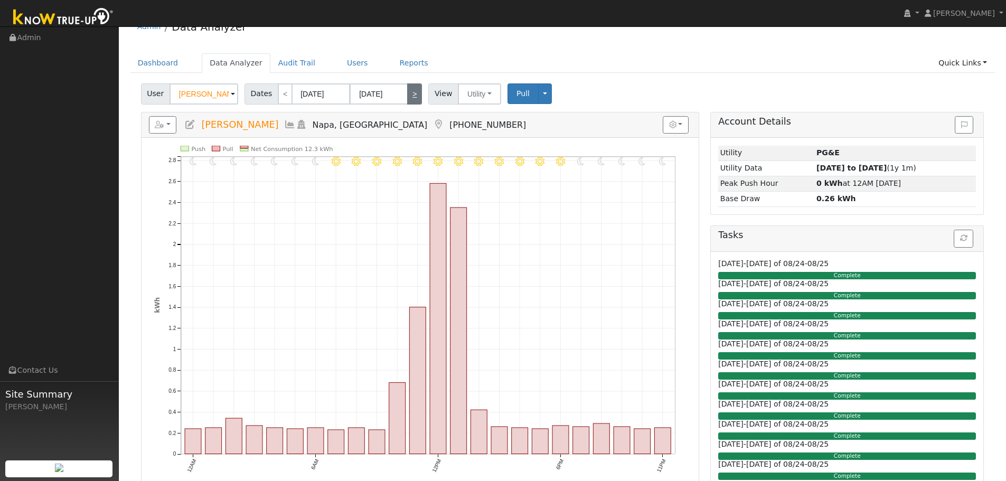
click at [409, 93] on link ">" at bounding box center [414, 93] width 15 height 21
type input "[DATE]"
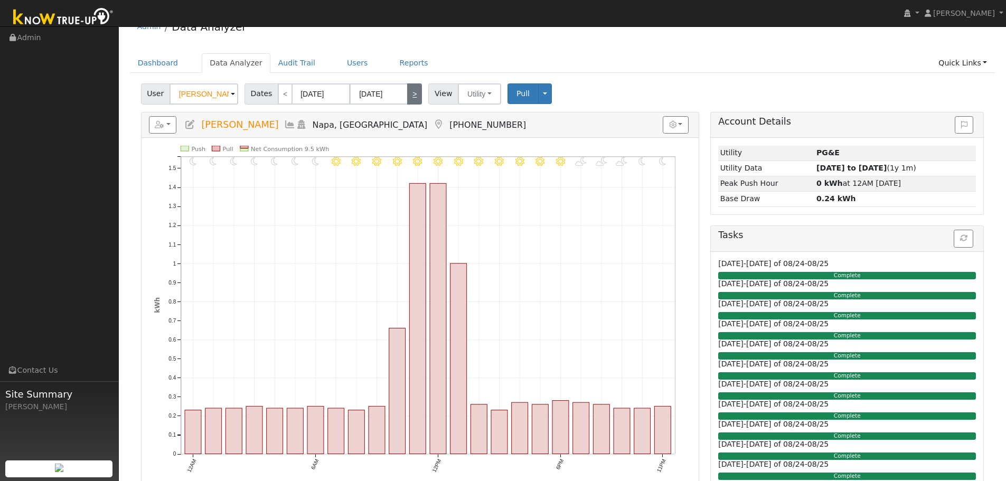
click at [409, 93] on link ">" at bounding box center [414, 93] width 15 height 21
type input "[DATE]"
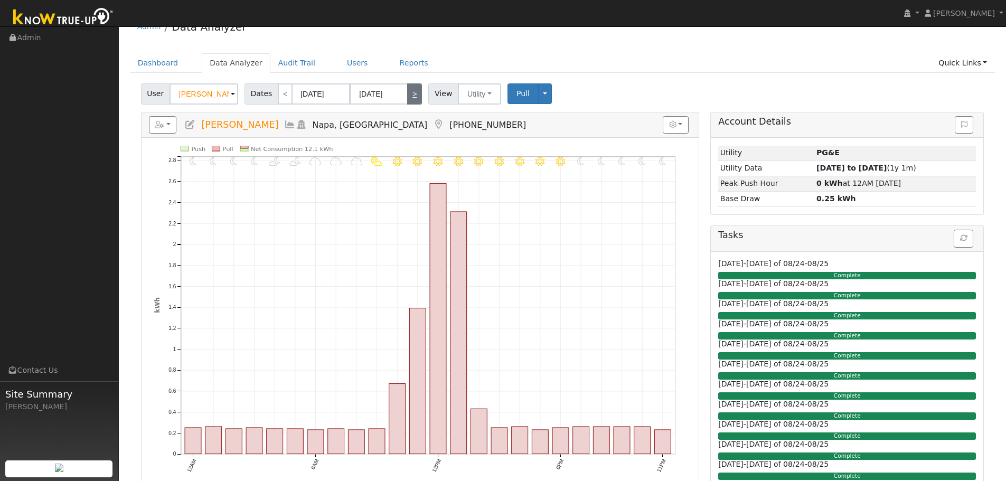
click at [409, 93] on link ">" at bounding box center [414, 93] width 15 height 21
type input "[DATE]"
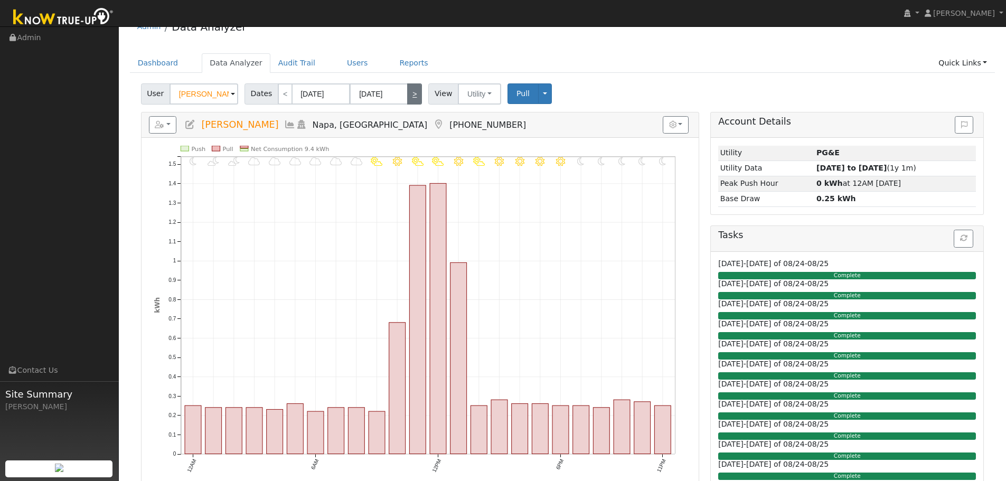
click at [409, 93] on link ">" at bounding box center [414, 93] width 15 height 21
type input "[DATE]"
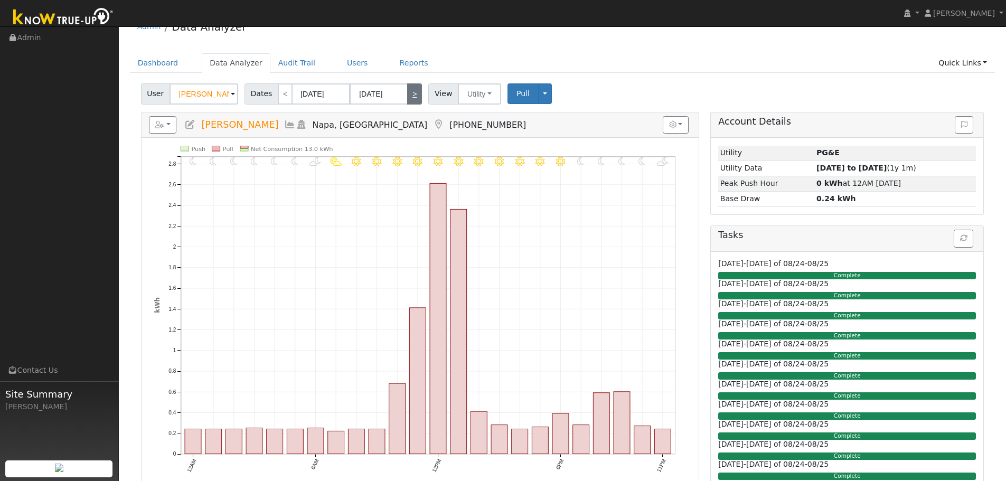
click at [409, 93] on link ">" at bounding box center [414, 93] width 15 height 21
type input "[DATE]"
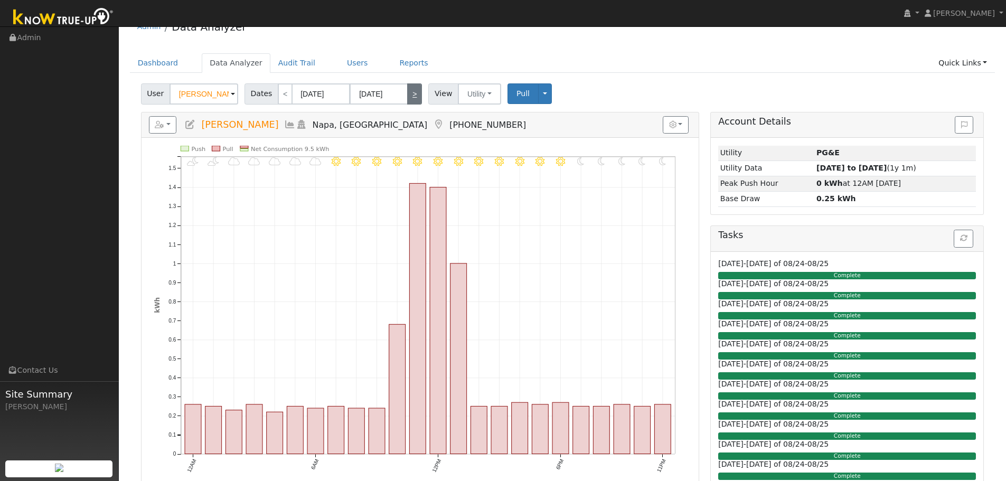
click at [409, 93] on link ">" at bounding box center [414, 93] width 15 height 21
type input "[DATE]"
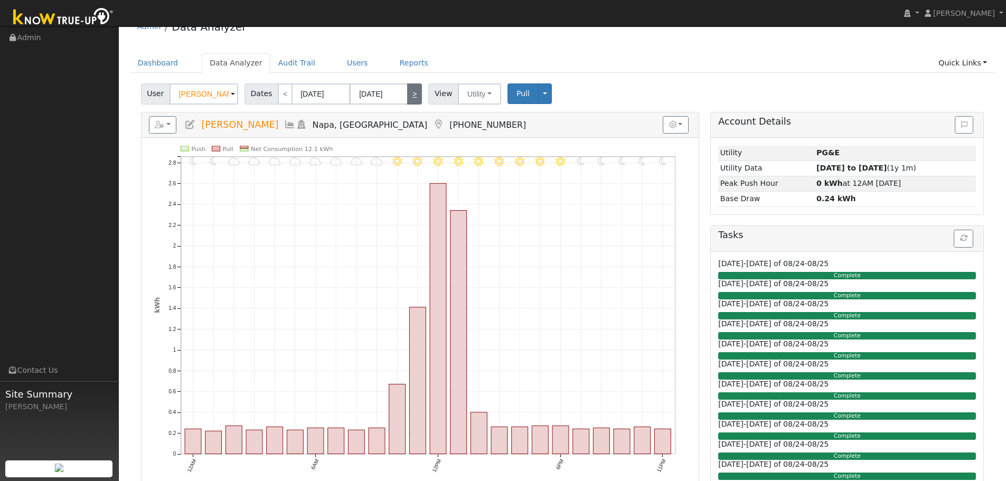
click at [409, 93] on link ">" at bounding box center [414, 93] width 15 height 21
type input "[DATE]"
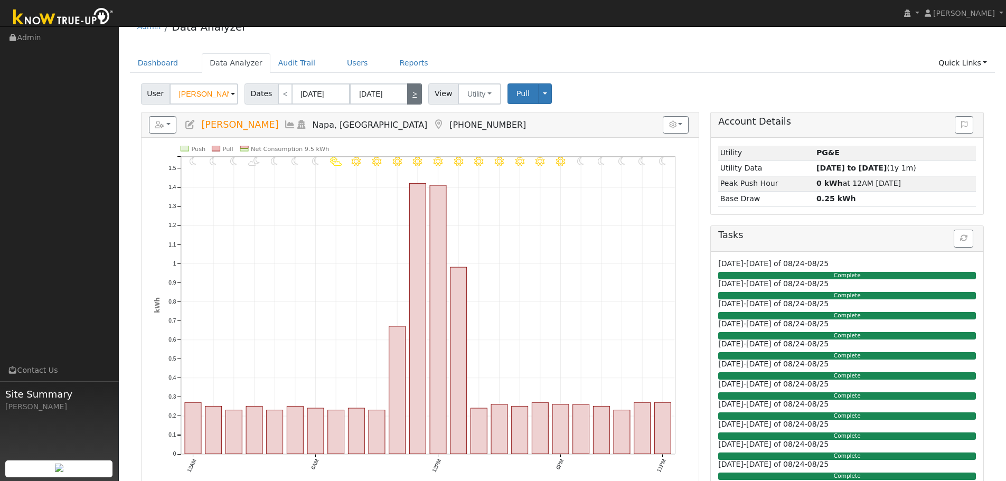
click at [409, 93] on link ">" at bounding box center [414, 93] width 15 height 21
type input "[DATE]"
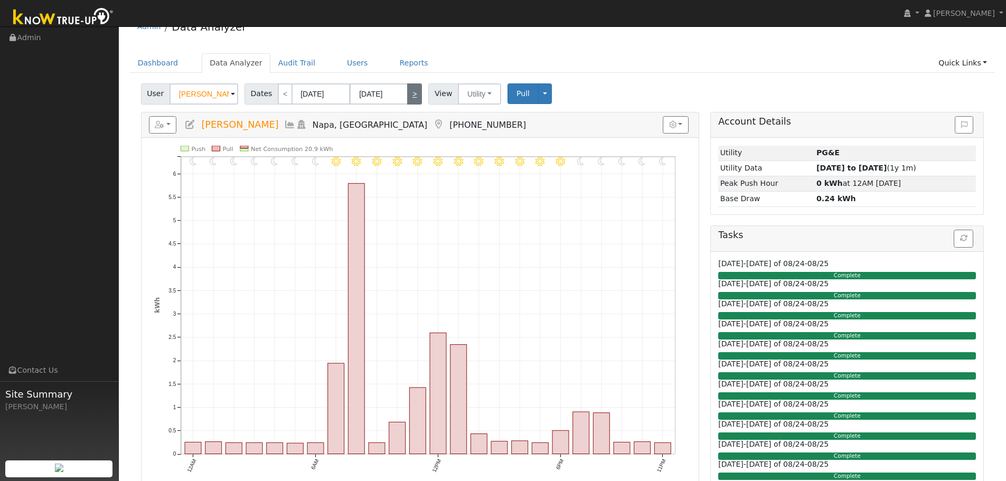
click at [409, 93] on link ">" at bounding box center [414, 93] width 15 height 21
type input "[DATE]"
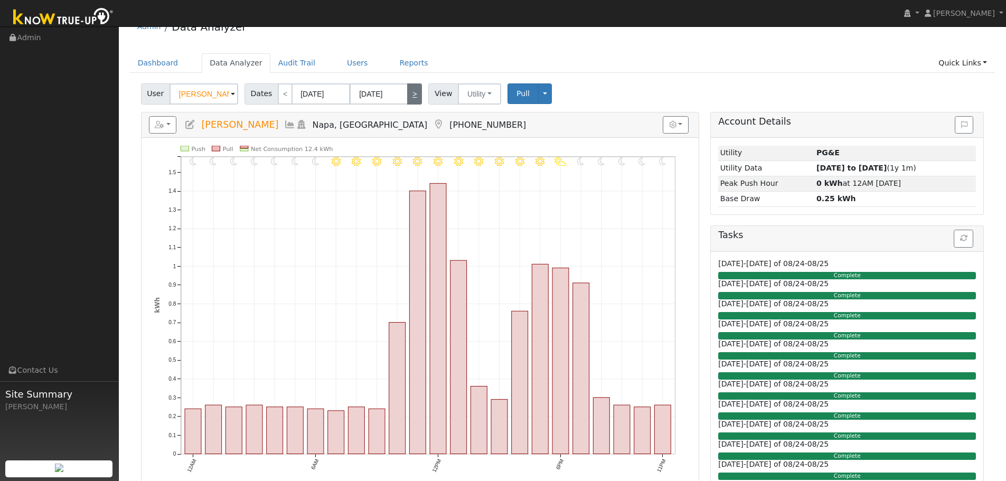
click at [409, 93] on link ">" at bounding box center [414, 93] width 15 height 21
type input "[DATE]"
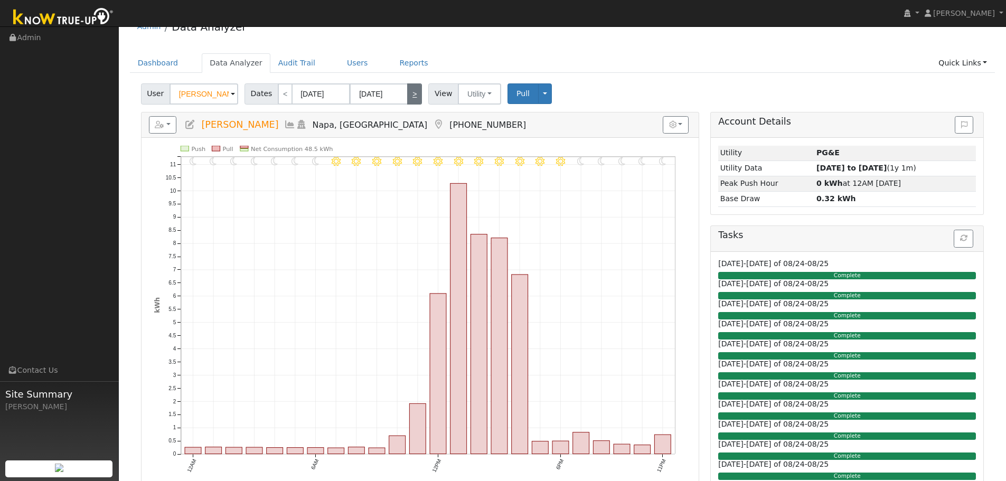
click at [407, 90] on link ">" at bounding box center [414, 93] width 15 height 21
type input "[DATE]"
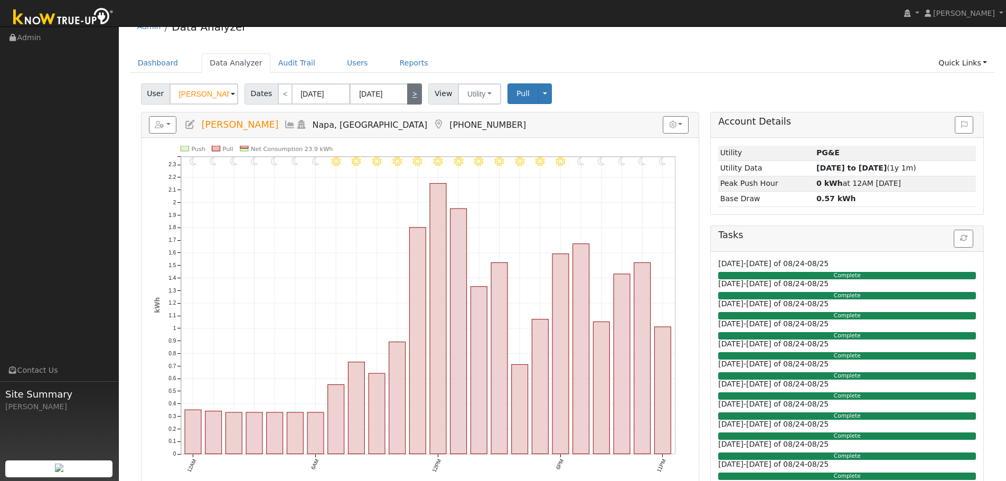
click at [410, 92] on link ">" at bounding box center [414, 93] width 15 height 21
type input "[DATE]"
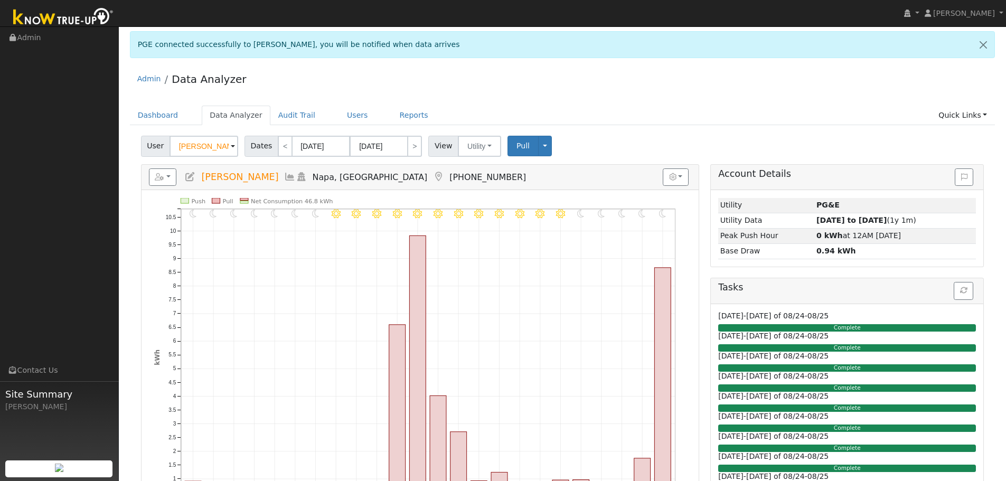
scroll to position [0, 0]
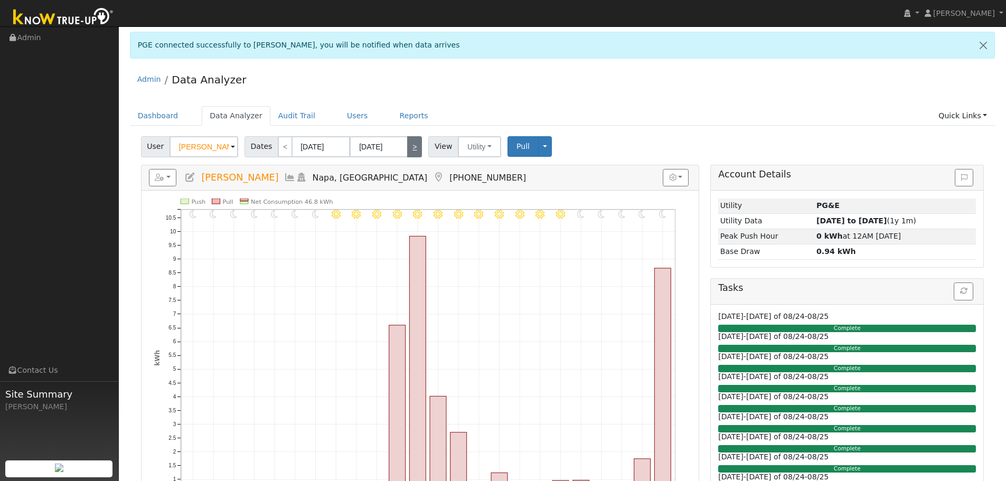
click at [413, 148] on link ">" at bounding box center [414, 146] width 15 height 21
type input "[DATE]"
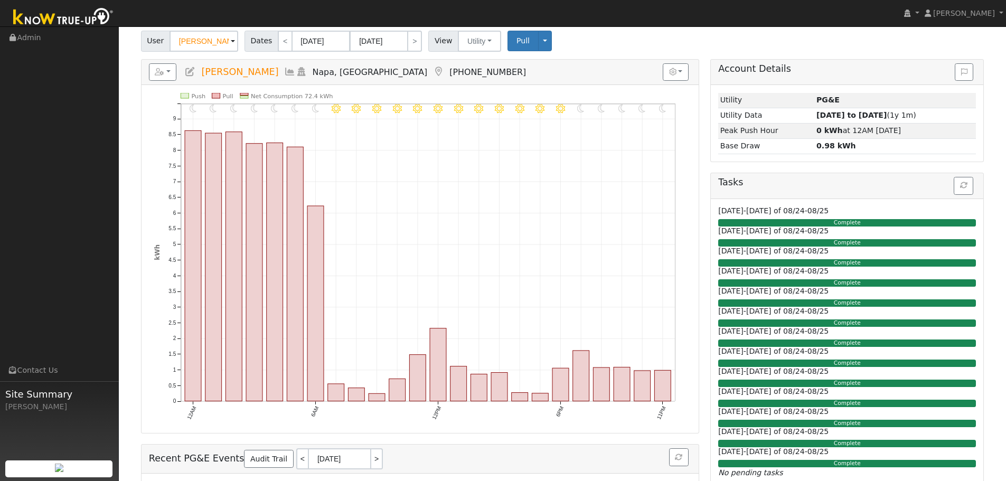
scroll to position [53, 0]
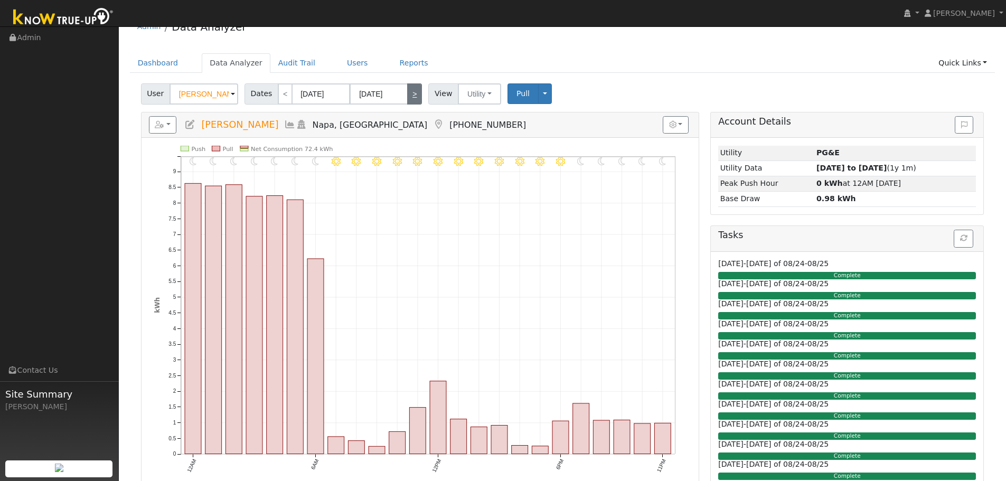
click at [415, 92] on link ">" at bounding box center [414, 93] width 15 height 21
type input "[DATE]"
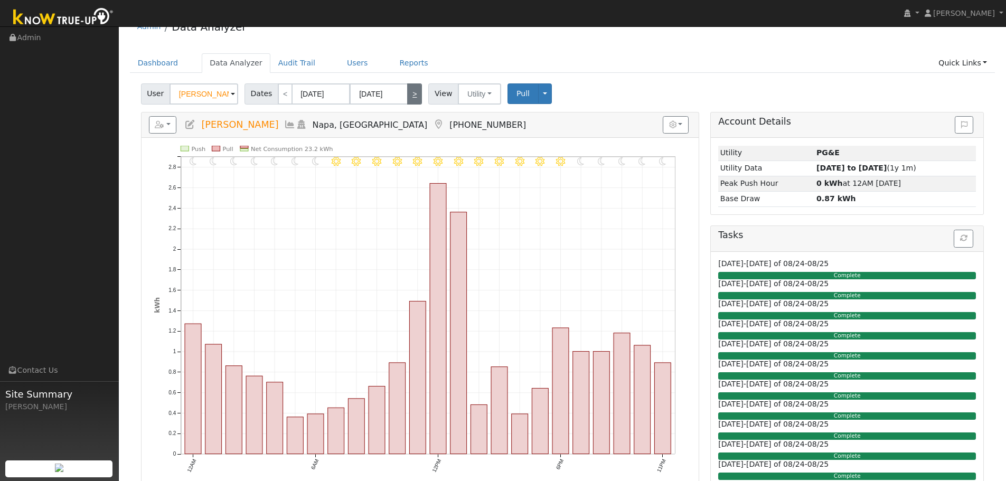
click at [415, 92] on link ">" at bounding box center [414, 93] width 15 height 21
type input "[DATE]"
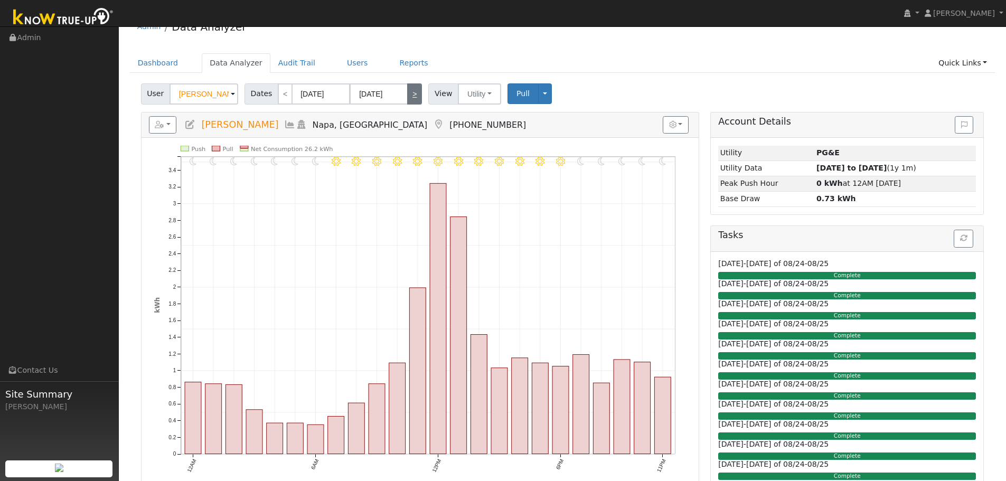
click at [415, 92] on link ">" at bounding box center [414, 93] width 15 height 21
type input "[DATE]"
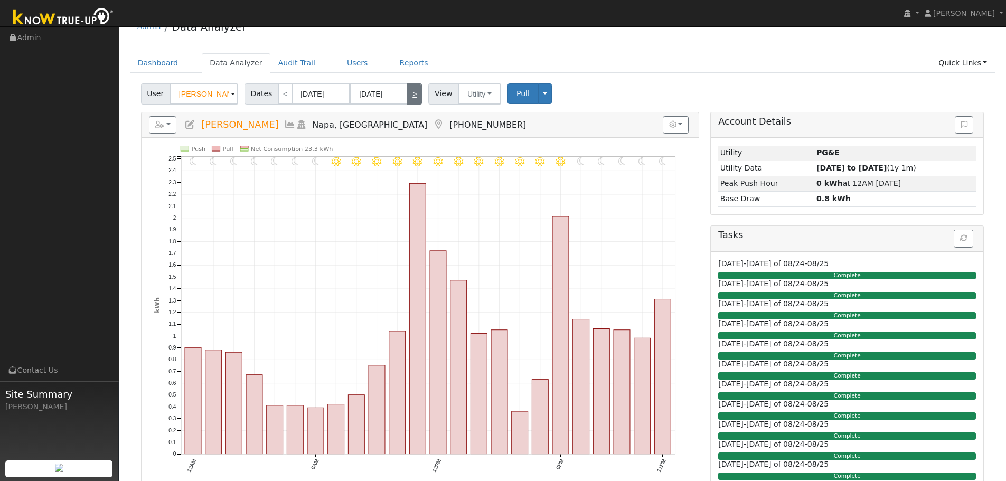
click at [415, 92] on link ">" at bounding box center [414, 93] width 15 height 21
type input "[DATE]"
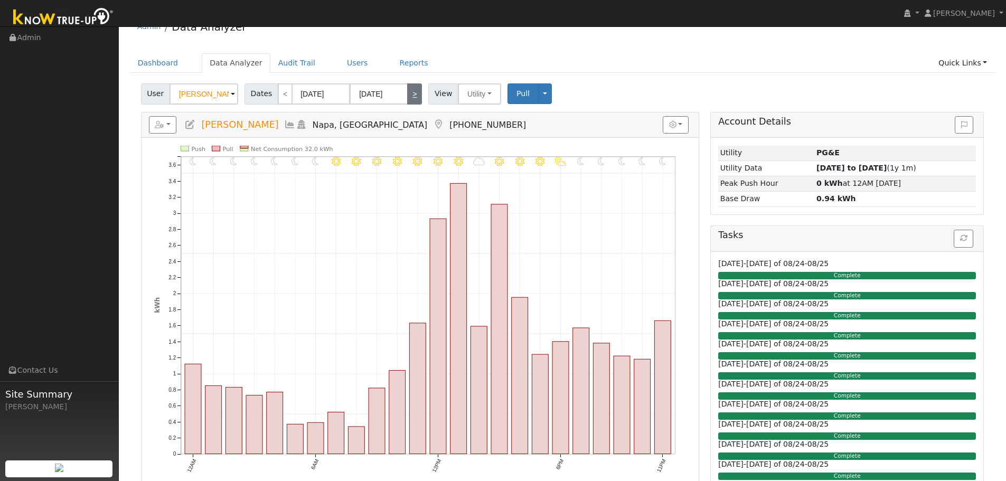
click at [415, 92] on link ">" at bounding box center [414, 93] width 15 height 21
type input "[DATE]"
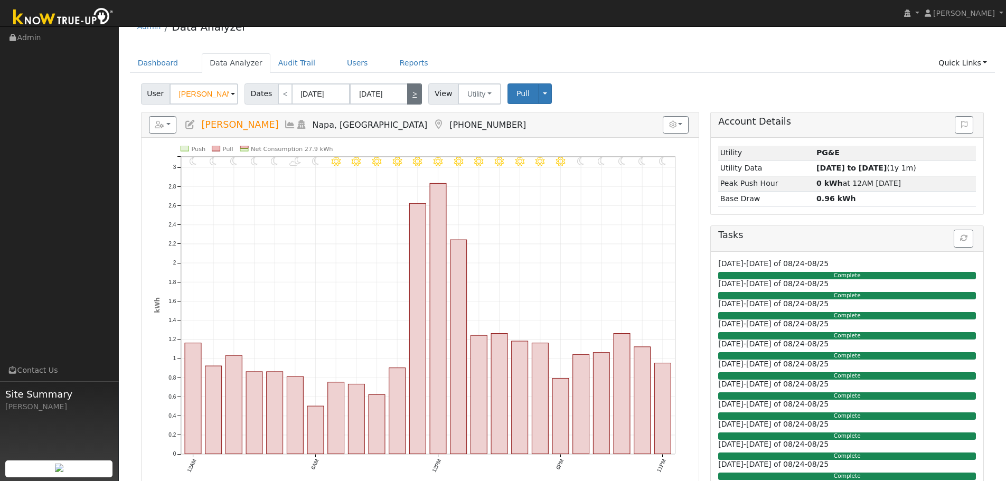
click at [415, 92] on link ">" at bounding box center [414, 93] width 15 height 21
type input "[DATE]"
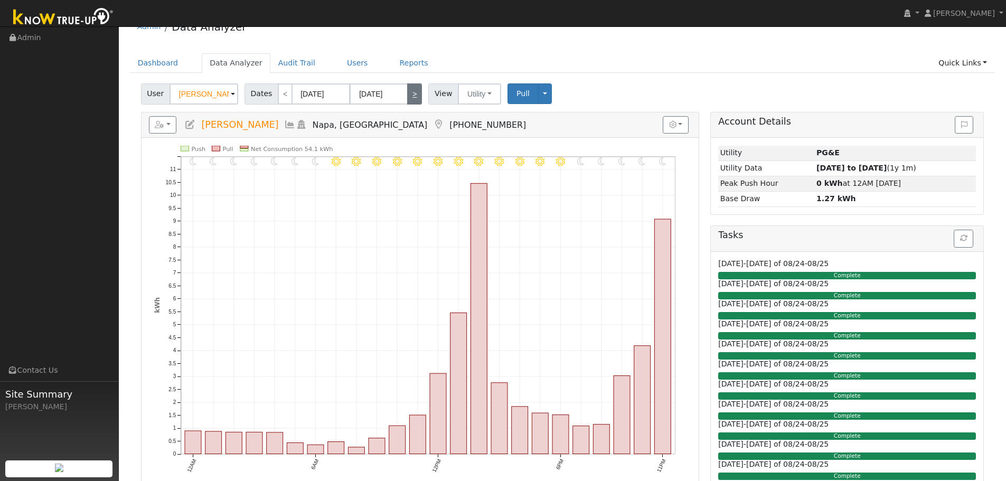
click at [415, 92] on link ">" at bounding box center [414, 93] width 15 height 21
type input "[DATE]"
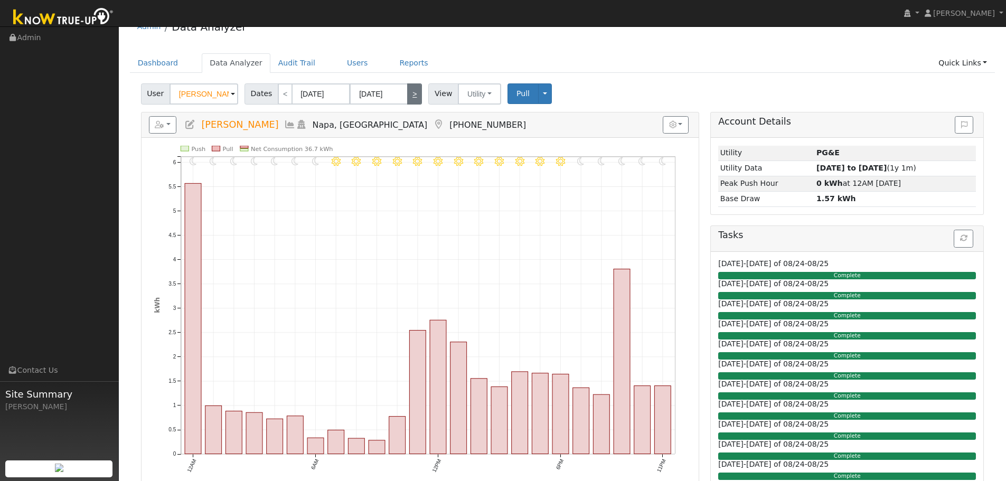
click at [415, 92] on link ">" at bounding box center [414, 93] width 15 height 21
type input "[DATE]"
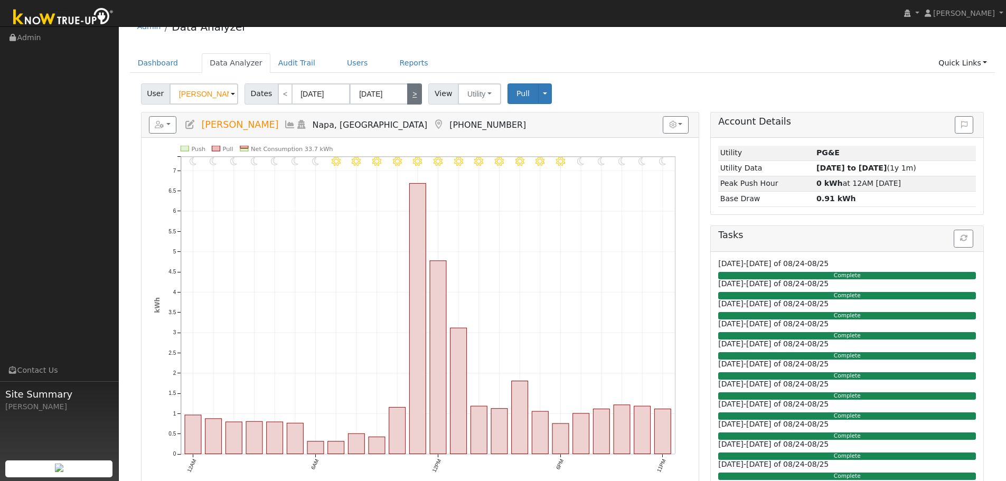
click at [415, 92] on link ">" at bounding box center [414, 93] width 15 height 21
type input "[DATE]"
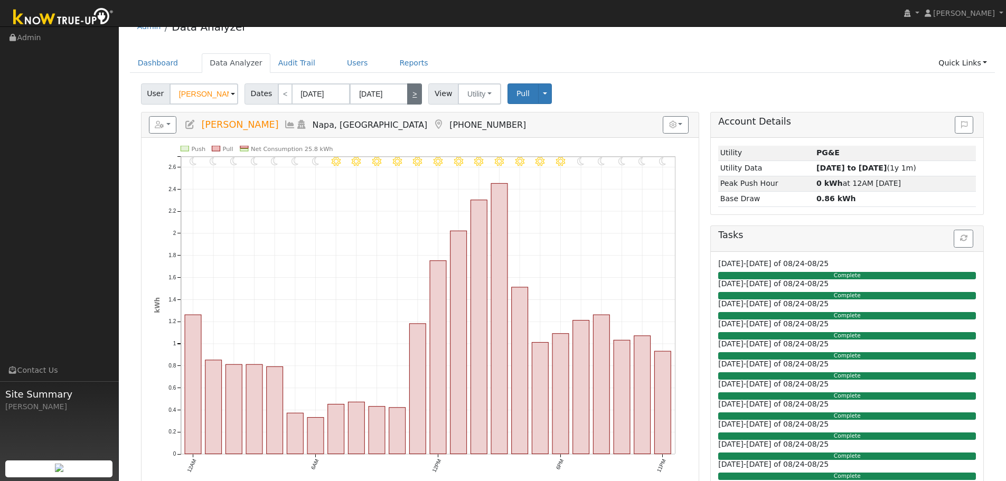
click at [415, 92] on link ">" at bounding box center [414, 93] width 15 height 21
type input "[DATE]"
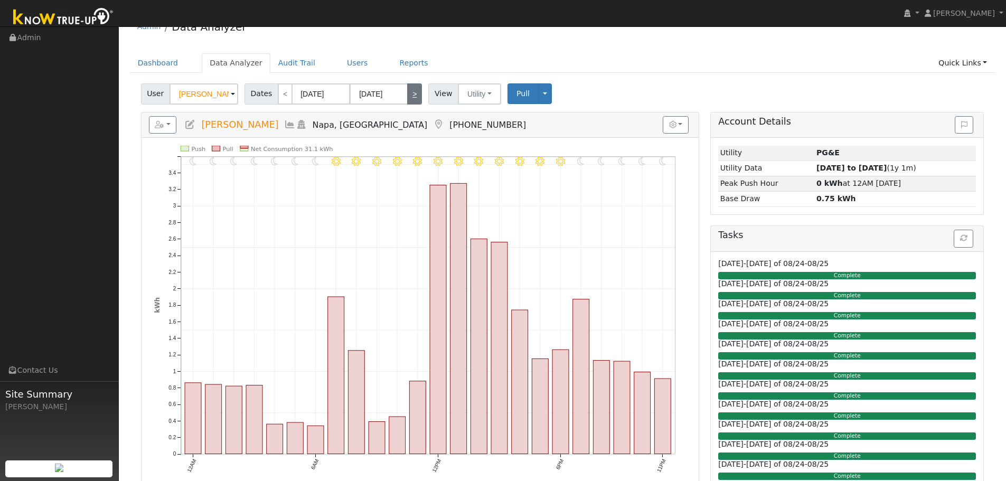
click at [415, 92] on link ">" at bounding box center [414, 93] width 15 height 21
type input "[DATE]"
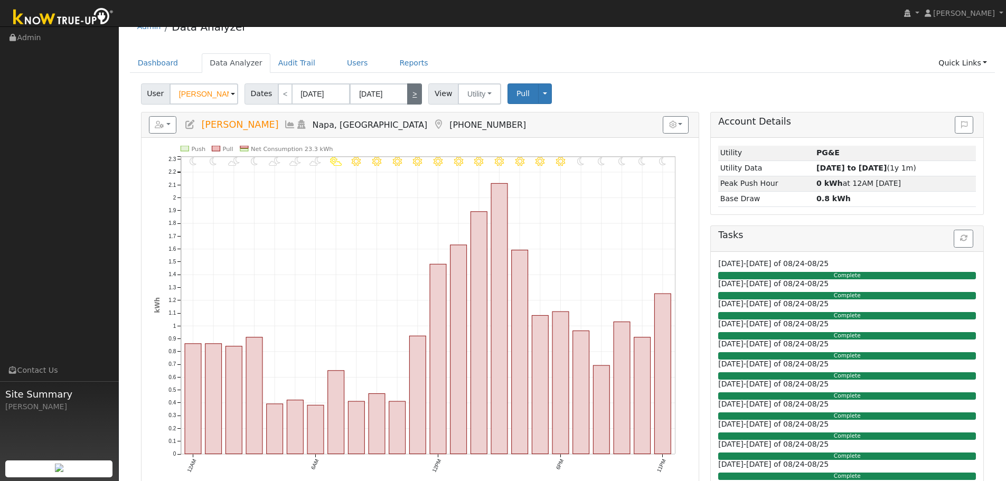
click at [415, 92] on link ">" at bounding box center [414, 93] width 15 height 21
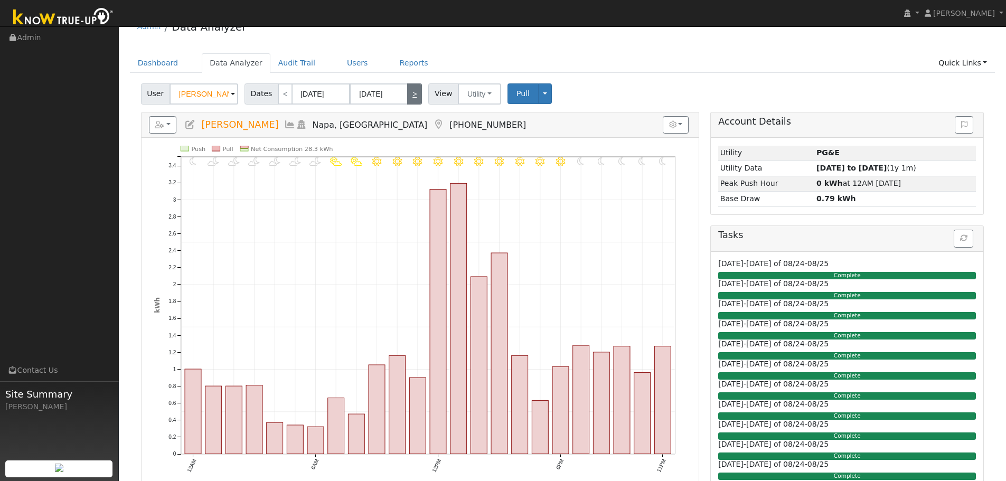
click at [415, 92] on link ">" at bounding box center [414, 93] width 15 height 21
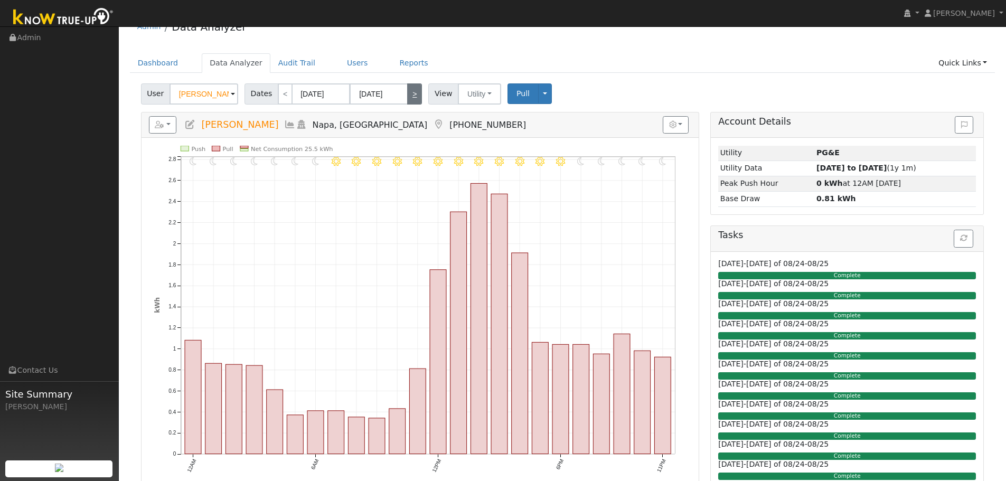
click at [415, 92] on link ">" at bounding box center [414, 93] width 15 height 21
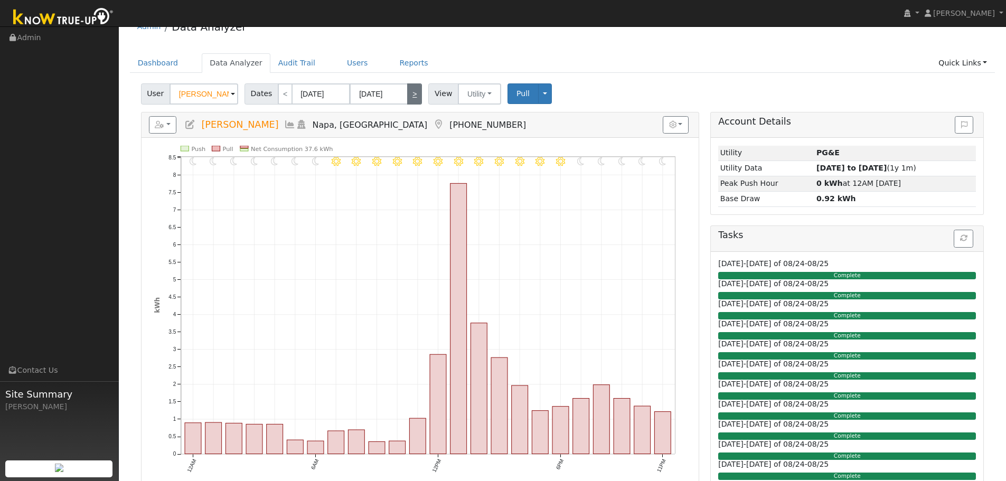
click at [415, 92] on link ">" at bounding box center [414, 93] width 15 height 21
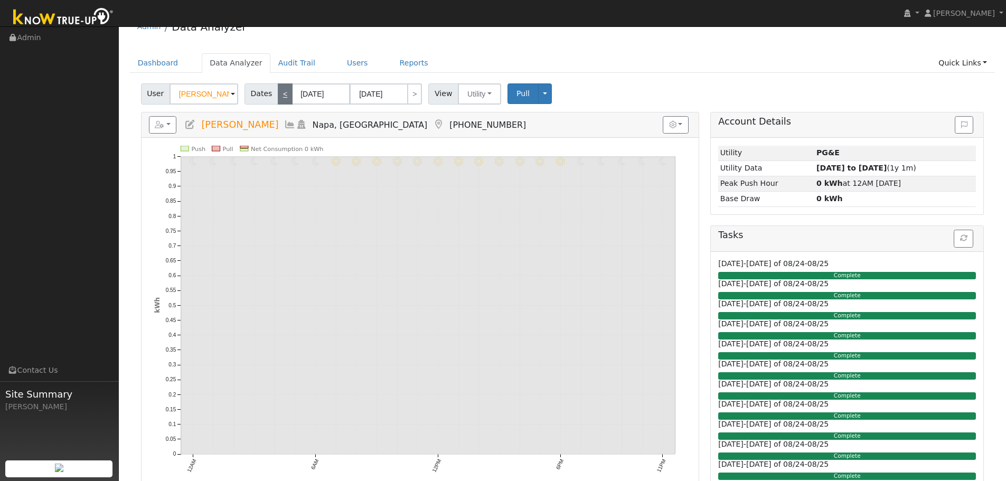
click at [286, 95] on link "<" at bounding box center [285, 93] width 15 height 21
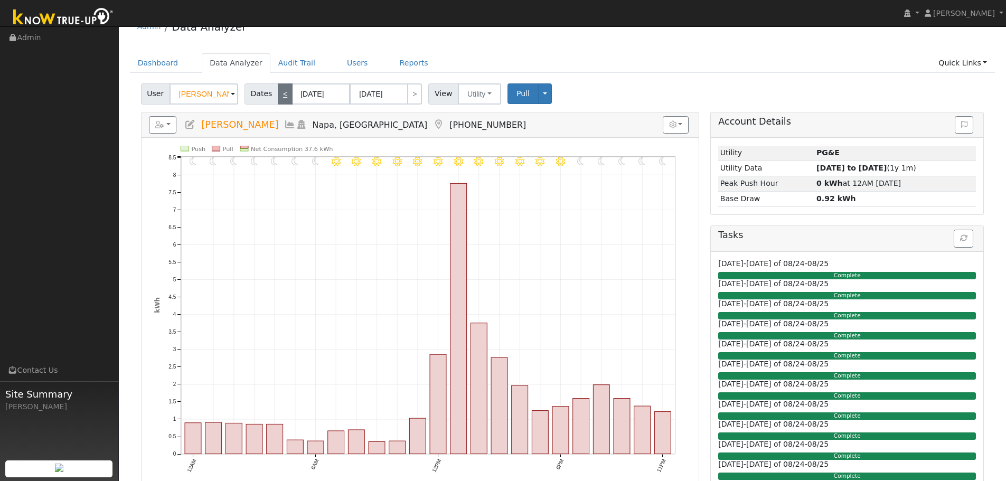
click at [286, 95] on link "<" at bounding box center [285, 93] width 15 height 21
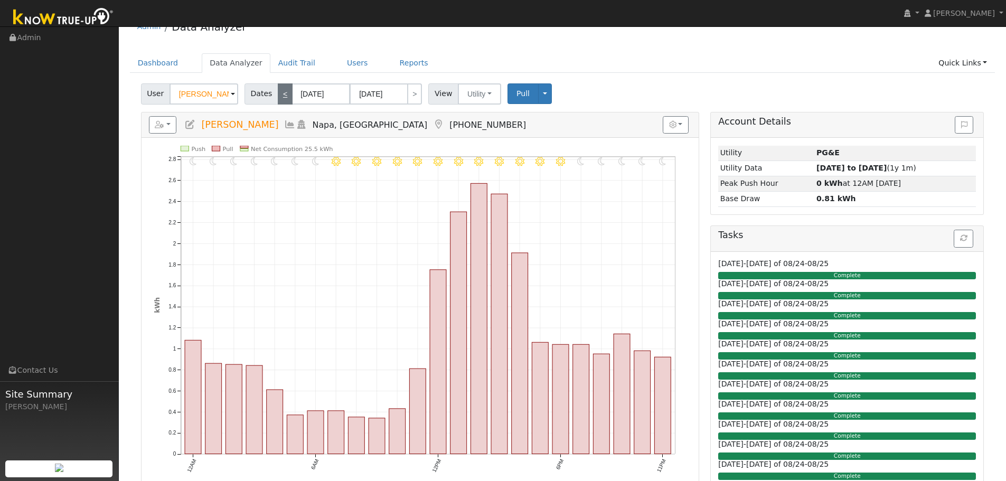
click at [286, 95] on link "<" at bounding box center [285, 93] width 15 height 21
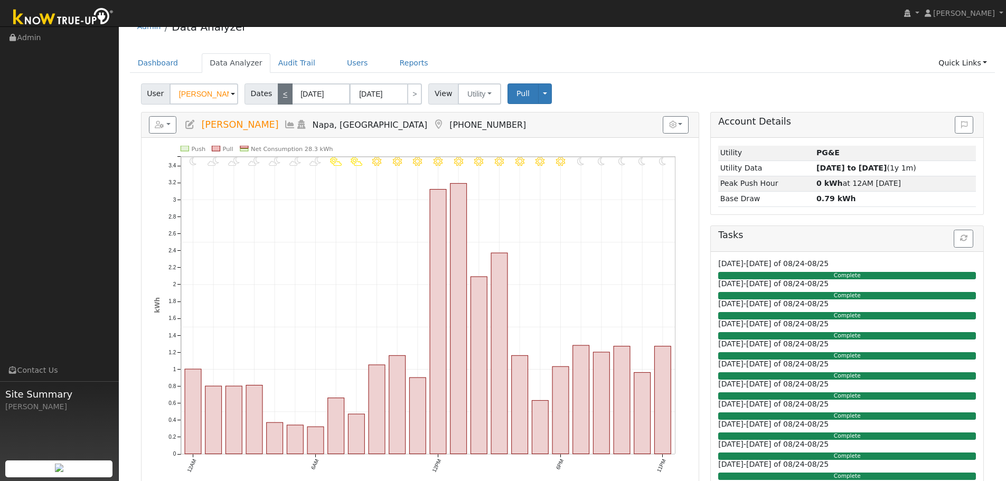
click at [284, 95] on link "<" at bounding box center [285, 93] width 15 height 21
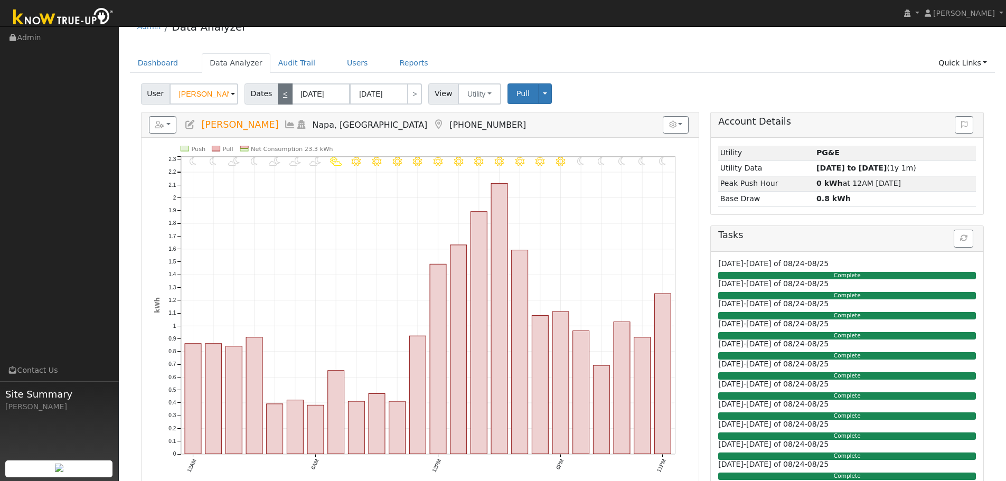
click at [284, 95] on link "<" at bounding box center [285, 93] width 15 height 21
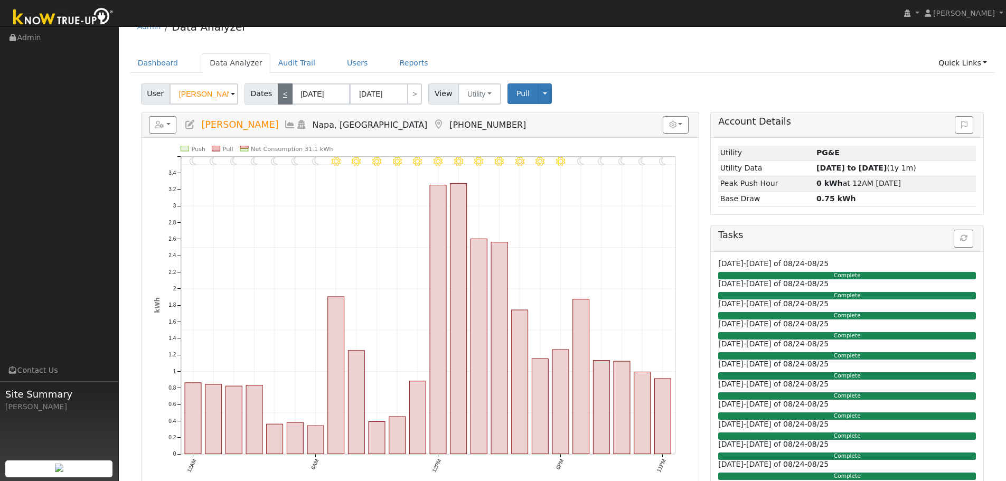
click at [284, 95] on link "<" at bounding box center [285, 93] width 15 height 21
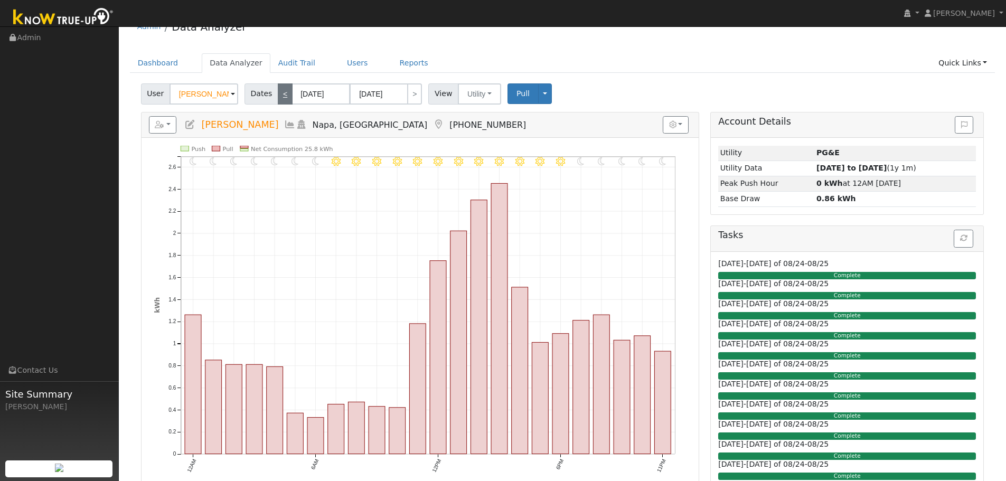
click at [284, 95] on link "<" at bounding box center [285, 93] width 15 height 21
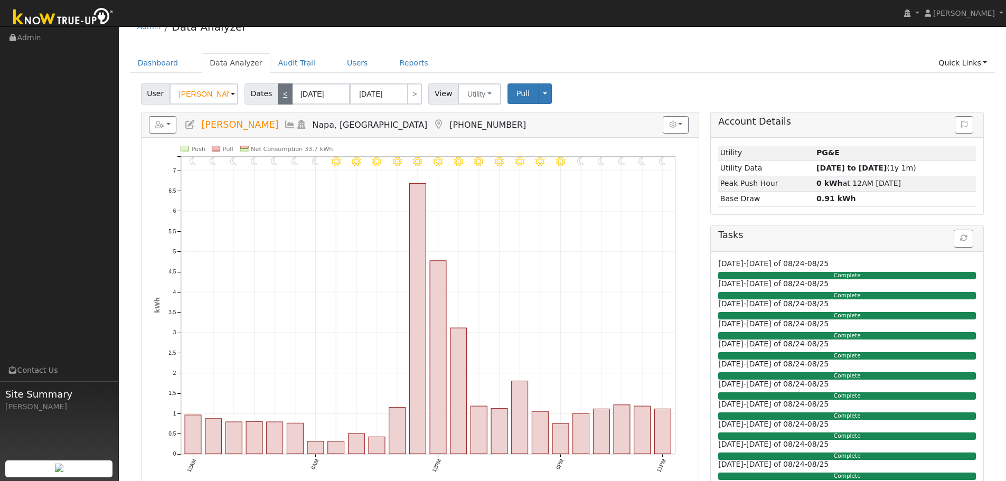
click at [284, 95] on link "<" at bounding box center [285, 93] width 15 height 21
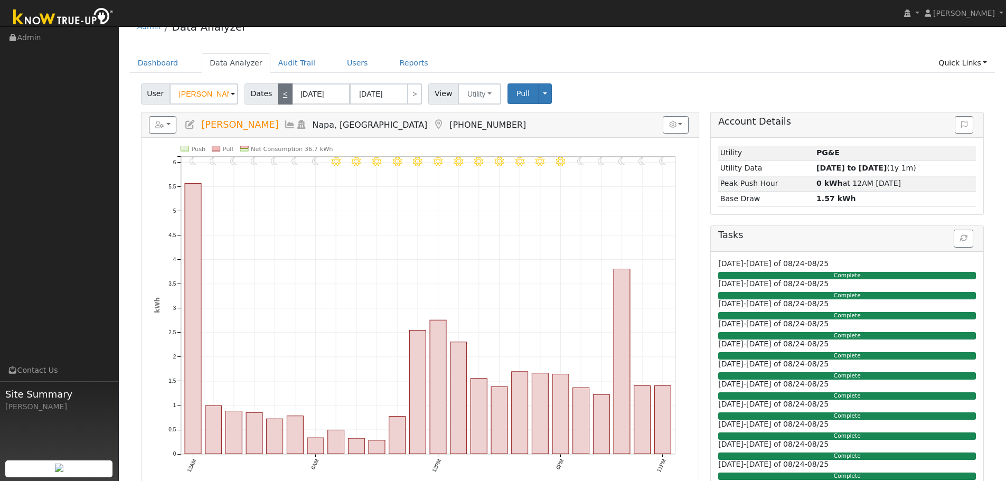
click at [284, 95] on link "<" at bounding box center [285, 93] width 15 height 21
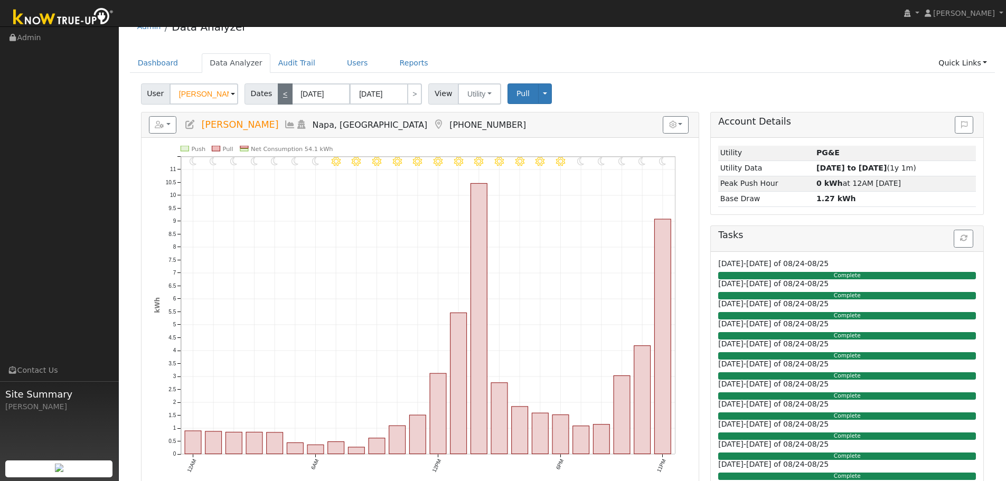
click at [284, 95] on link "<" at bounding box center [285, 93] width 15 height 21
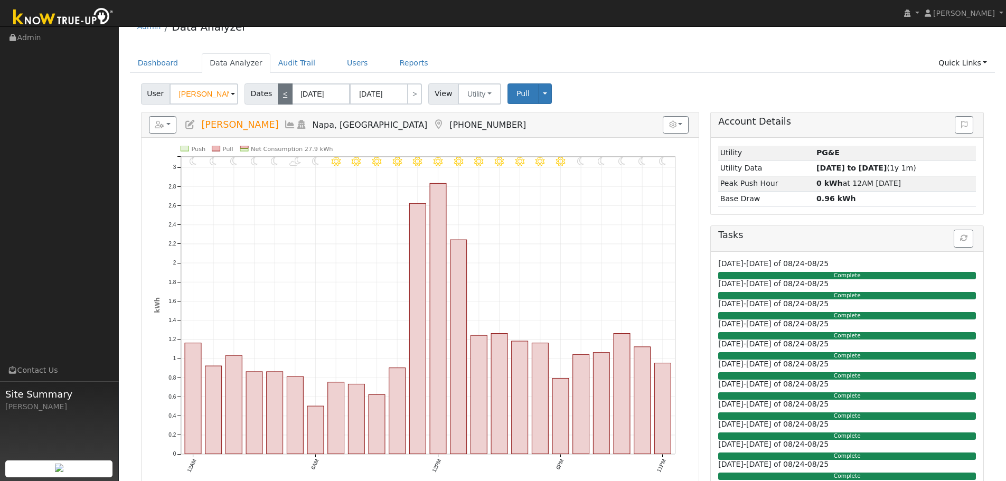
click at [284, 95] on link "<" at bounding box center [285, 93] width 15 height 21
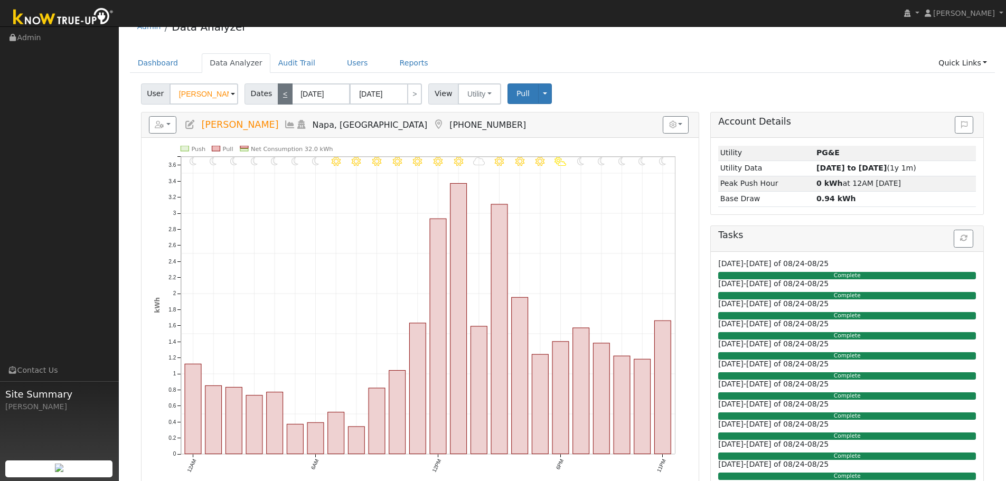
click at [284, 95] on link "<" at bounding box center [285, 93] width 15 height 21
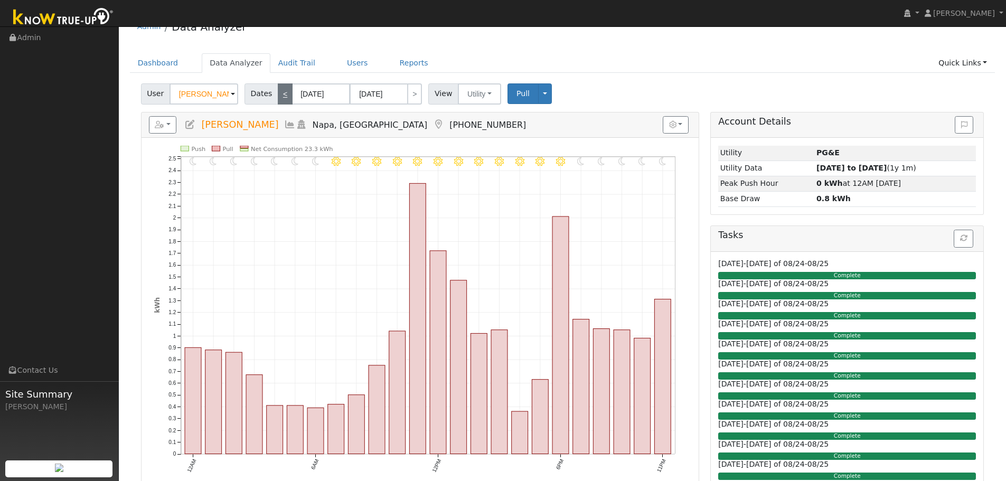
click at [284, 95] on link "<" at bounding box center [285, 93] width 15 height 21
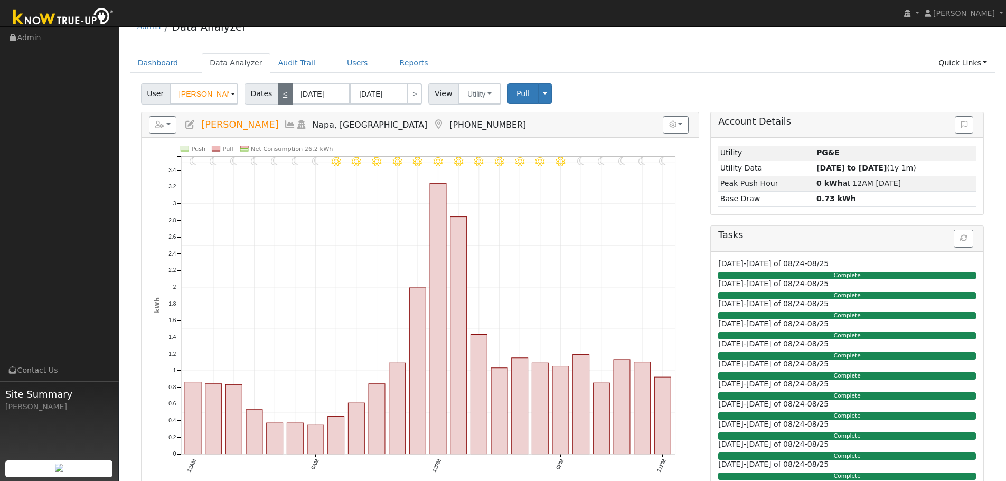
click at [284, 95] on link "<" at bounding box center [285, 93] width 15 height 21
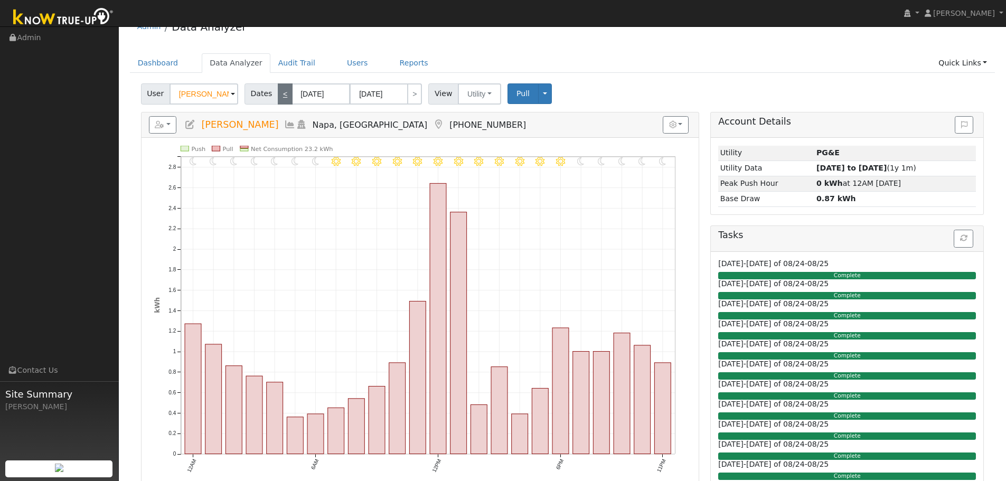
click at [284, 95] on link "<" at bounding box center [285, 93] width 15 height 21
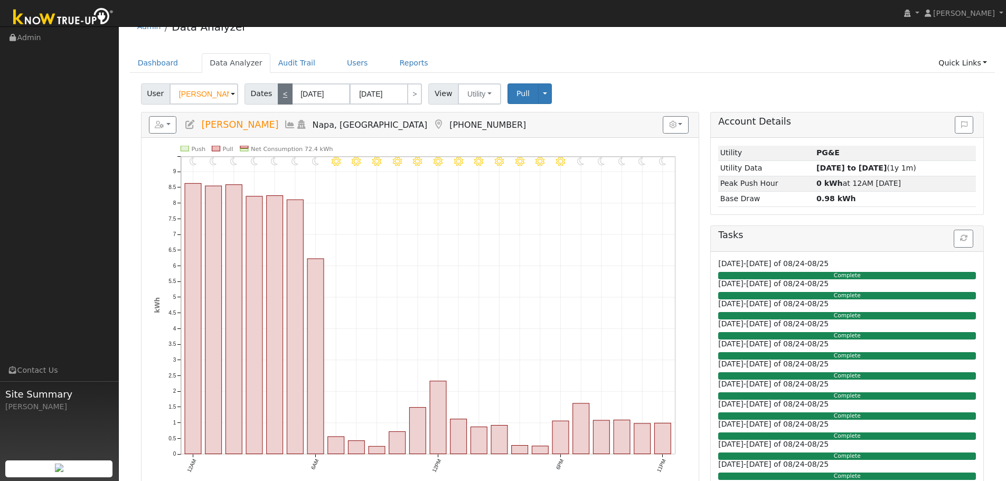
click at [284, 95] on link "<" at bounding box center [285, 93] width 15 height 21
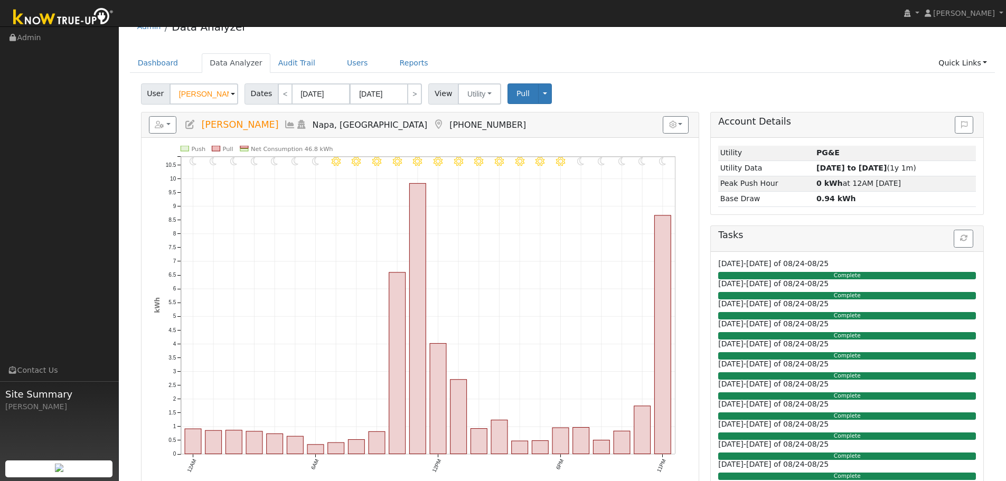
click at [805, 89] on div "User [PERSON_NAME] Account Default Account Default Account [STREET_ADDRESS] Pri…" at bounding box center [562, 92] width 847 height 25
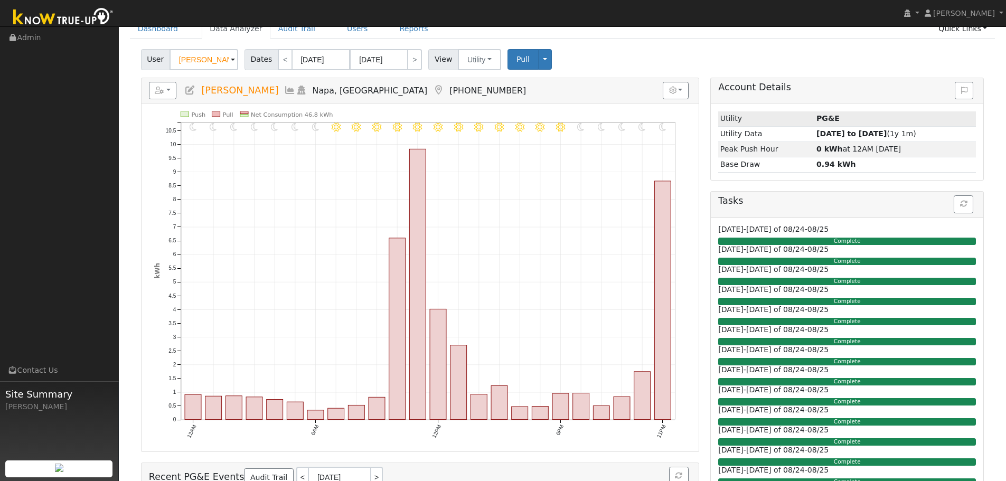
scroll to position [106, 0]
